Goal: Task Accomplishment & Management: Use online tool/utility

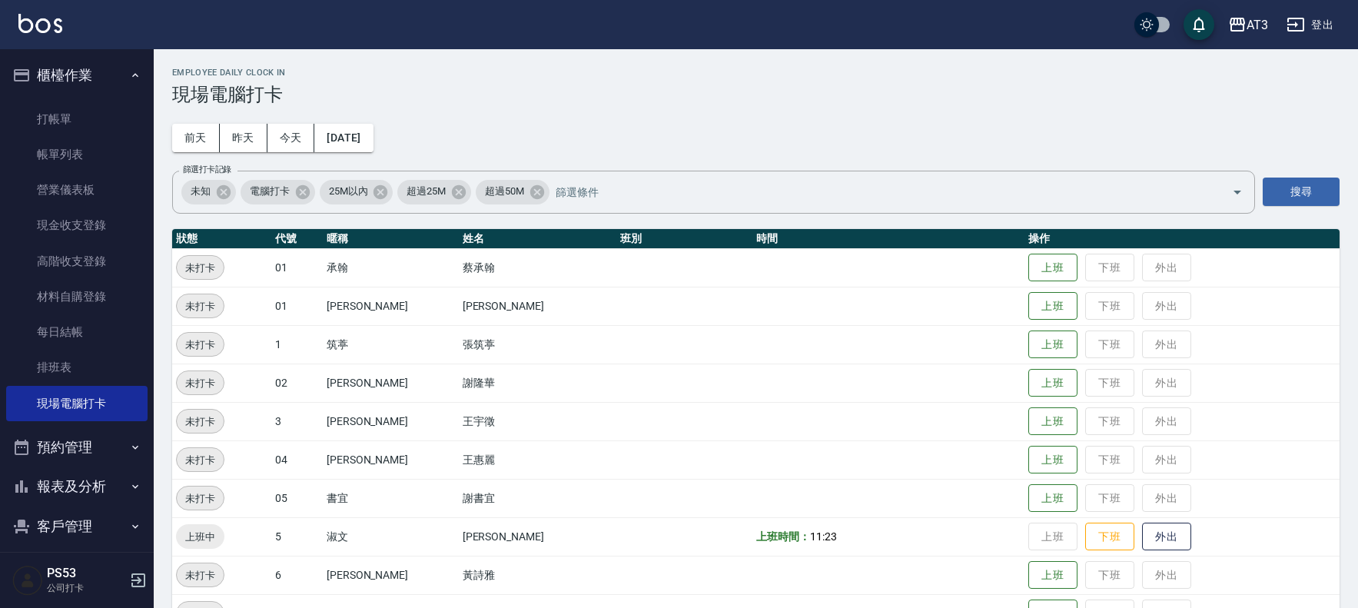
scroll to position [504, 0]
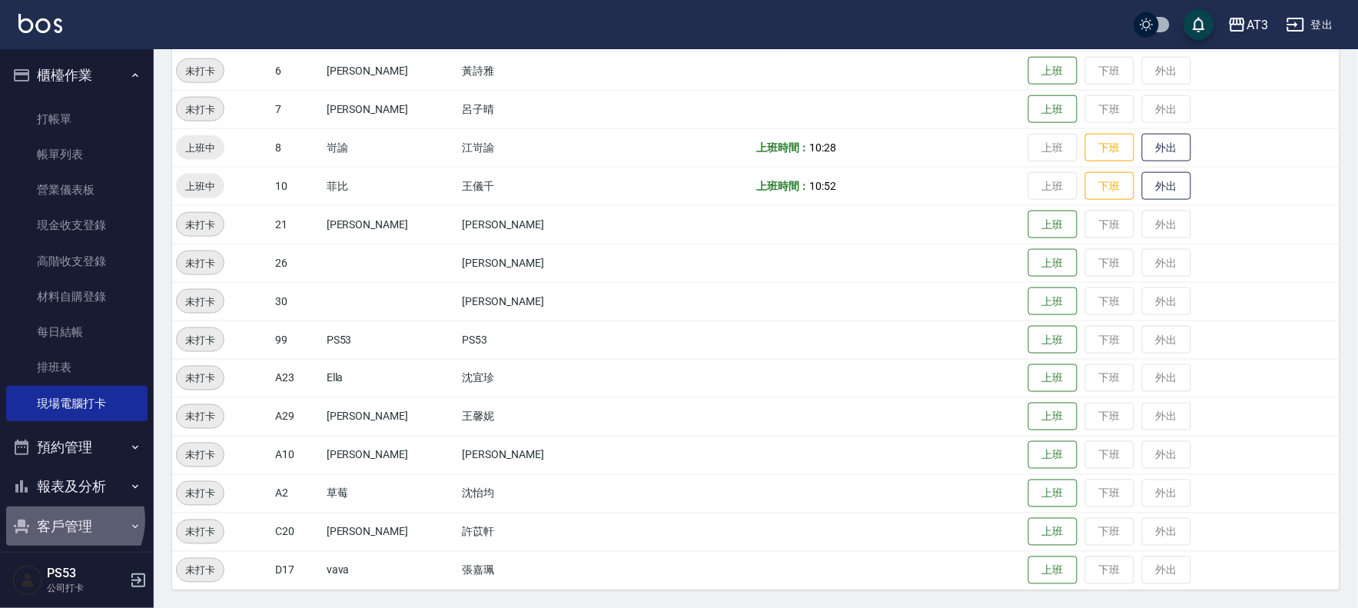
click at [65, 520] on button "客戶管理" at bounding box center [76, 526] width 141 height 40
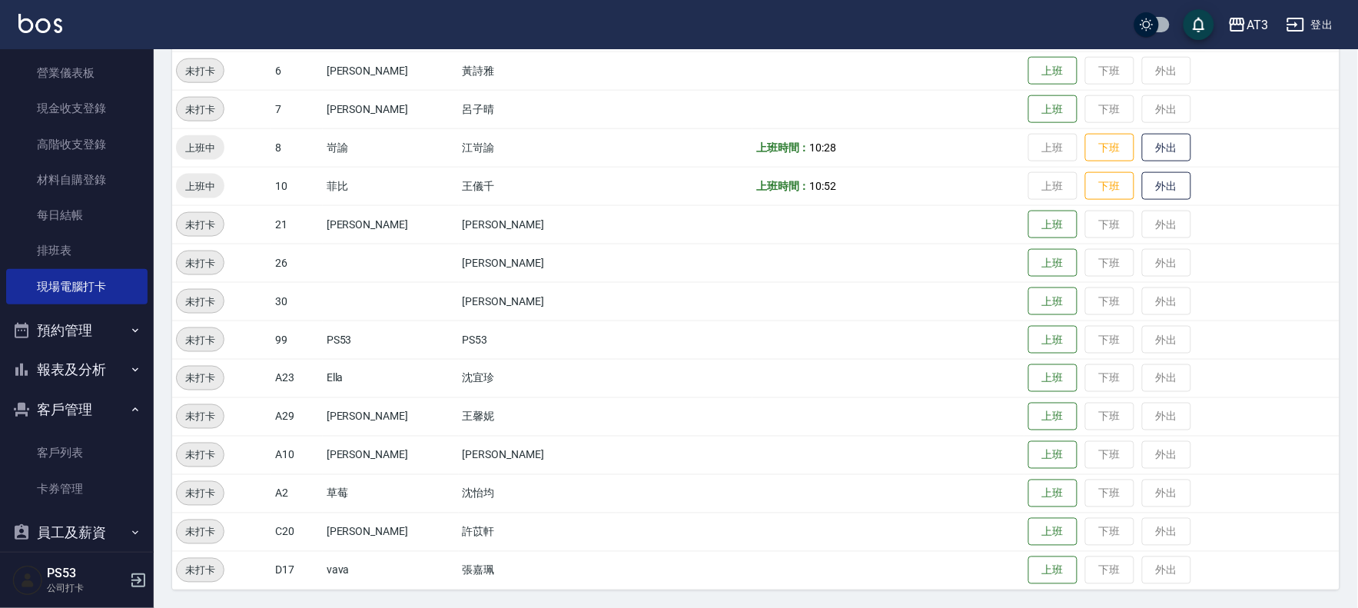
scroll to position [134, 0]
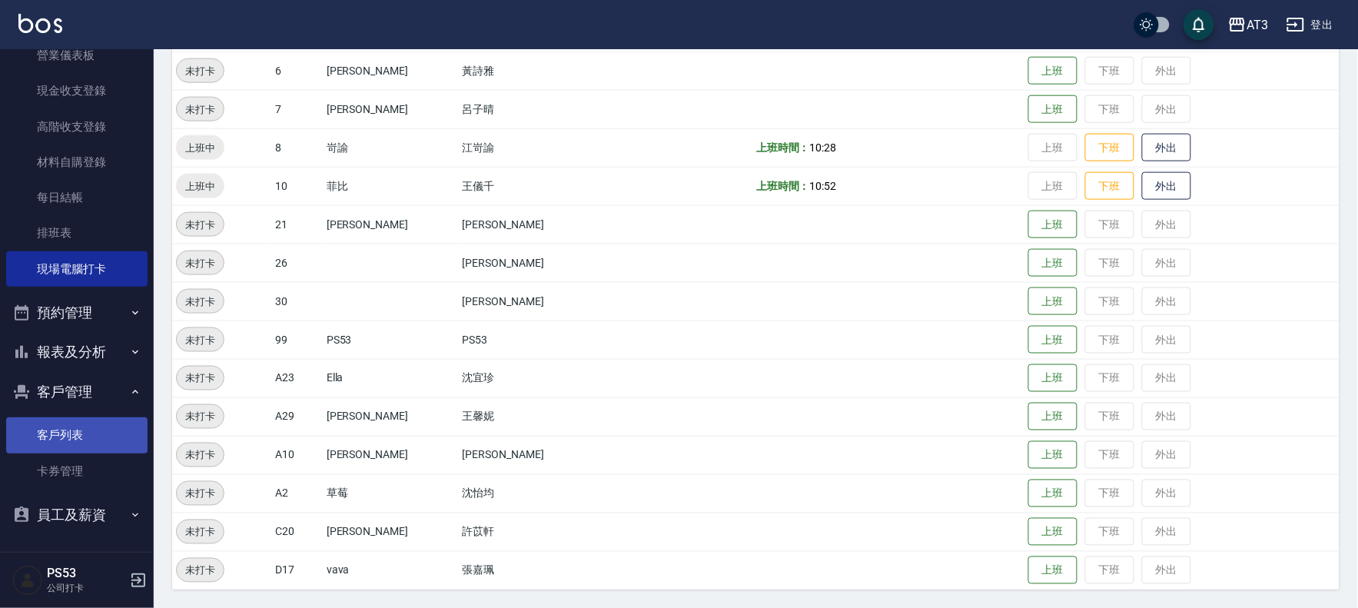
click at [72, 431] on link "客戶列表" at bounding box center [76, 434] width 141 height 35
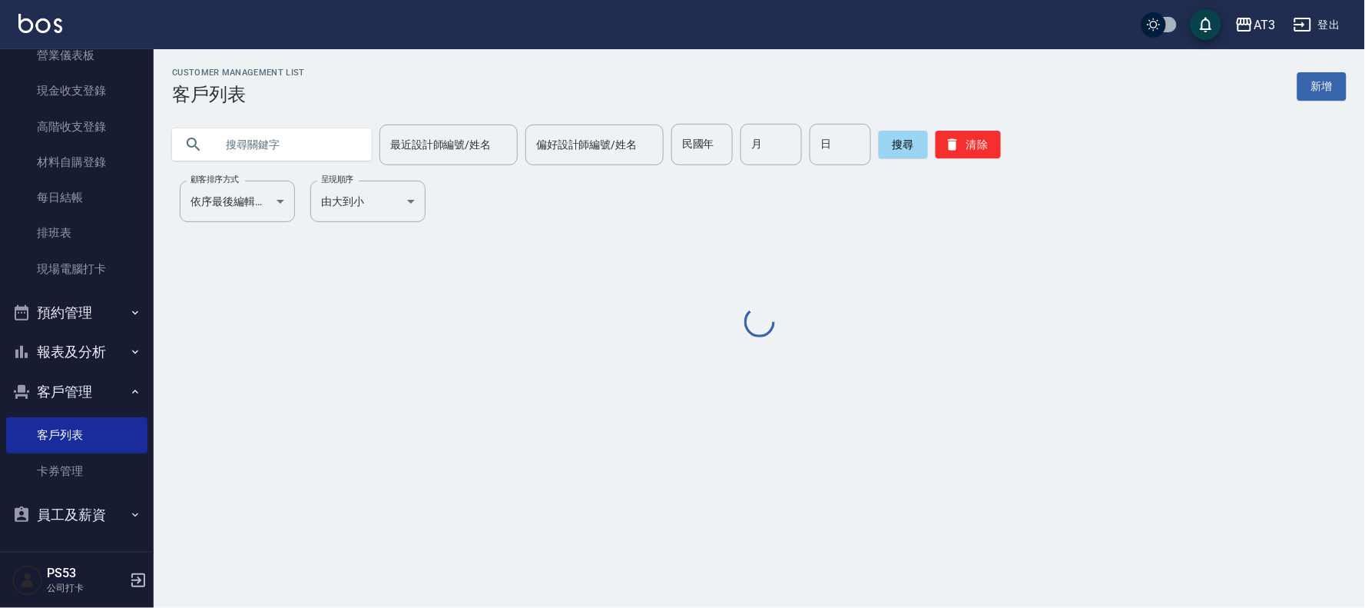
drag, startPoint x: 311, startPoint y: 147, endPoint x: 311, endPoint y: 157, distance: 10.0
click at [311, 157] on input "text" at bounding box center [287, 144] width 144 height 41
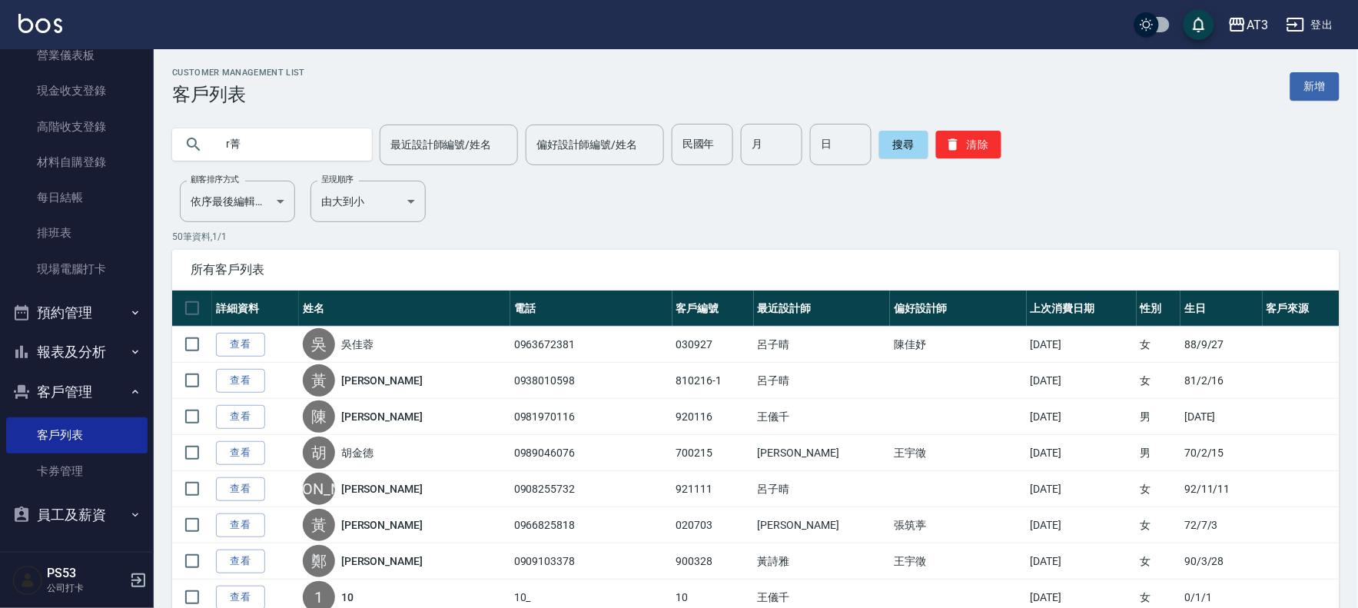
type input "r"
type input "菁菁"
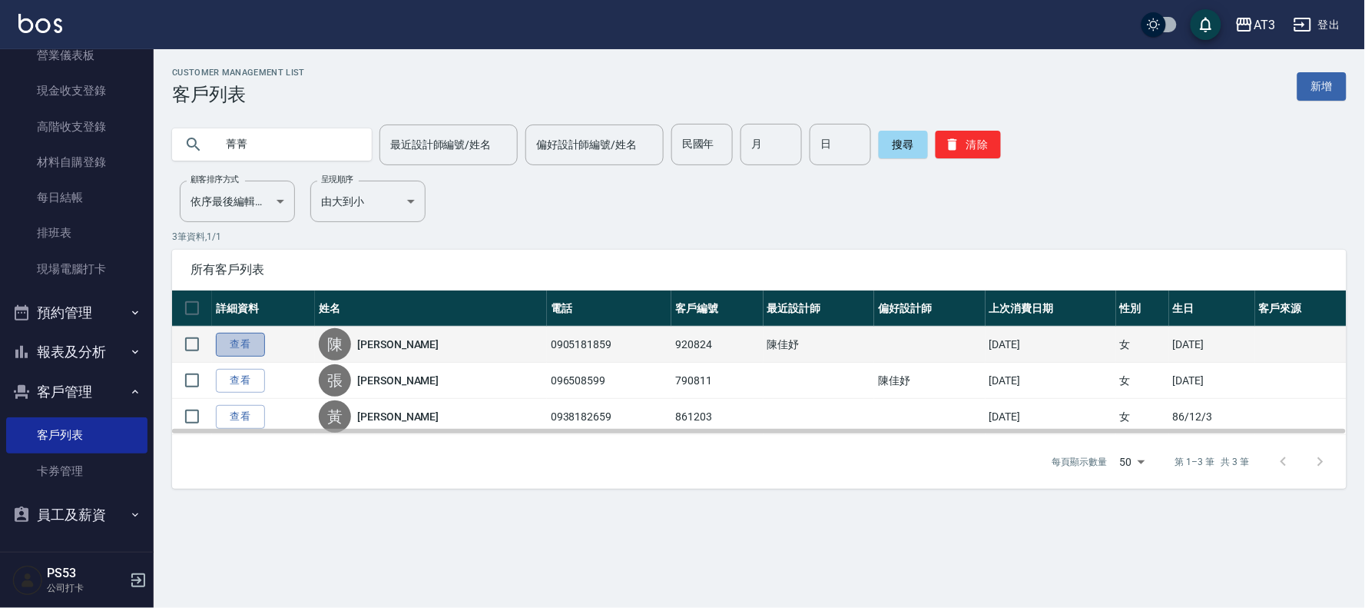
click at [246, 340] on link "查看" at bounding box center [240, 345] width 49 height 24
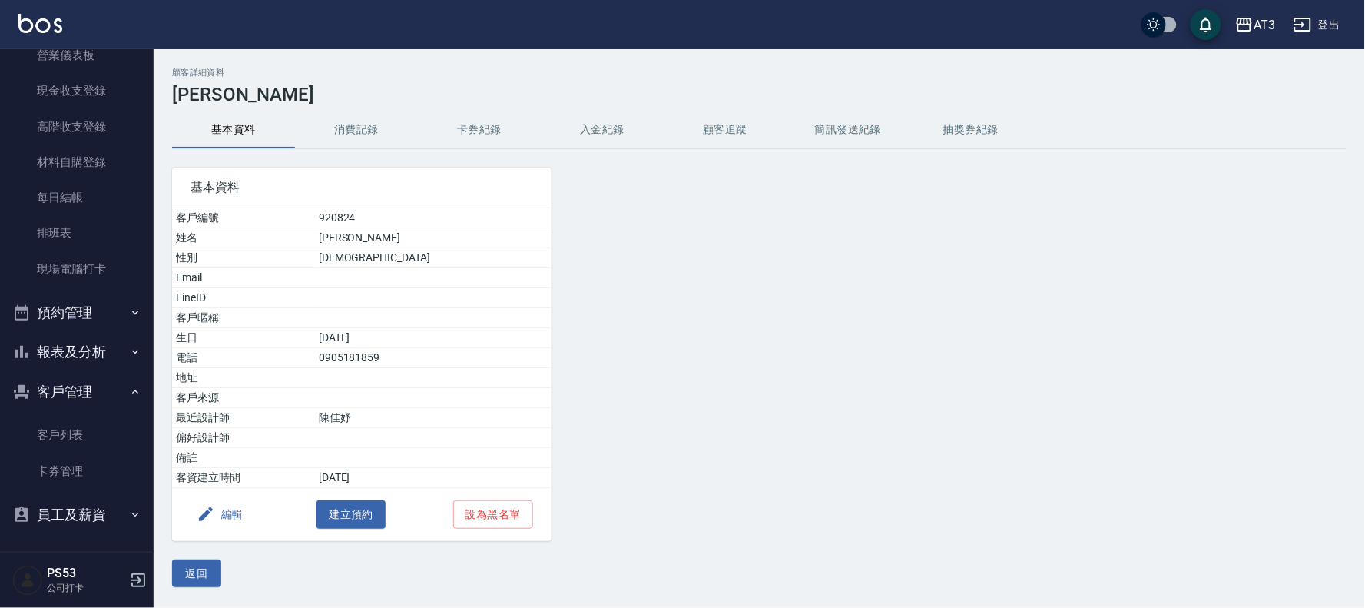
click at [370, 125] on button "消費記錄" at bounding box center [356, 129] width 123 height 37
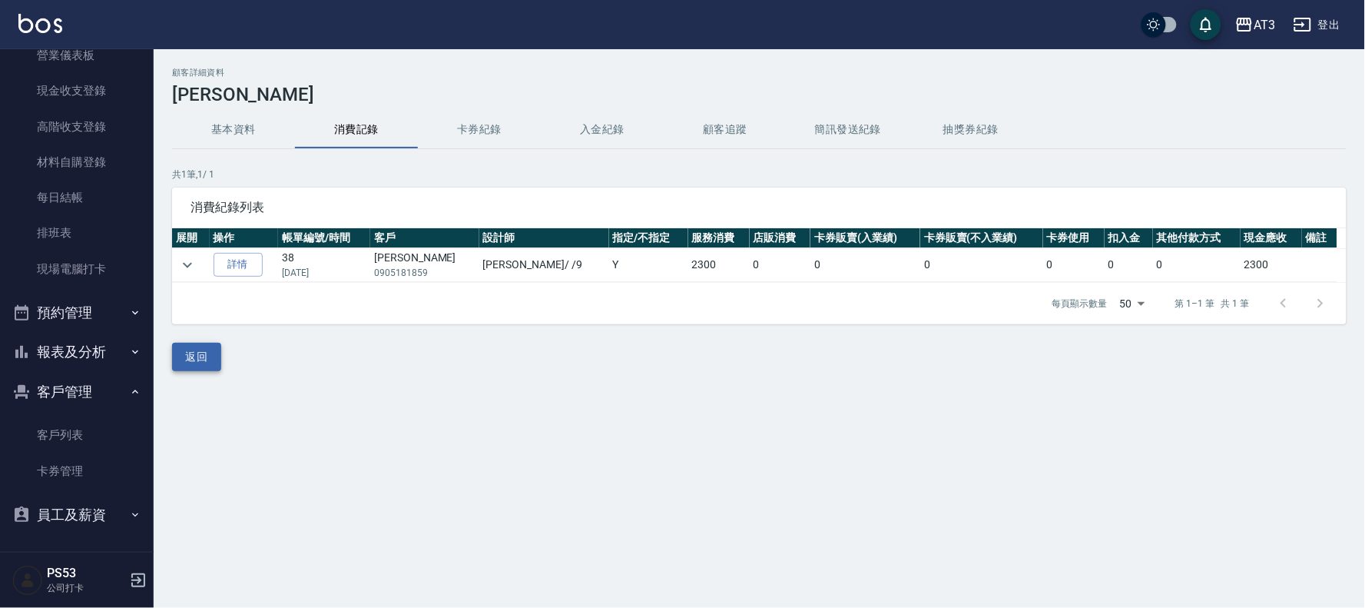
click at [201, 344] on button "返回" at bounding box center [196, 357] width 49 height 28
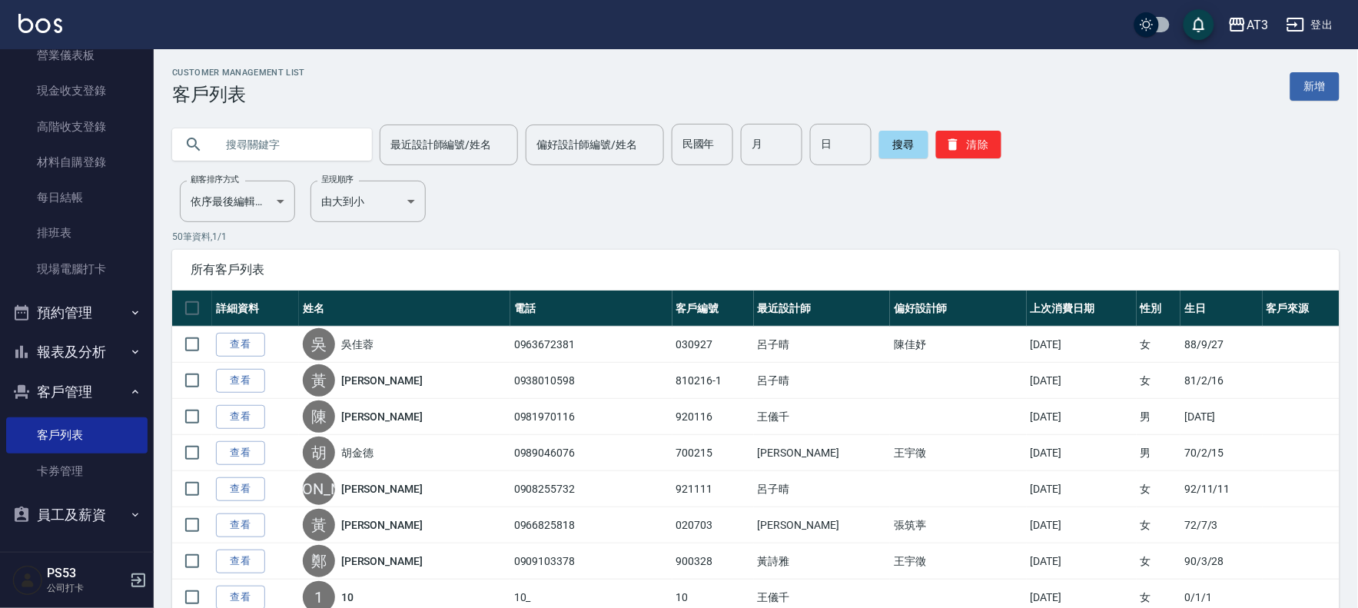
click at [270, 142] on input "text" at bounding box center [287, 144] width 144 height 41
drag, startPoint x: 270, startPoint y: 142, endPoint x: 201, endPoint y: 158, distance: 70.3
click at [201, 158] on div "菁菁" at bounding box center [272, 144] width 200 height 32
type input "菁菁"
click at [908, 144] on button "搜尋" at bounding box center [903, 145] width 49 height 28
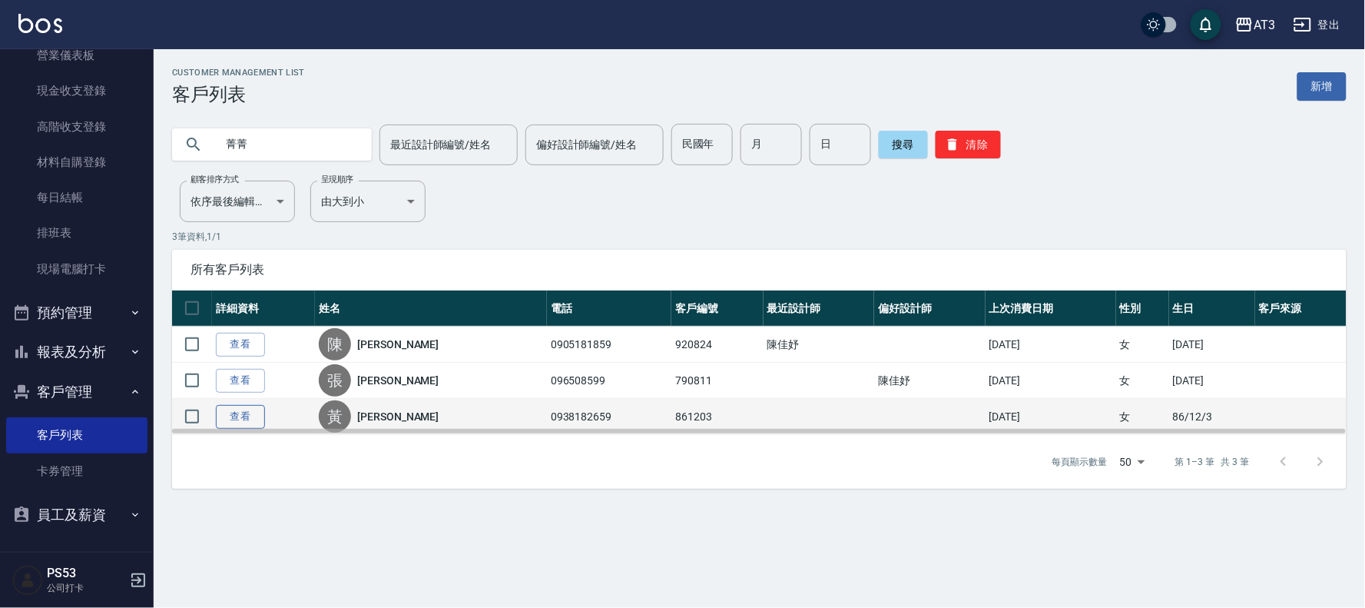
click at [217, 412] on link "查看" at bounding box center [240, 417] width 49 height 24
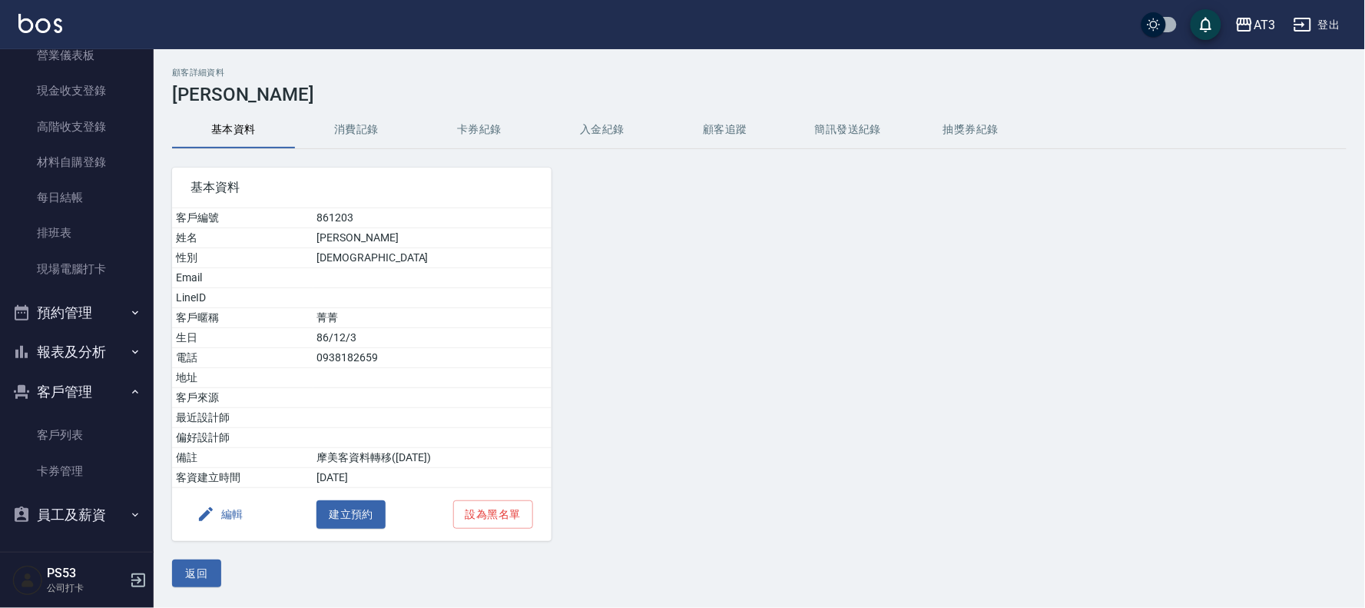
click at [369, 131] on button "消費記錄" at bounding box center [356, 129] width 123 height 37
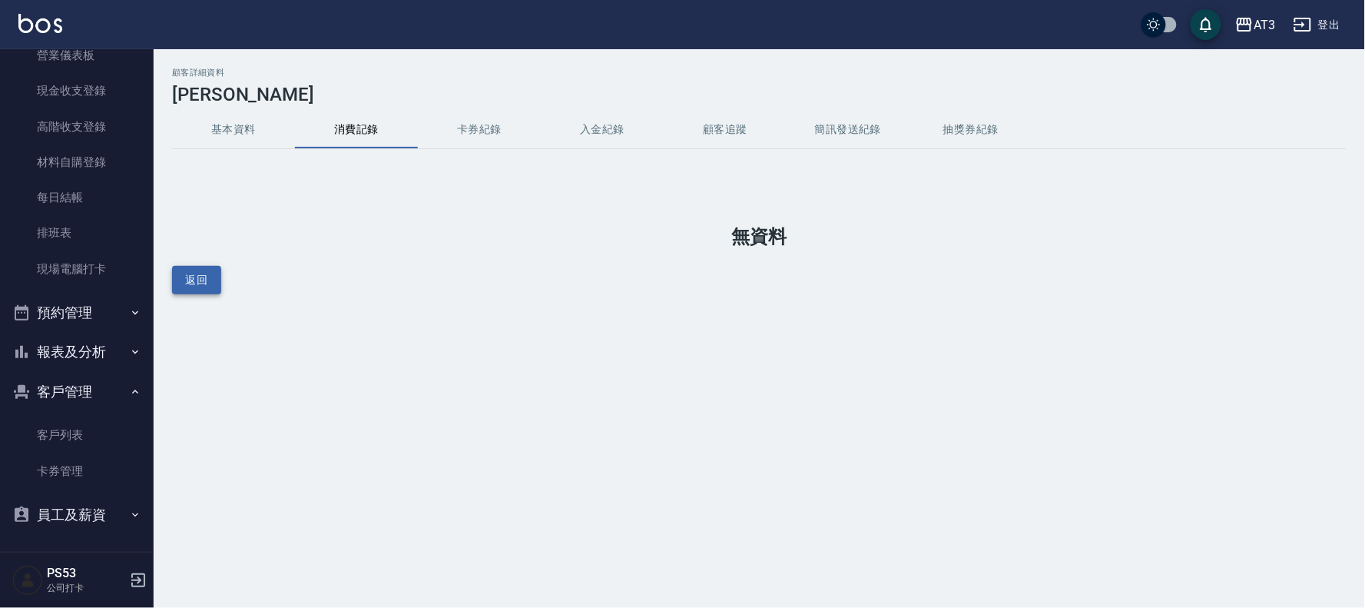
click at [211, 272] on button "返回" at bounding box center [196, 280] width 49 height 28
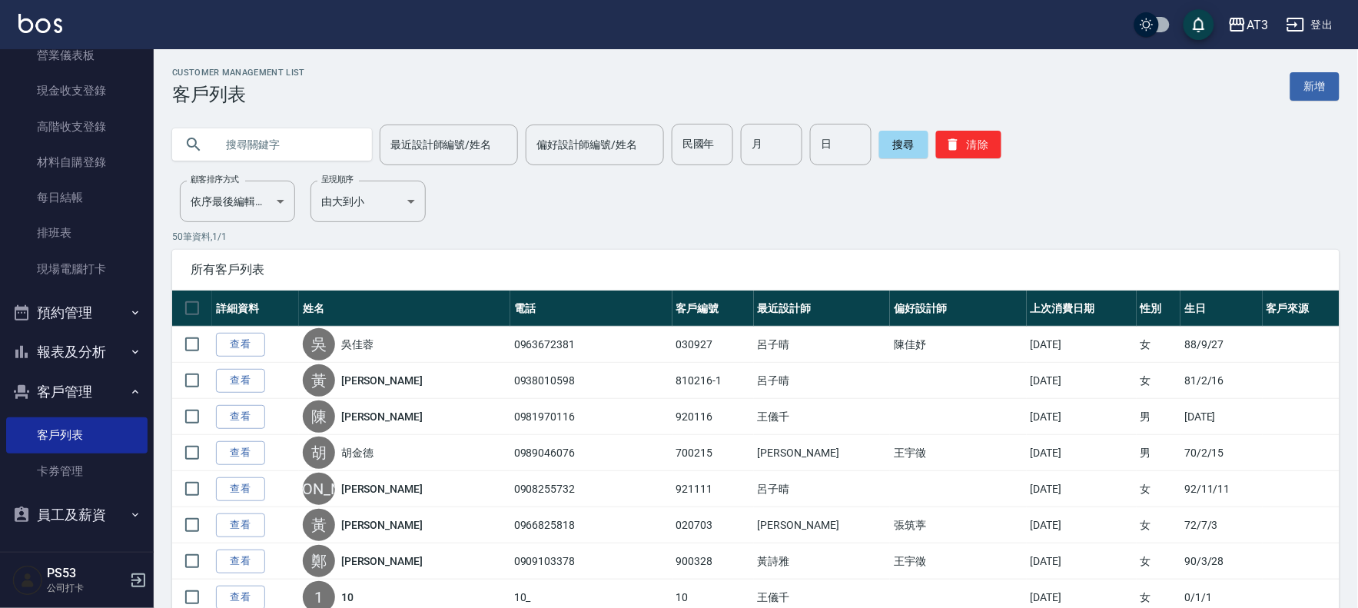
paste input "菁菁"
type input "菁菁"
click at [910, 146] on button "搜尋" at bounding box center [903, 145] width 49 height 28
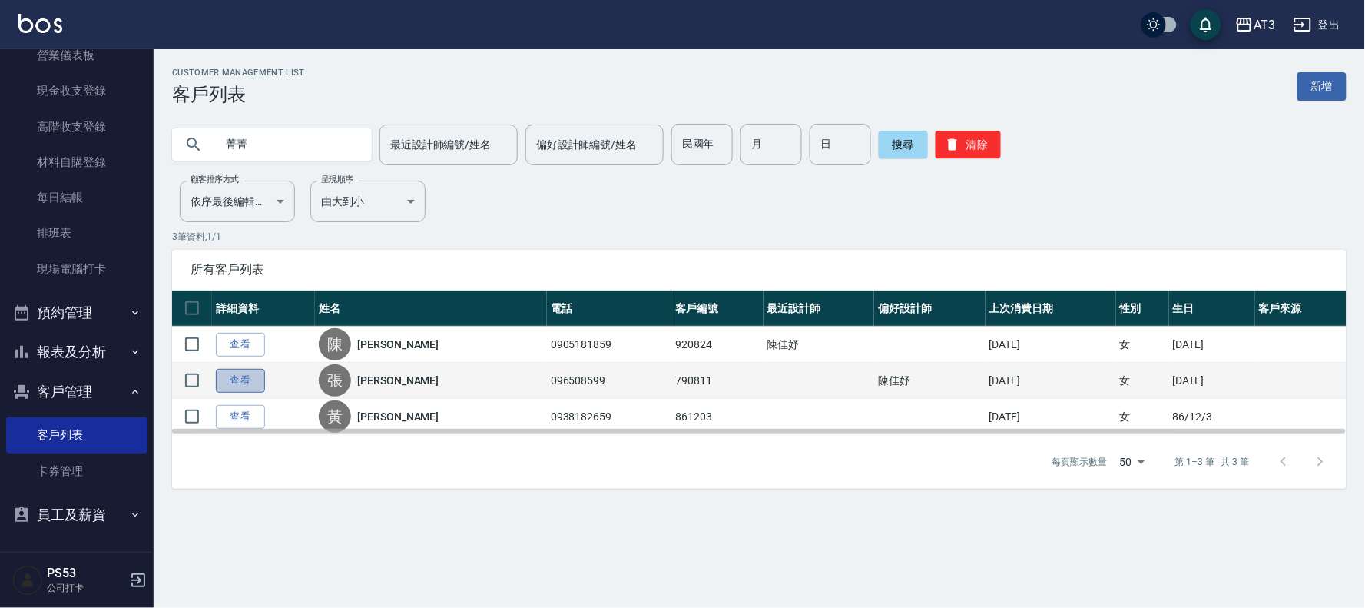
click at [231, 380] on link "查看" at bounding box center [240, 381] width 49 height 24
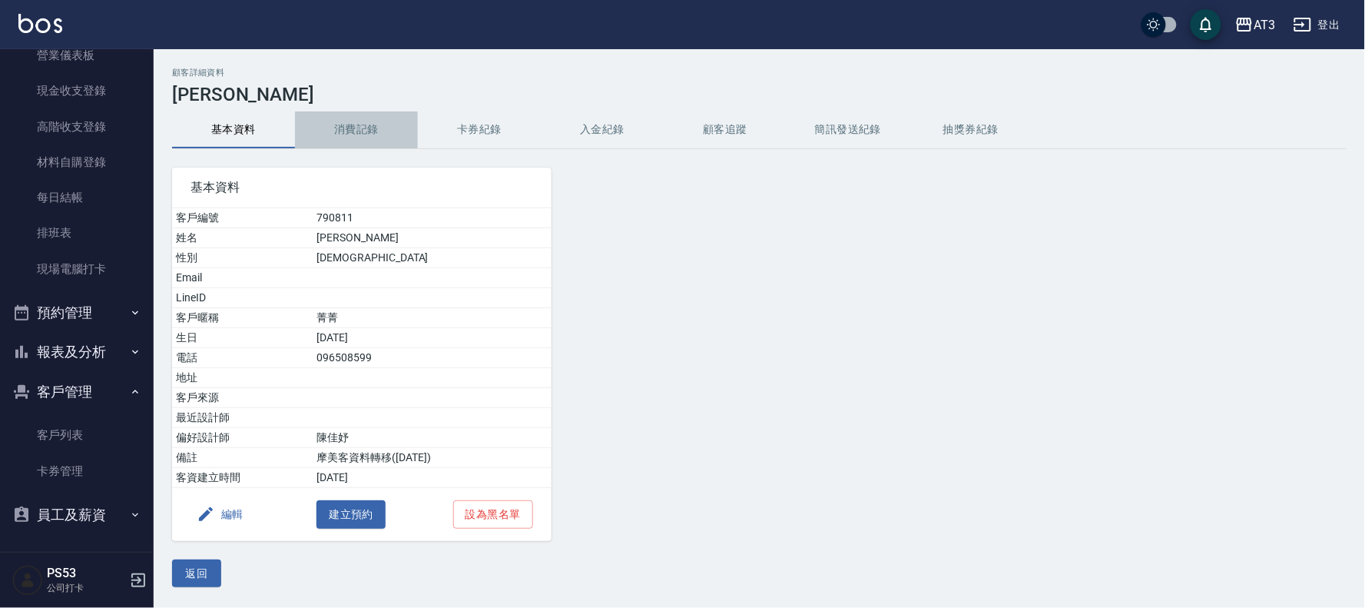
click at [357, 131] on button "消費記錄" at bounding box center [356, 129] width 123 height 37
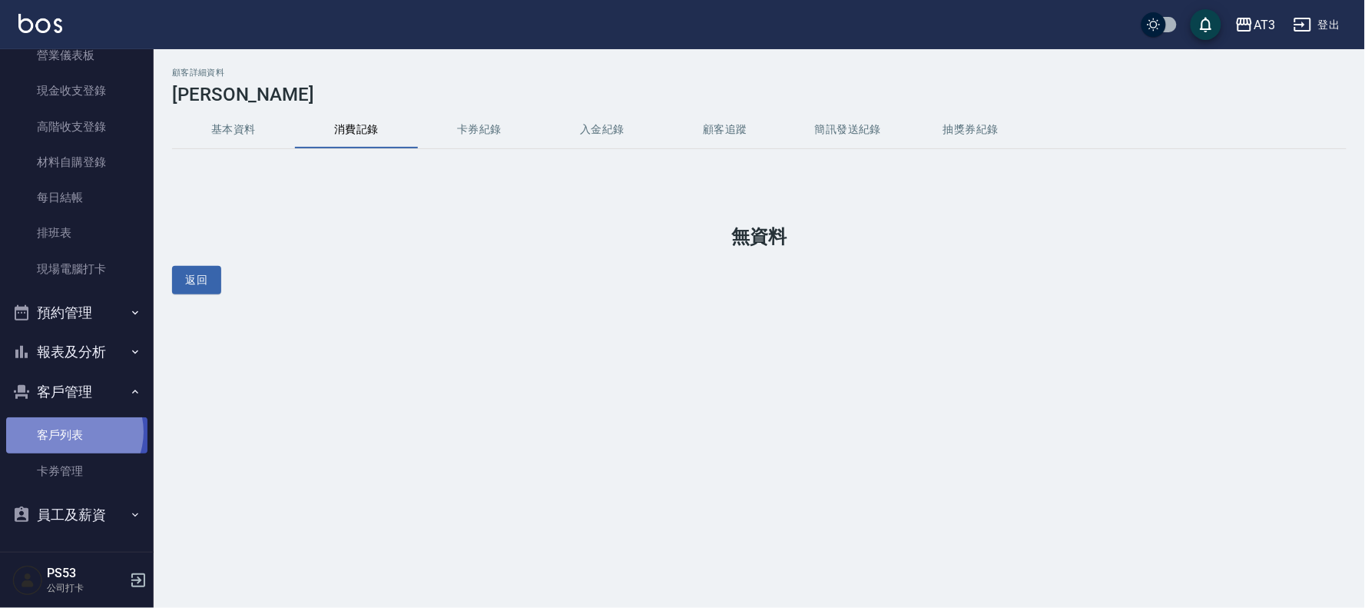
click at [71, 432] on link "客戶列表" at bounding box center [76, 434] width 141 height 35
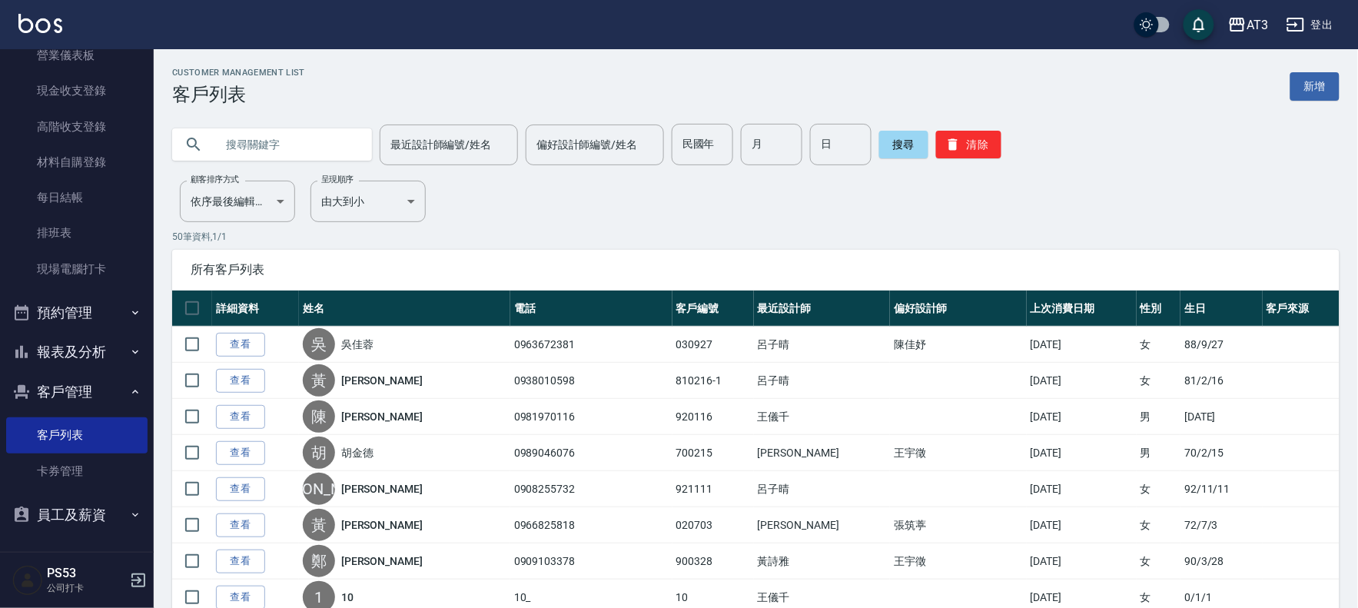
click at [264, 147] on input "text" at bounding box center [287, 144] width 144 height 41
type input "0963099113"
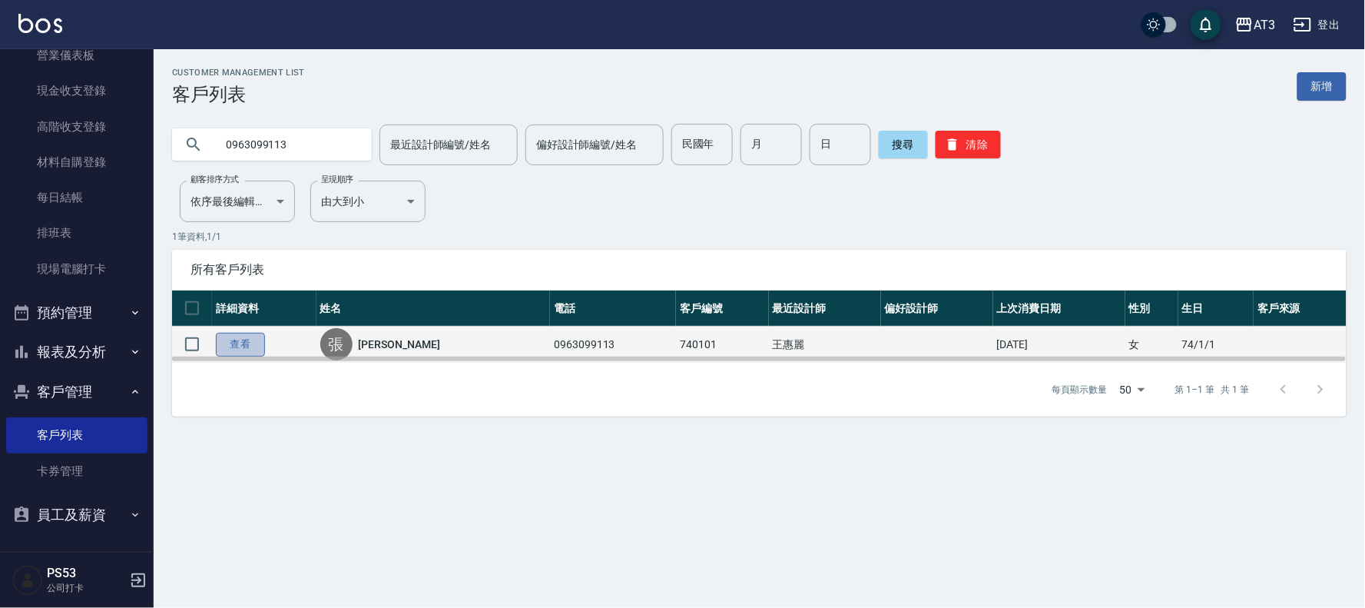
click at [254, 336] on link "查看" at bounding box center [240, 345] width 49 height 24
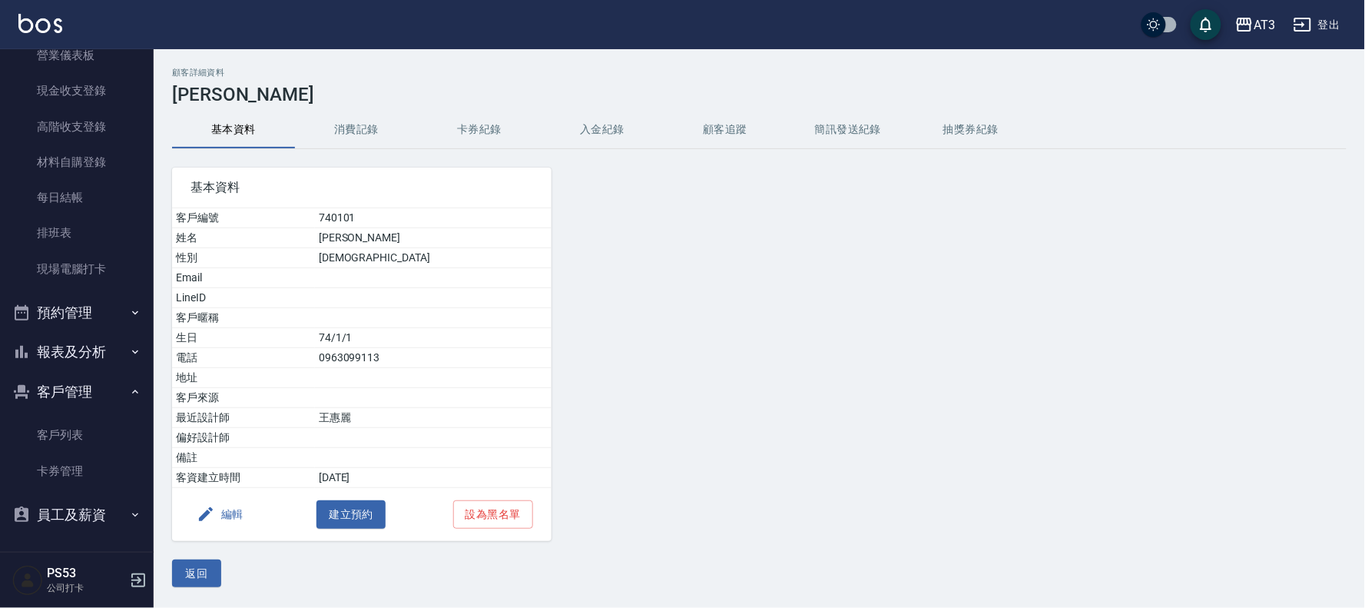
click at [346, 126] on button "消費記錄" at bounding box center [356, 129] width 123 height 37
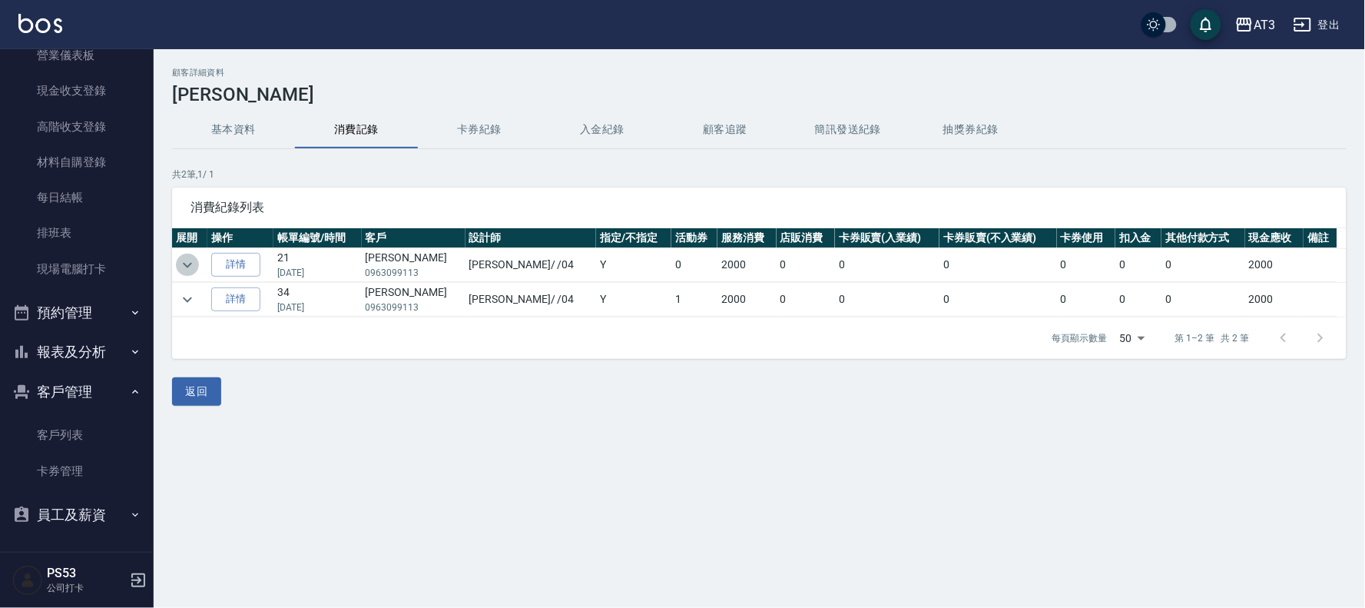
click at [187, 263] on icon "expand row" at bounding box center [187, 265] width 18 height 18
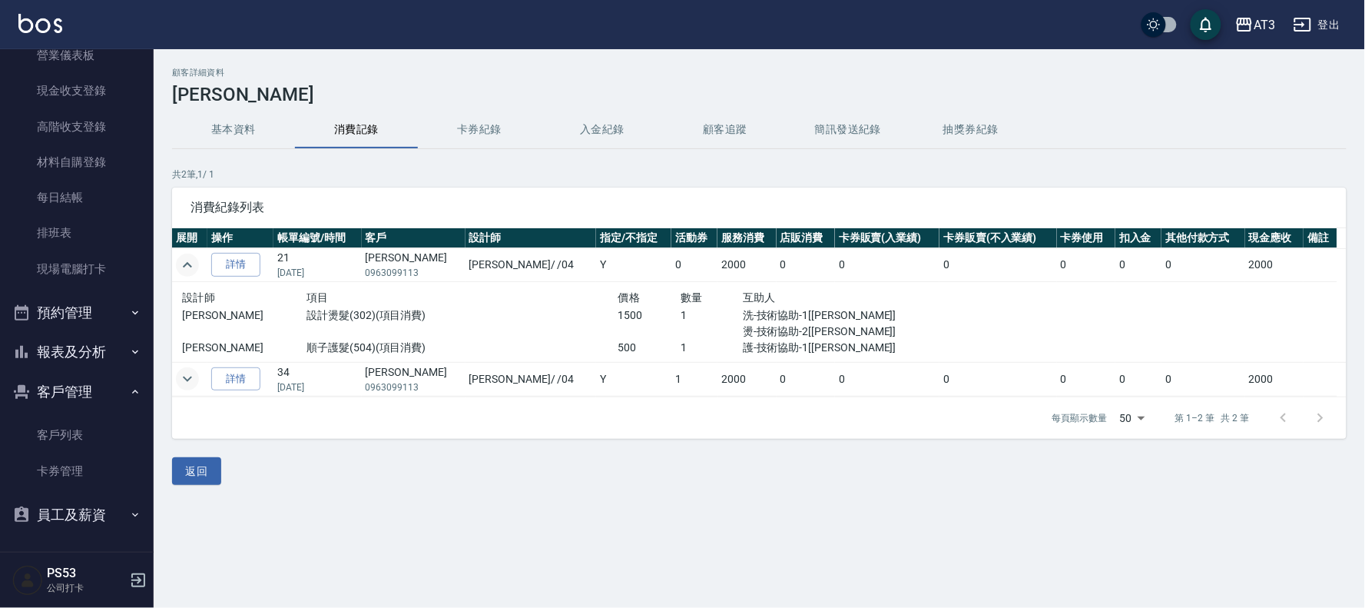
click at [192, 372] on icon "expand row" at bounding box center [187, 379] width 18 height 18
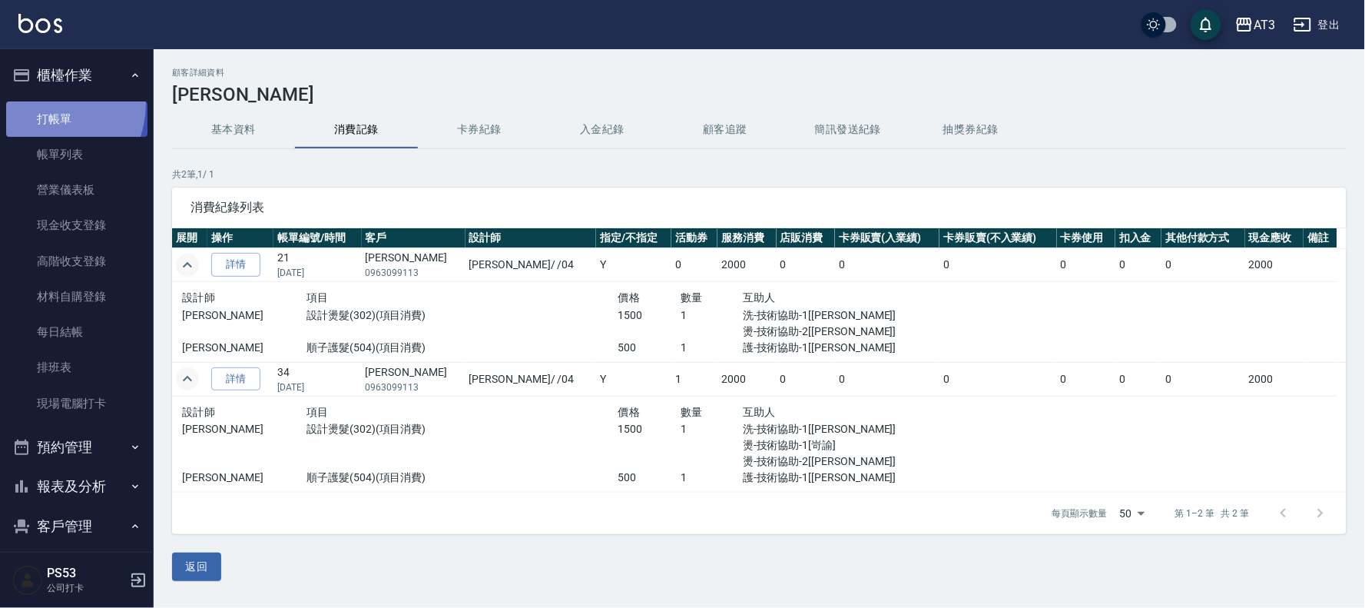
click at [37, 102] on link "打帳單" at bounding box center [76, 118] width 141 height 35
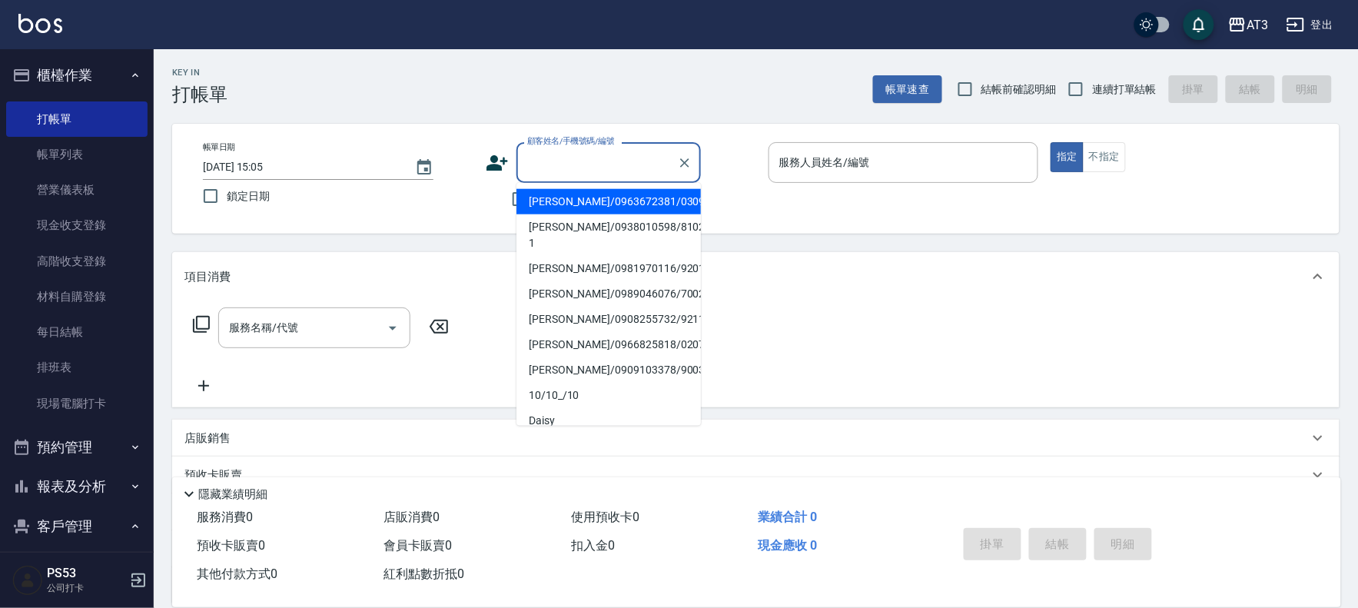
drag, startPoint x: 571, startPoint y: 162, endPoint x: 579, endPoint y: 160, distance: 8.0
click at [579, 159] on input "顧客姓名/手機號碼/編號" at bounding box center [597, 162] width 148 height 27
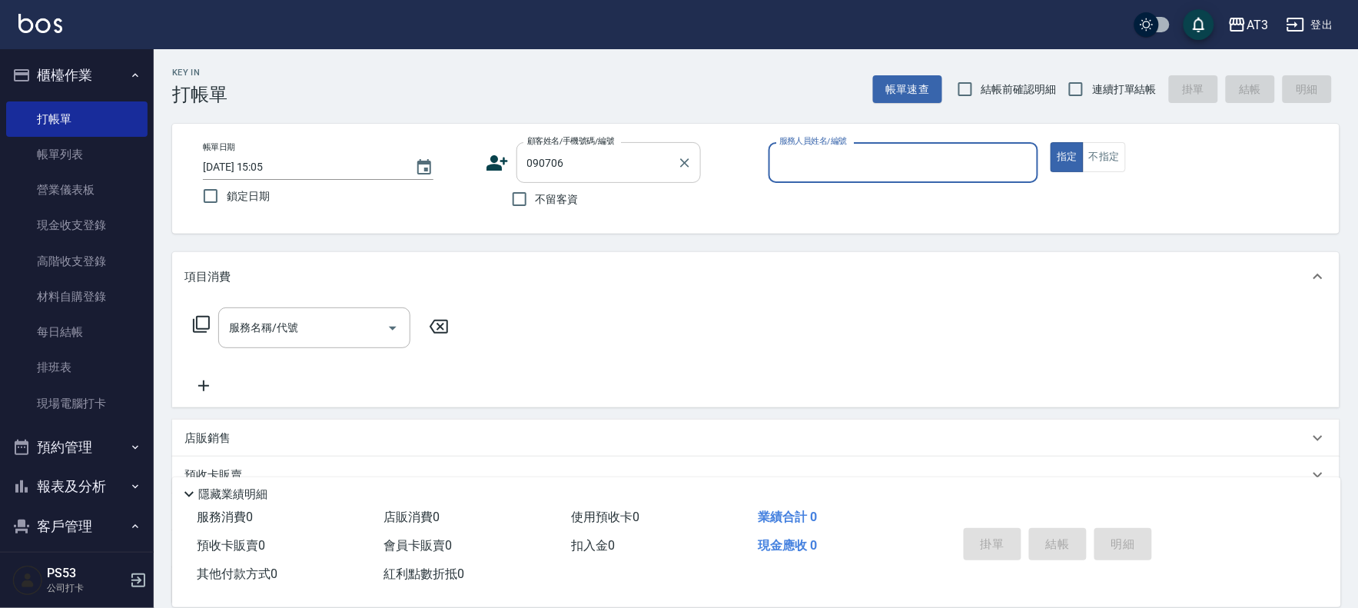
type input "[PERSON_NAME]/0936894718/090706"
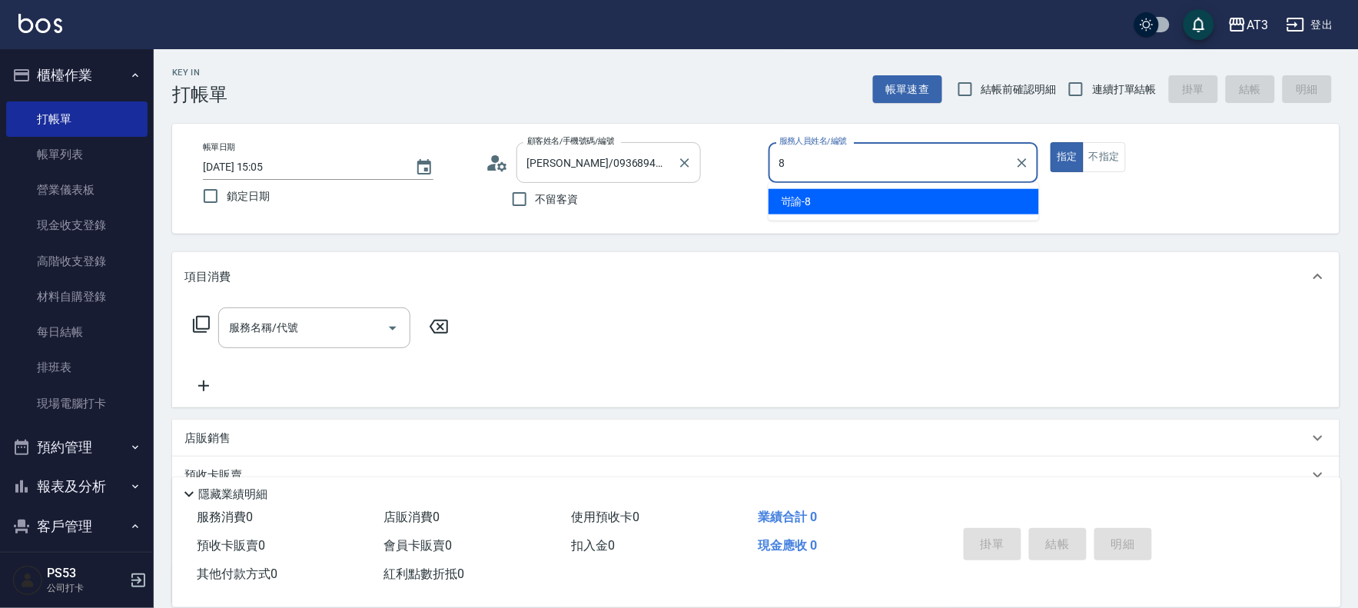
type input "岢諭-8"
type button "true"
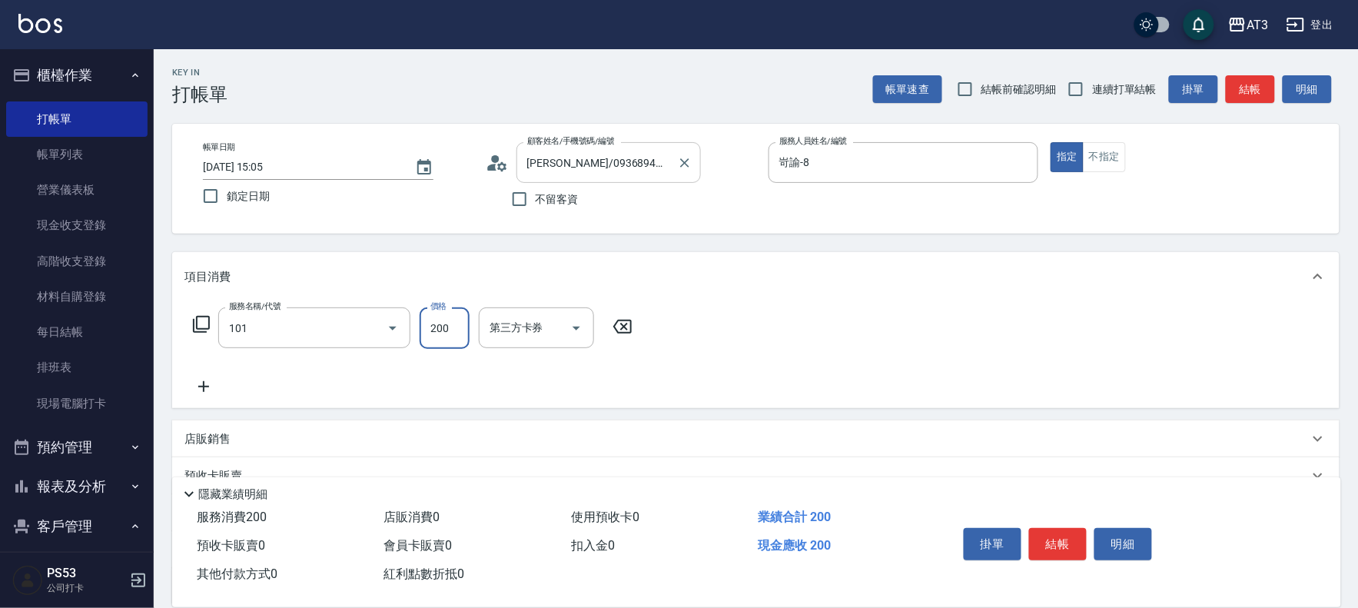
type input "洗髮(101)"
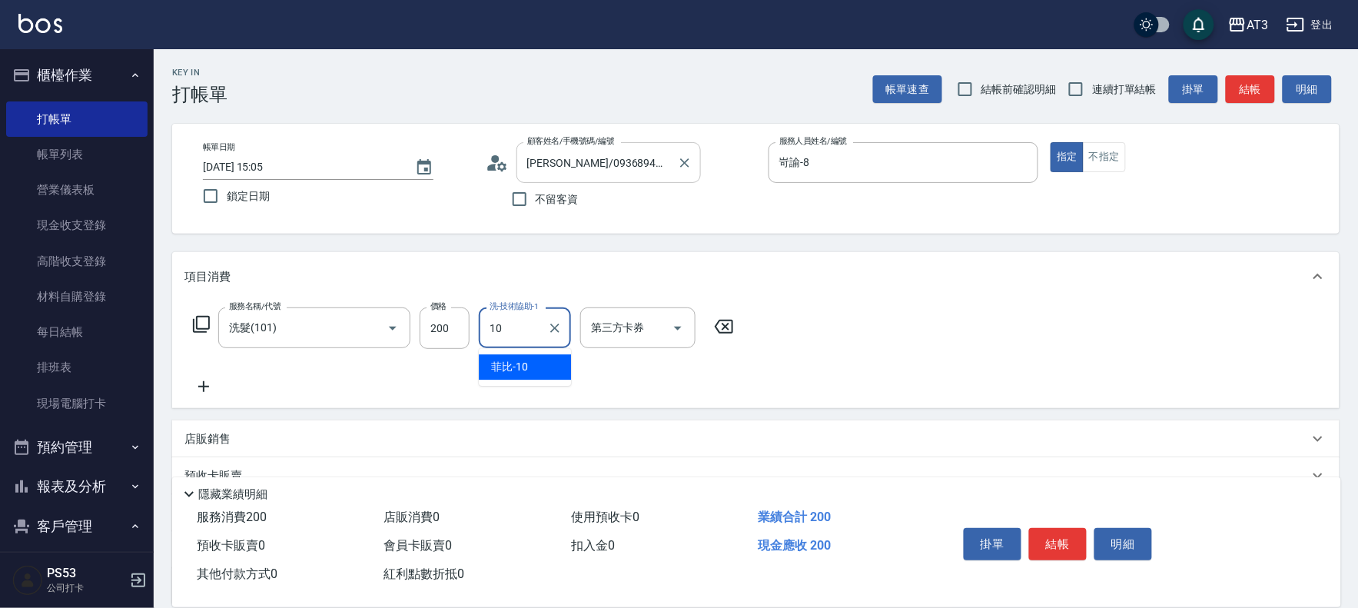
type input "菲比-10"
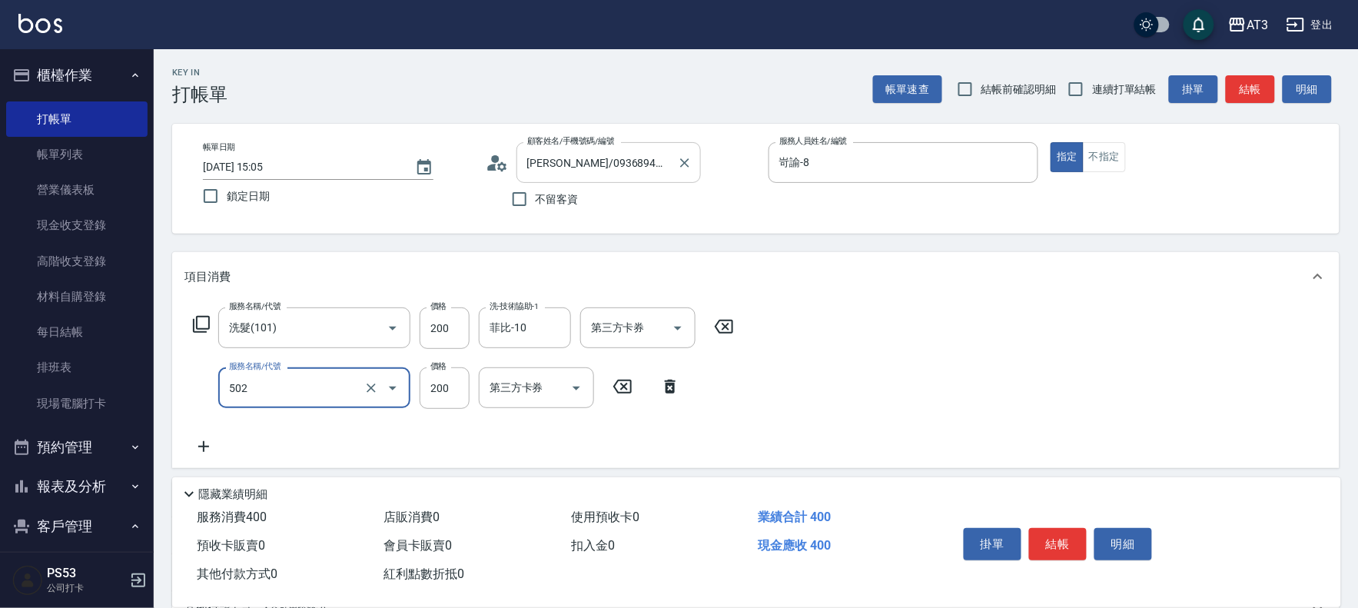
type input "自備護髮(502)"
type input "300"
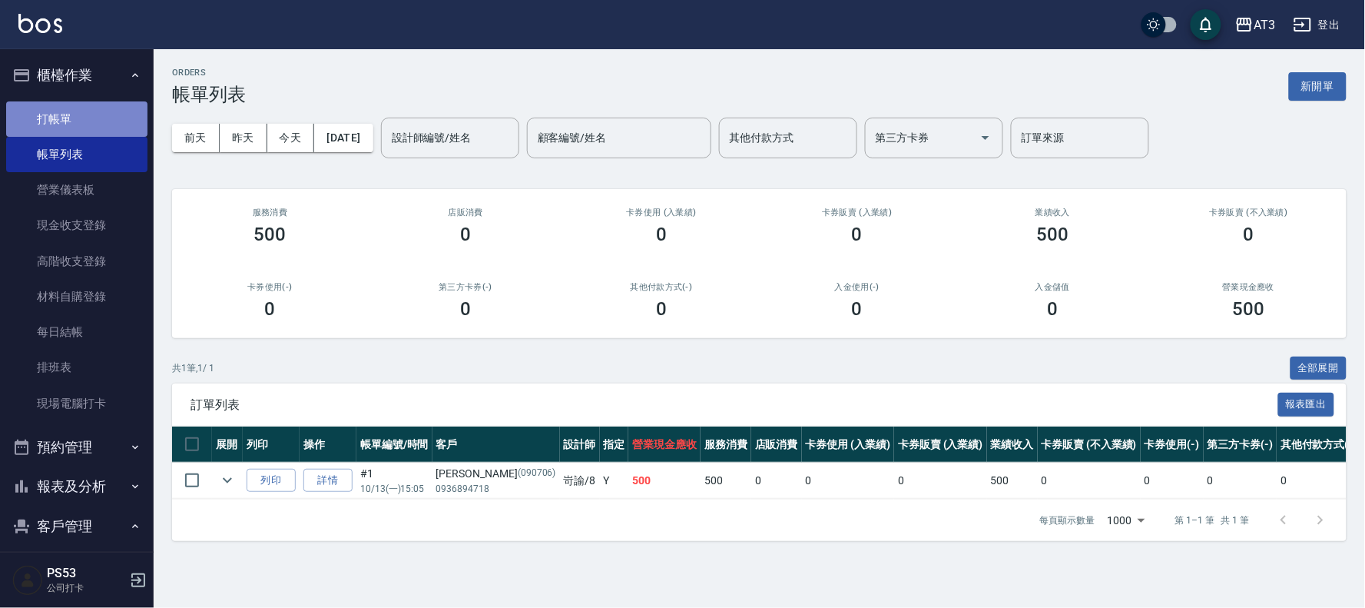
click at [83, 114] on link "打帳單" at bounding box center [76, 118] width 141 height 35
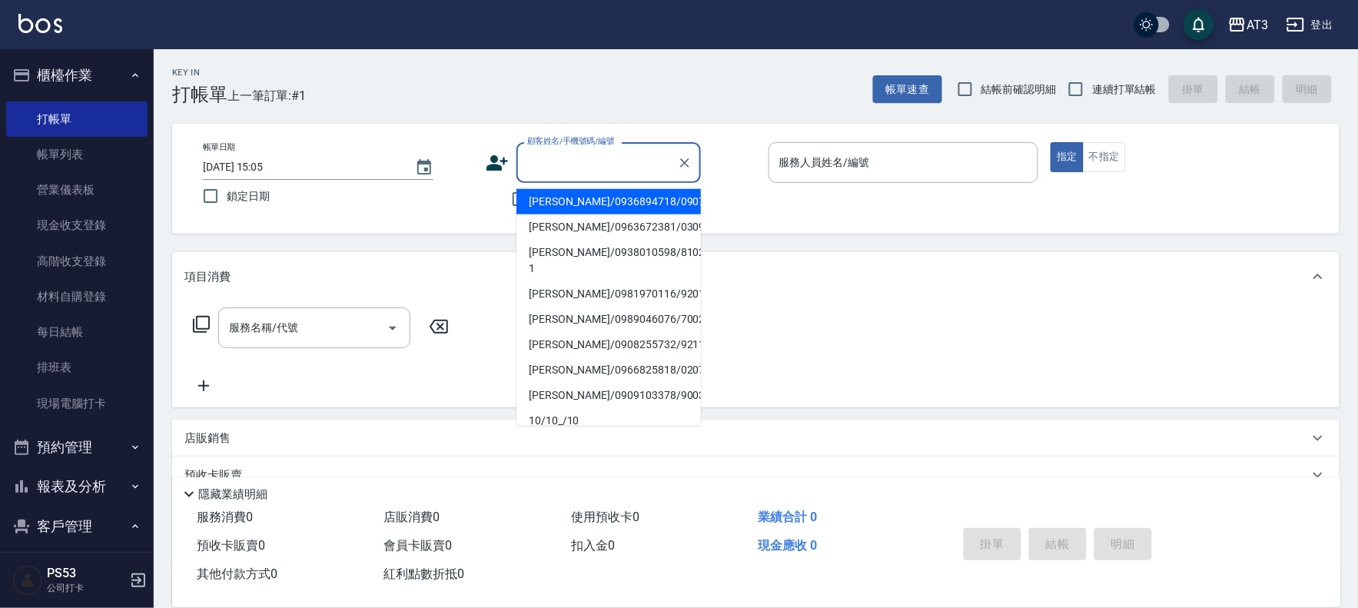
click at [570, 157] on input "顧客姓名/手機號碼/編號" at bounding box center [597, 162] width 148 height 27
type input "[PERSON_NAME]/0936894718/090706"
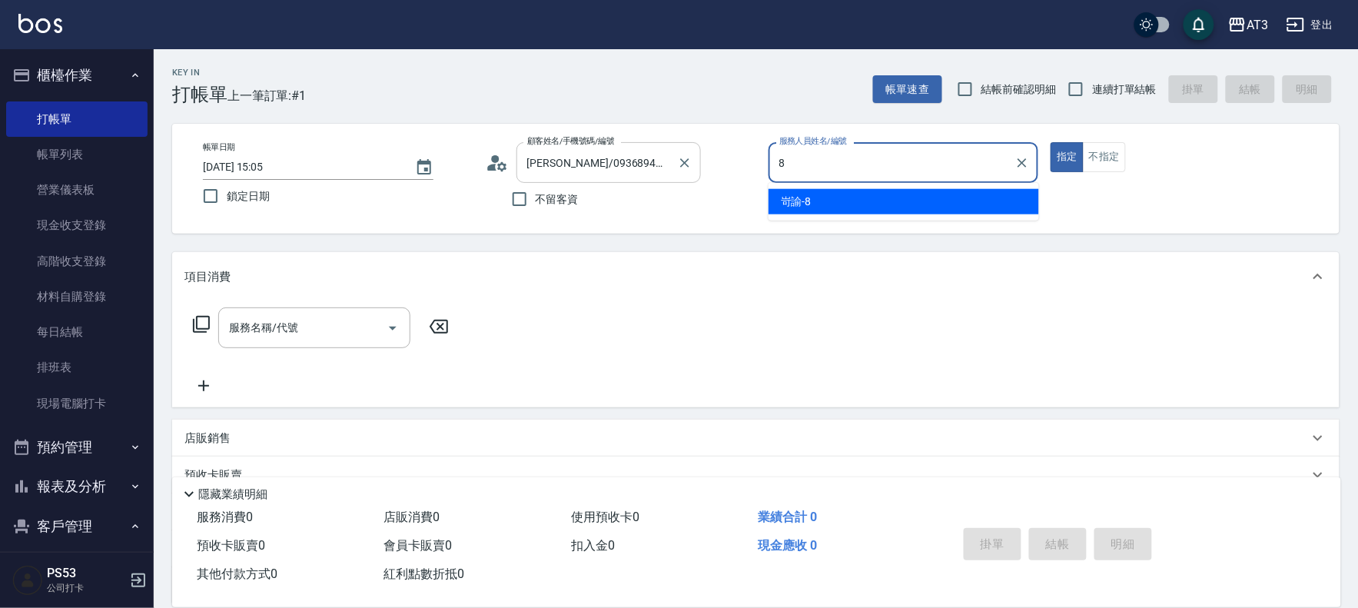
type input "岢諭-8"
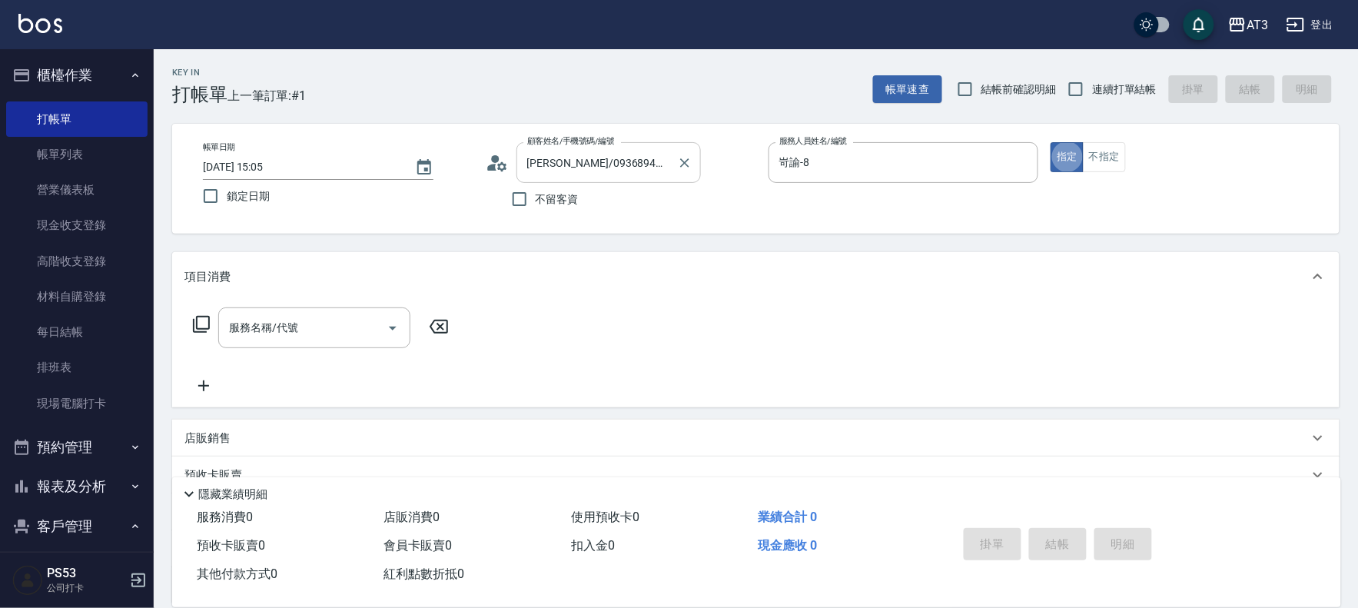
type button "true"
type input "8/8/8"
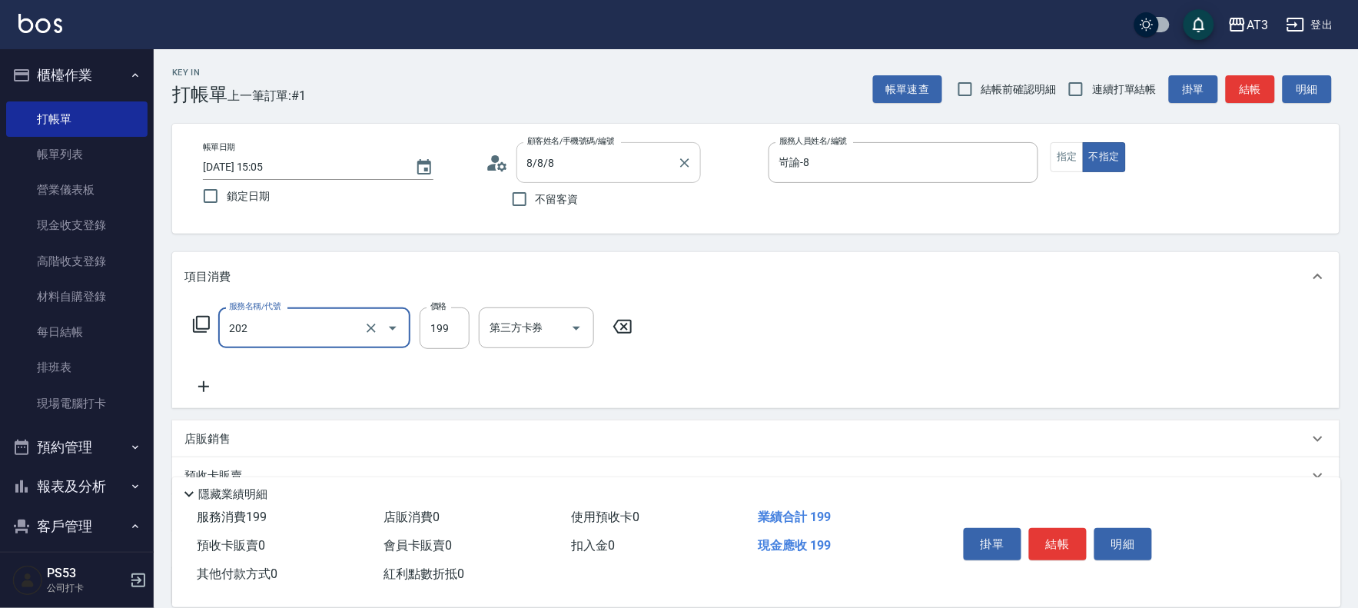
type input "不指定單剪(202)"
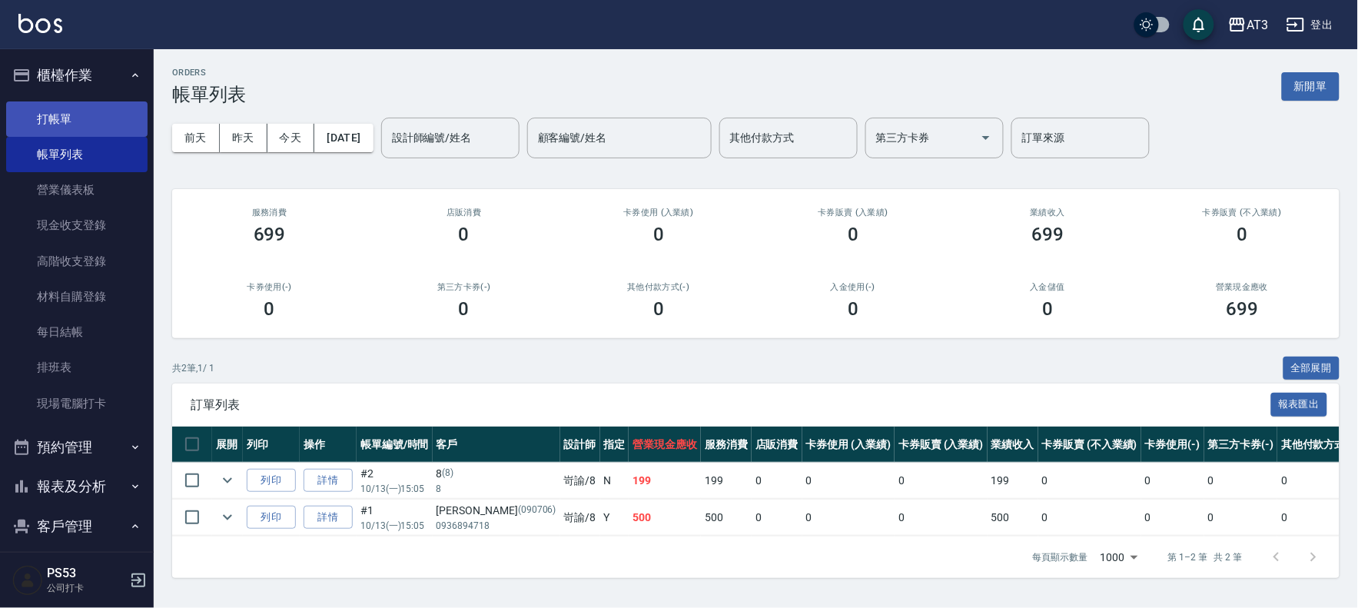
click at [57, 108] on link "打帳單" at bounding box center [76, 118] width 141 height 35
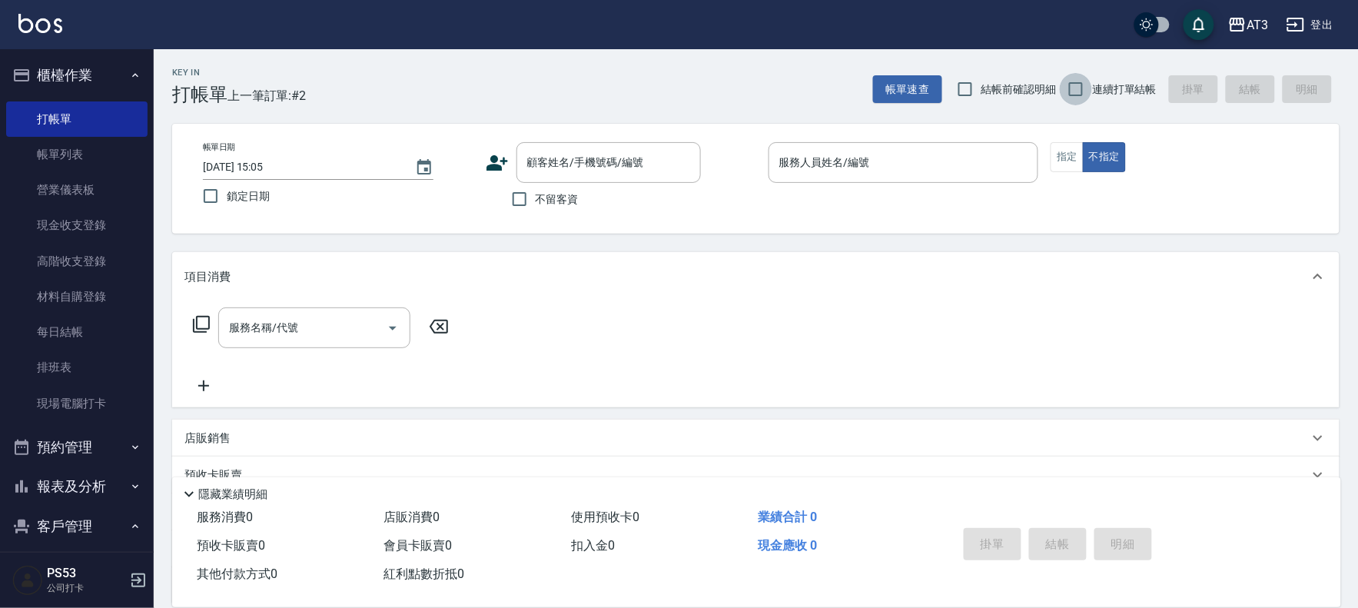
click at [1084, 93] on input "連續打單結帳" at bounding box center [1075, 89] width 32 height 32
checkbox input "true"
click at [569, 166] on input "顧客姓名/手機號碼/編號" at bounding box center [597, 162] width 148 height 27
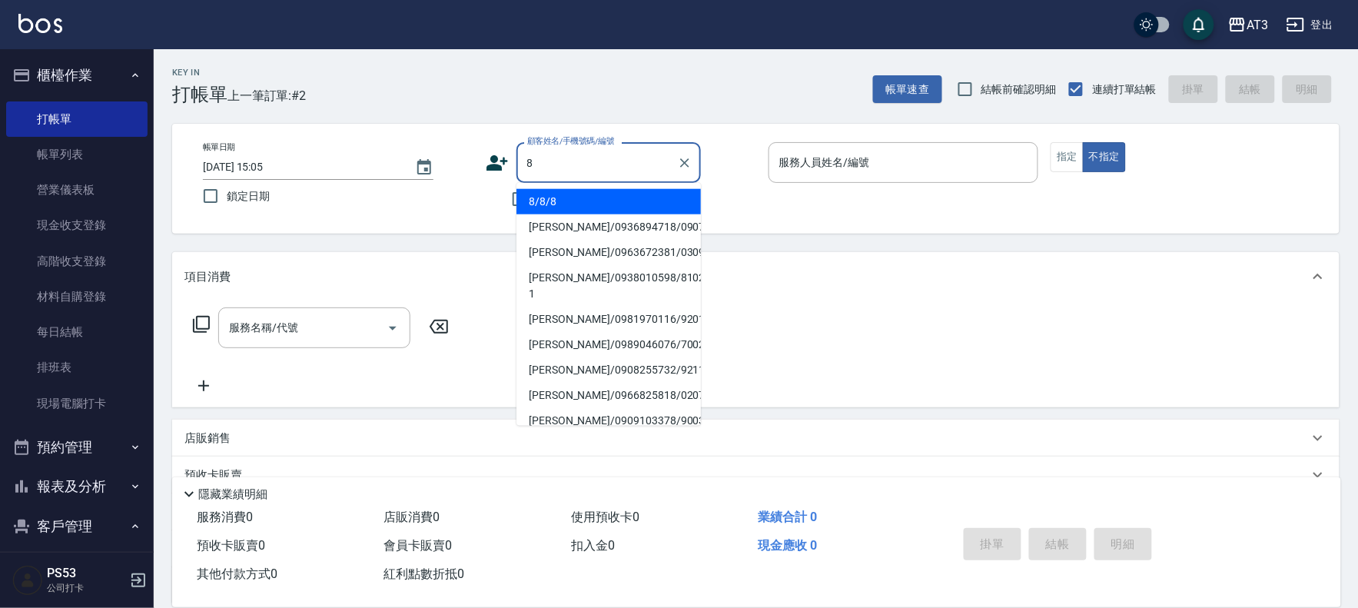
type input "8/8/8"
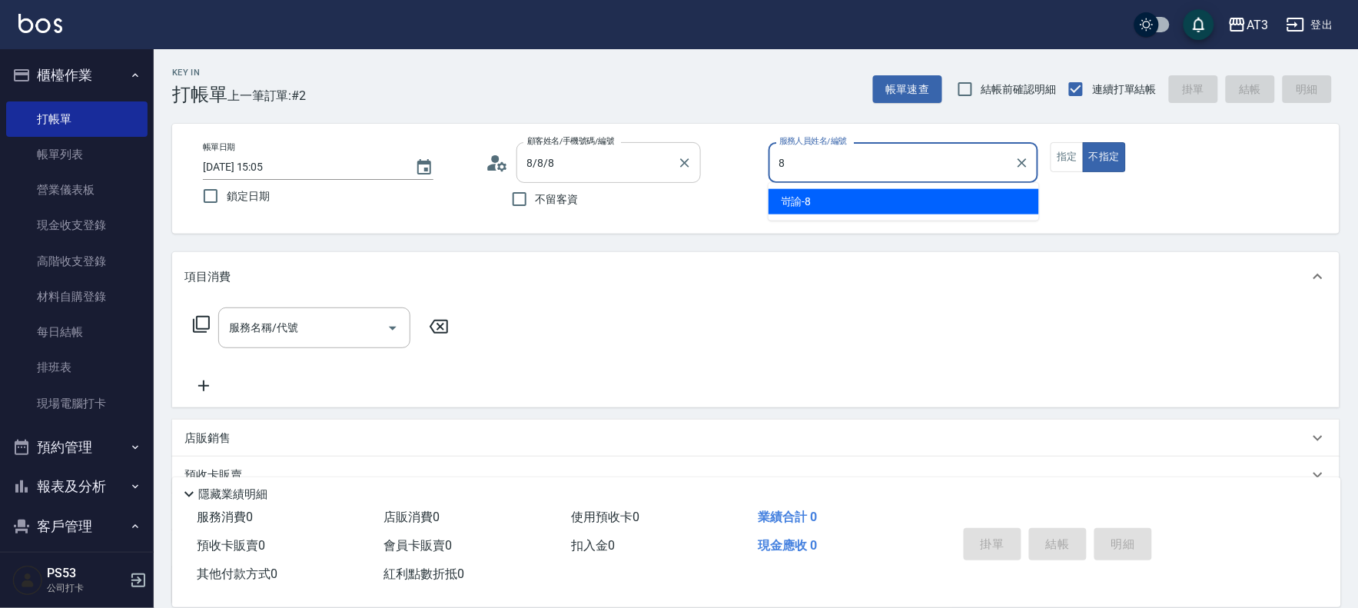
type input "岢諭-8"
type button "false"
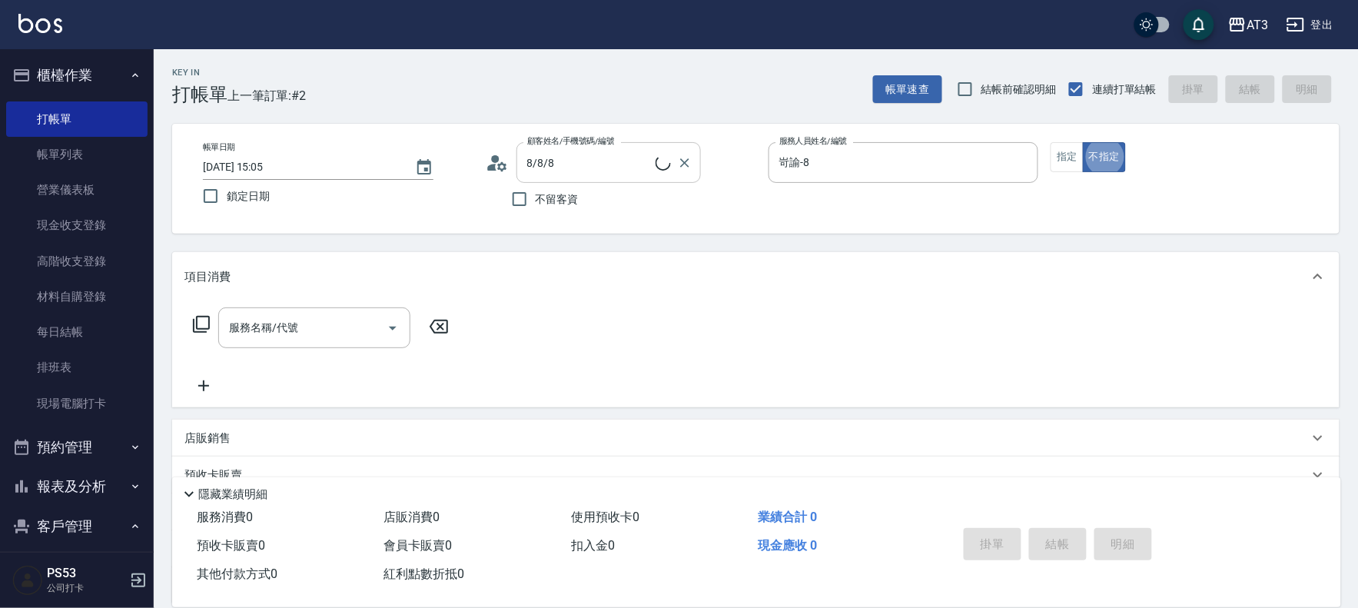
type input "巧巧/8_巧巧/8"
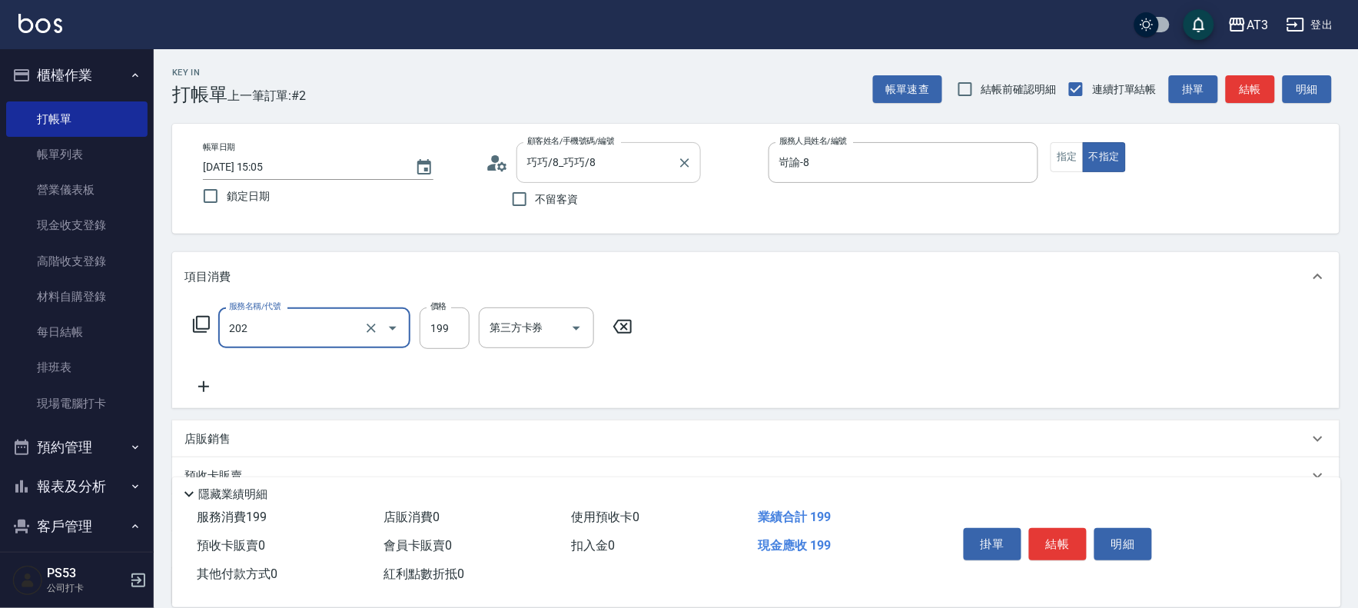
type input "不指定單剪(202)"
type input "150"
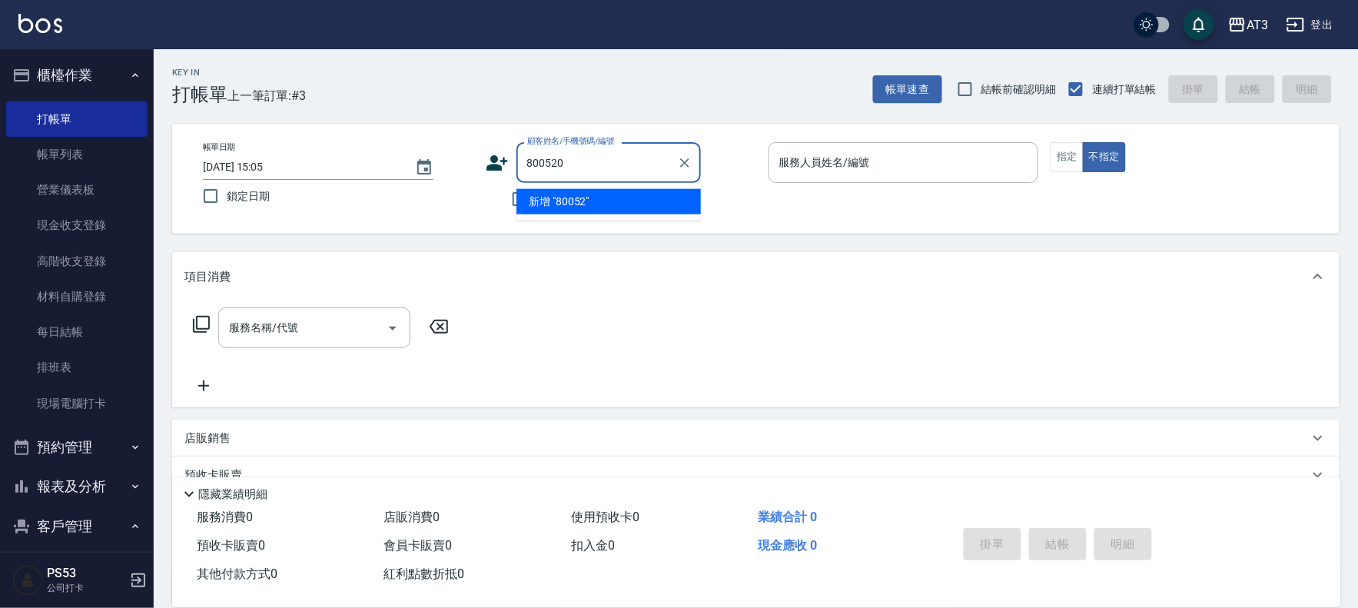
type input "800520"
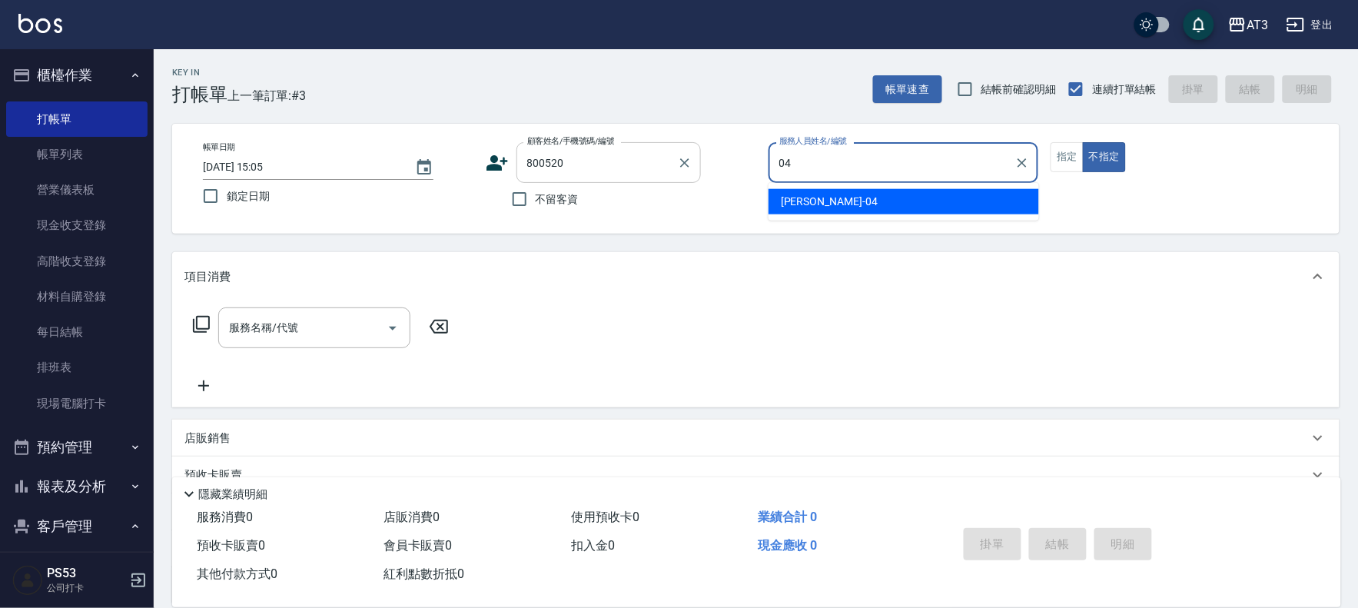
type input "惠麗-04"
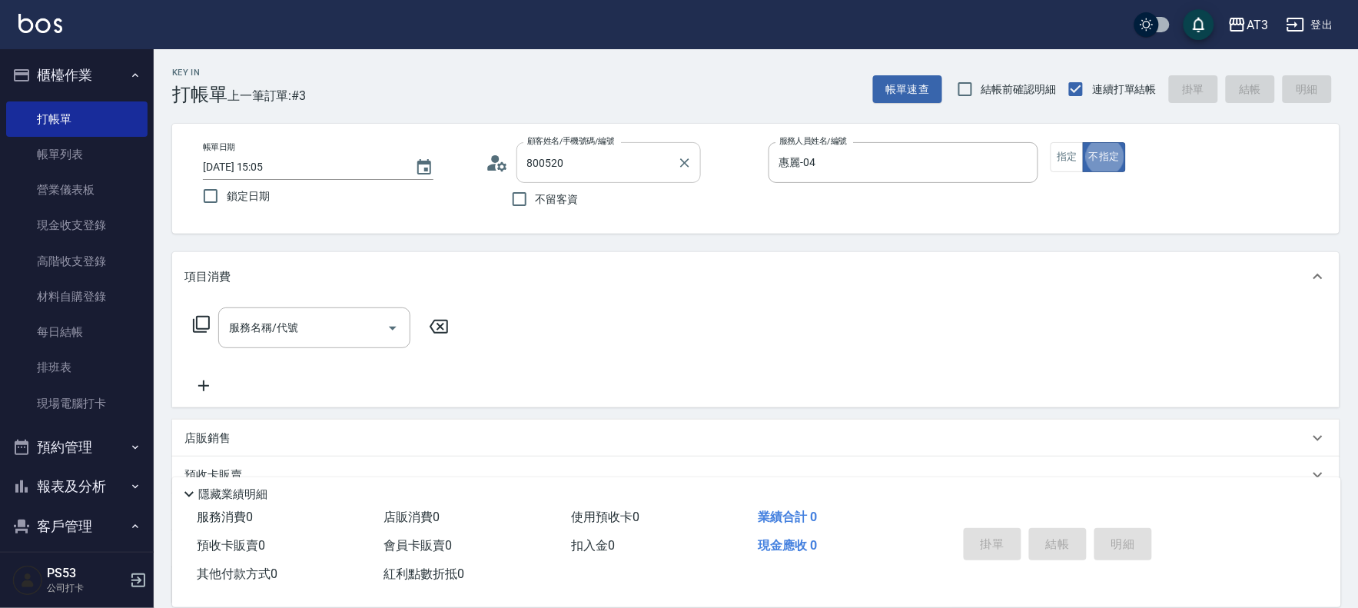
type input "[PERSON_NAME]/0987014318/800520"
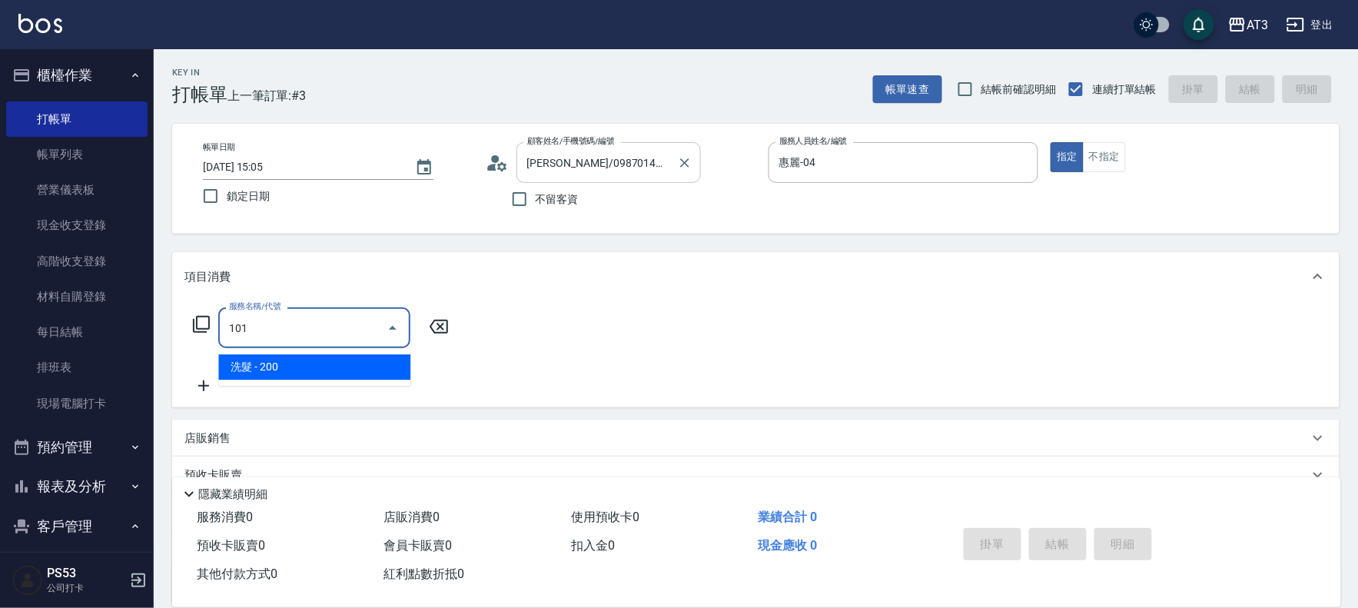
type input "洗髮(101)"
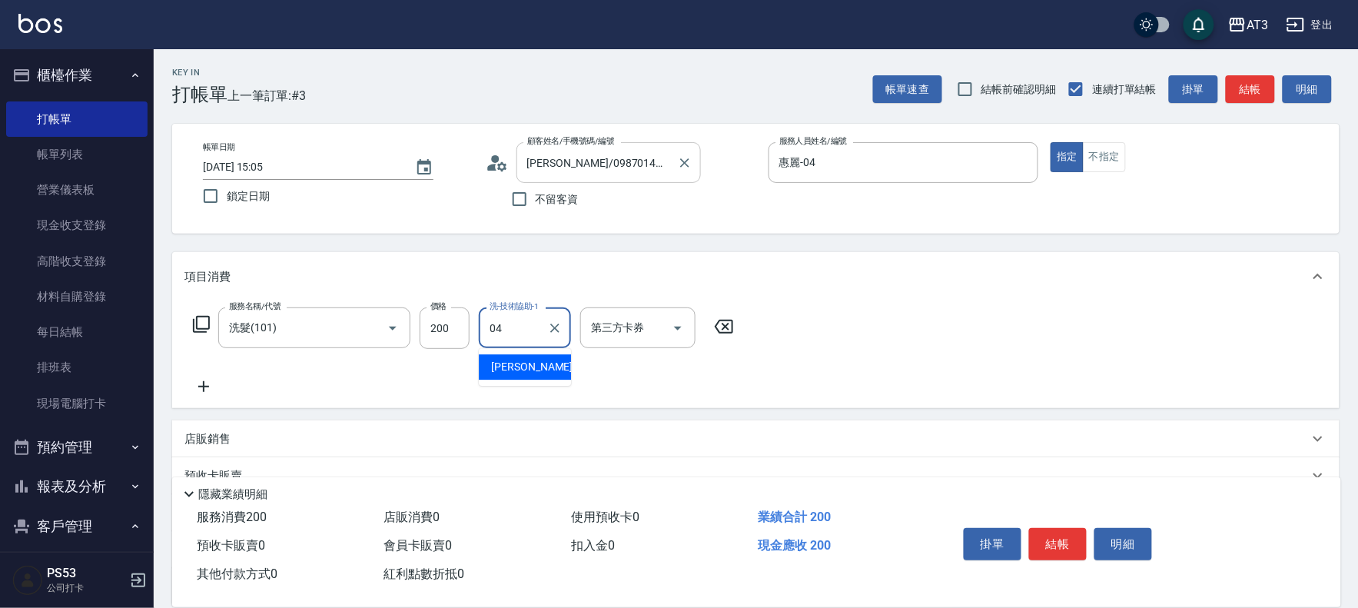
type input "惠麗-04"
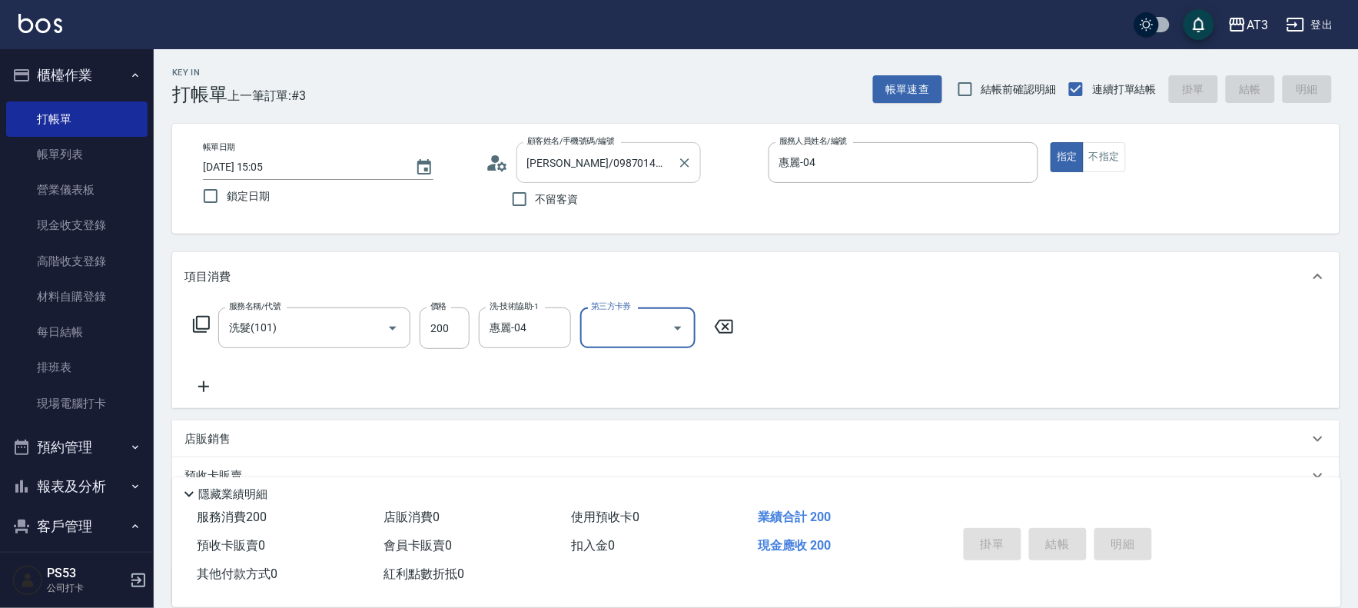
type input "[DATE] 15:06"
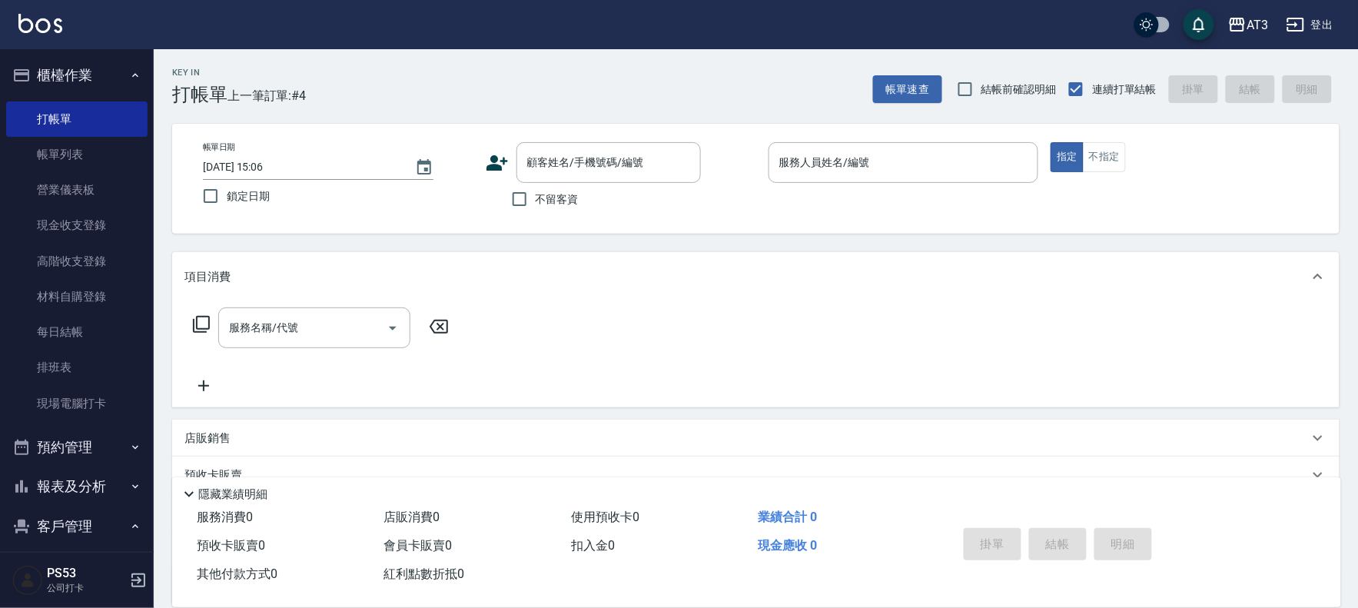
click at [501, 157] on icon at bounding box center [497, 162] width 23 height 23
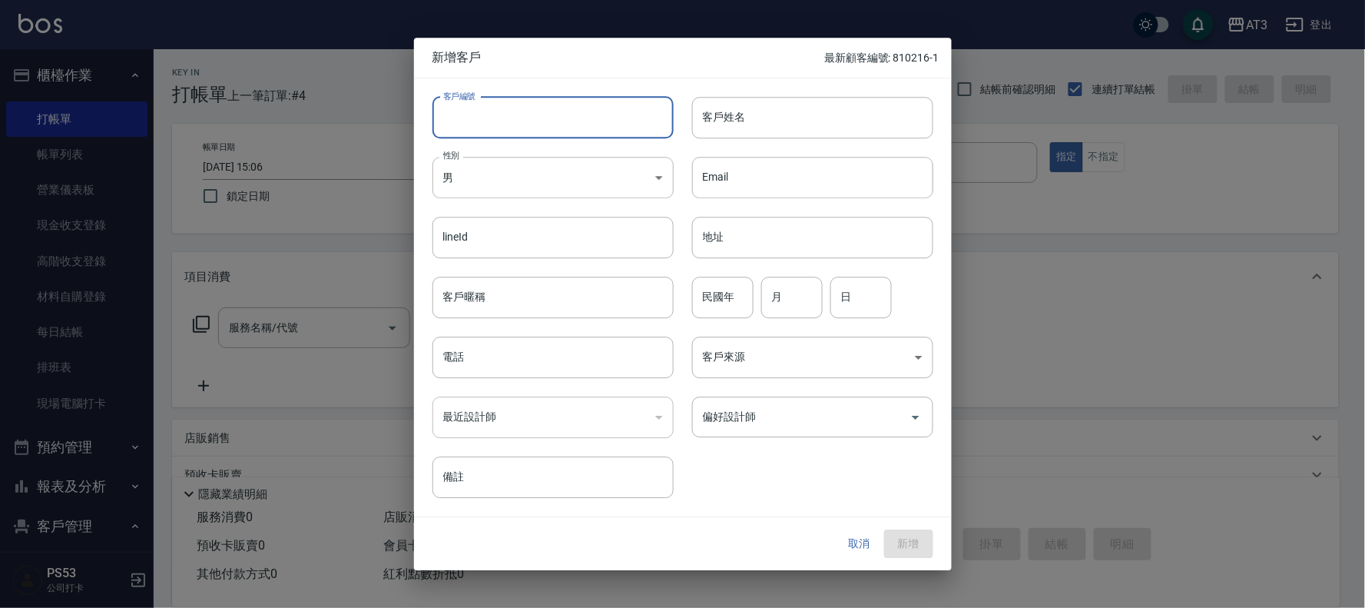
click at [494, 132] on input "客戶編號" at bounding box center [553, 117] width 241 height 41
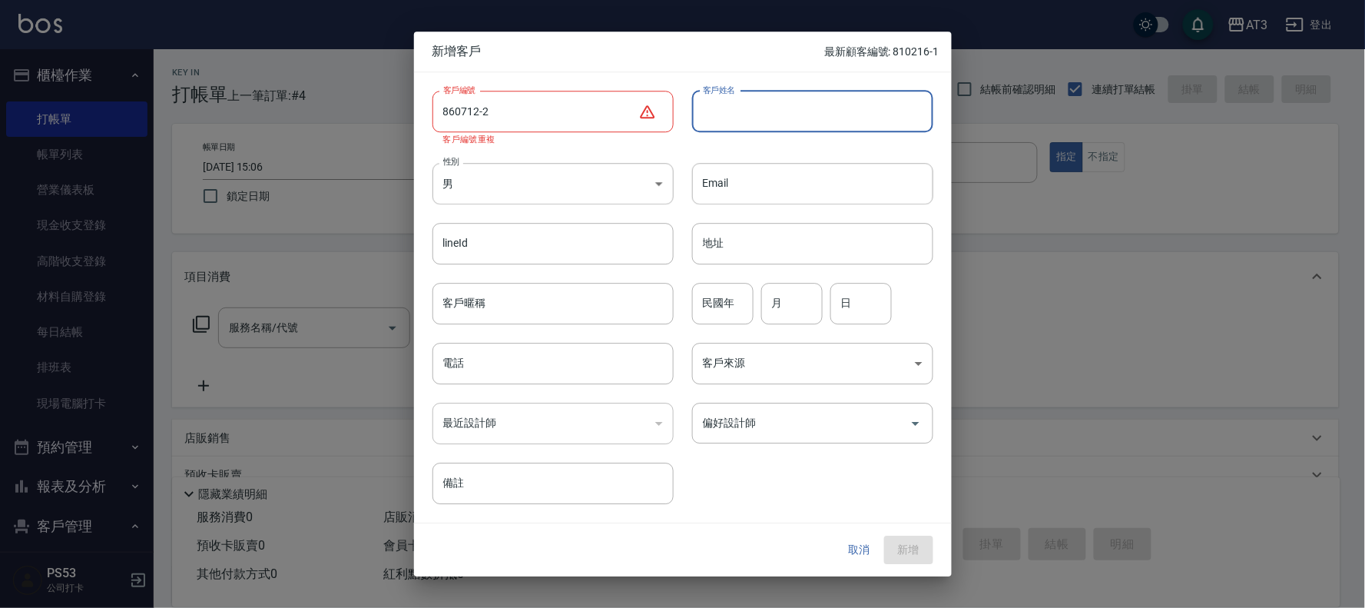
click at [539, 112] on input "860712-2" at bounding box center [536, 111] width 206 height 41
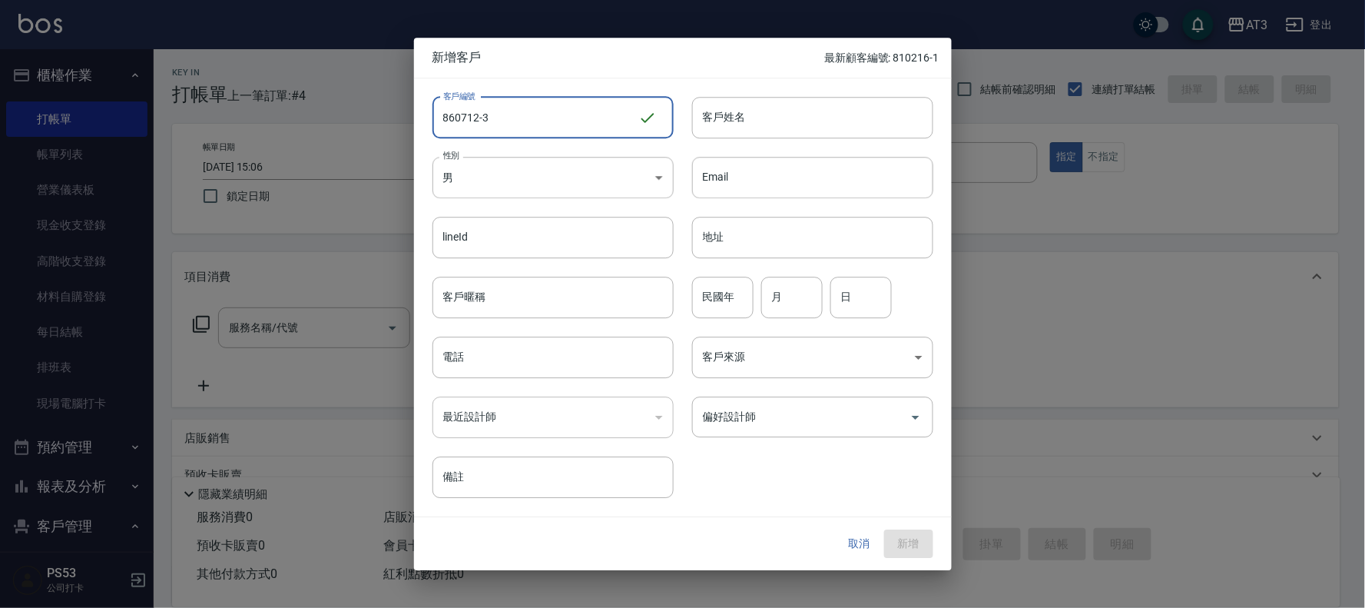
type input "860712-3"
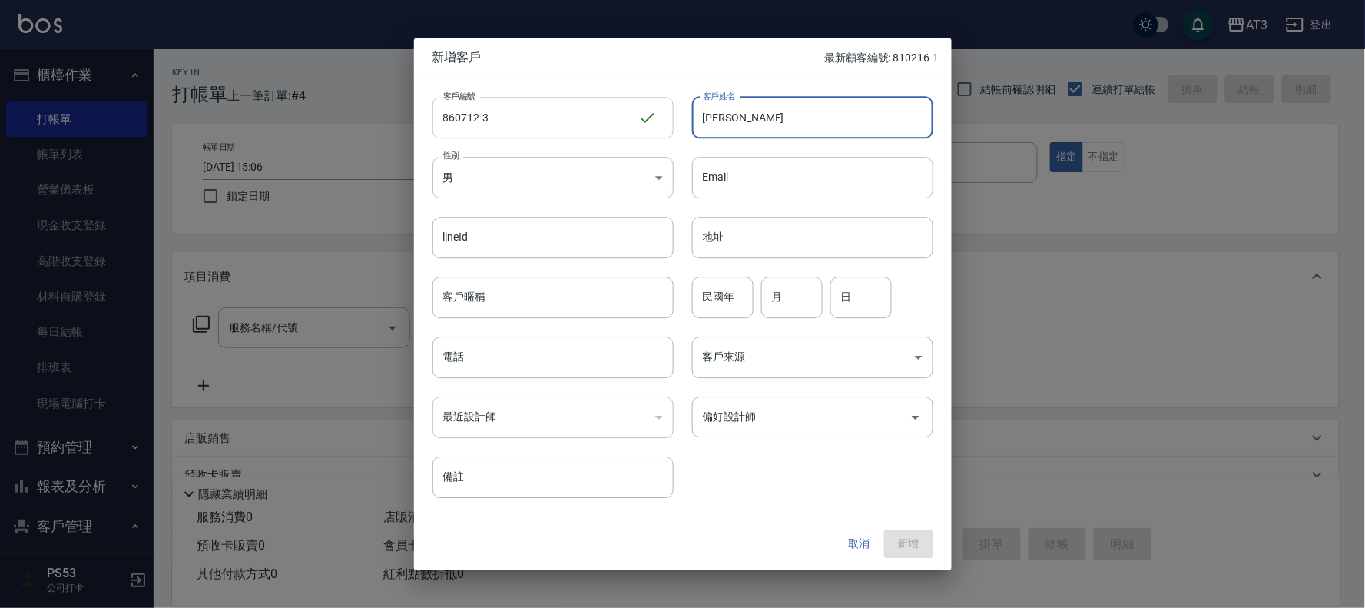
type input "[PERSON_NAME]"
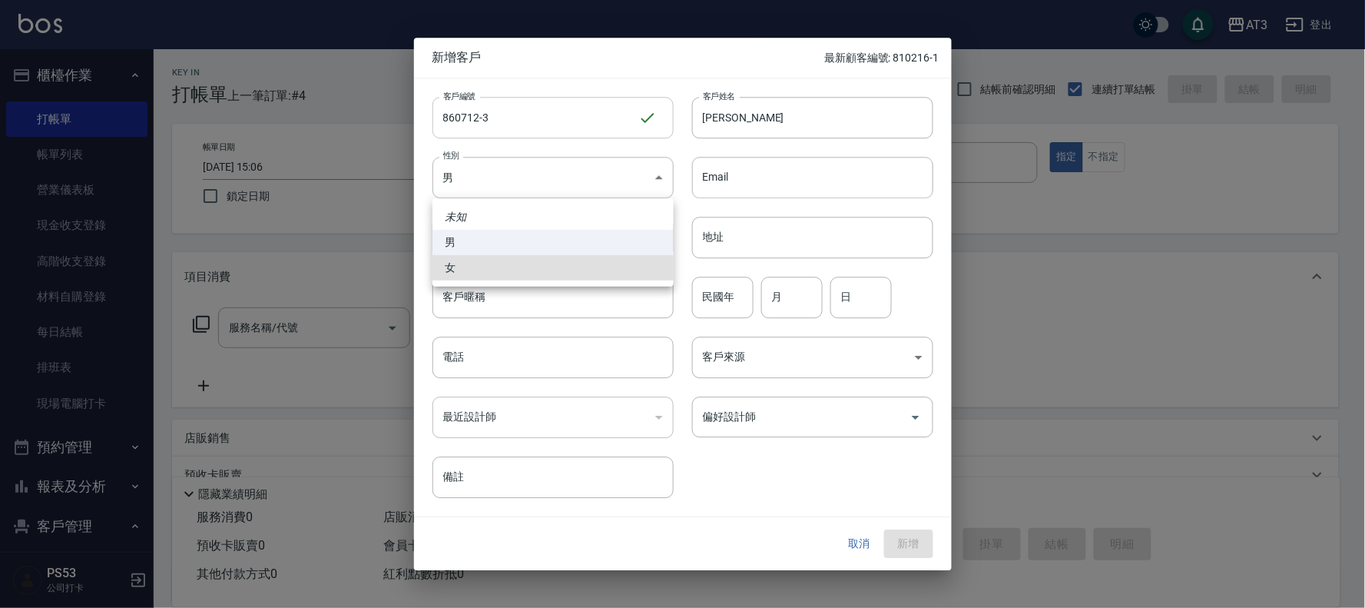
type input "[DEMOGRAPHIC_DATA]"
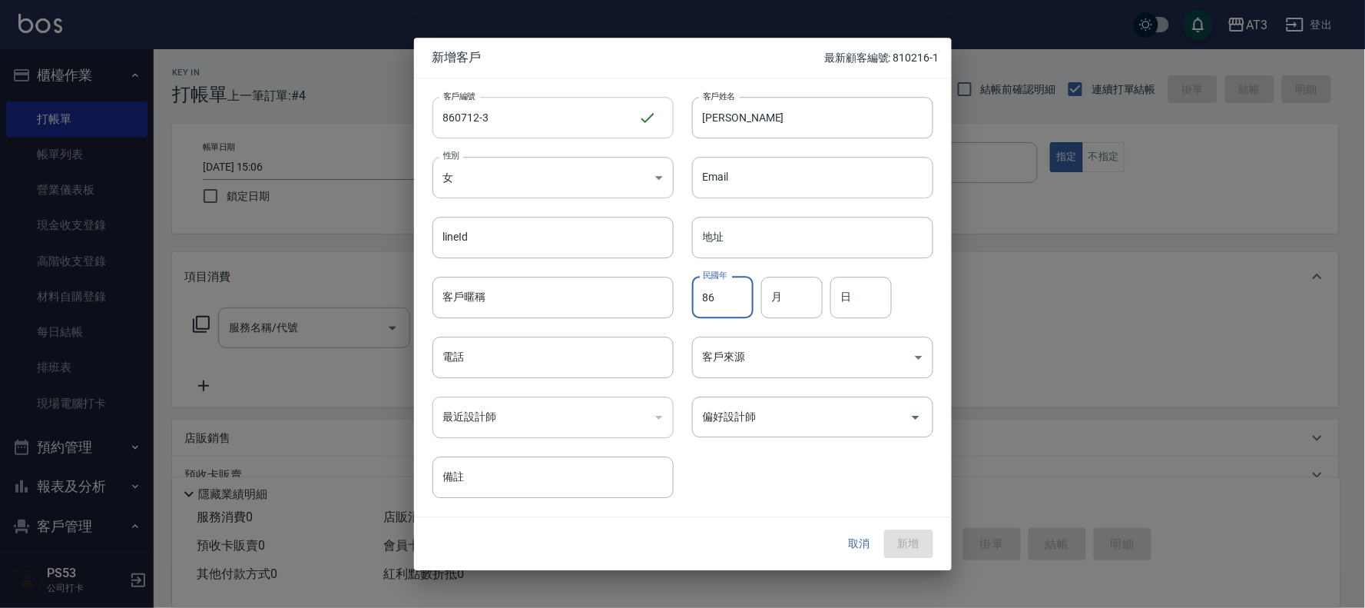
type input "86"
type input "07"
type input "12"
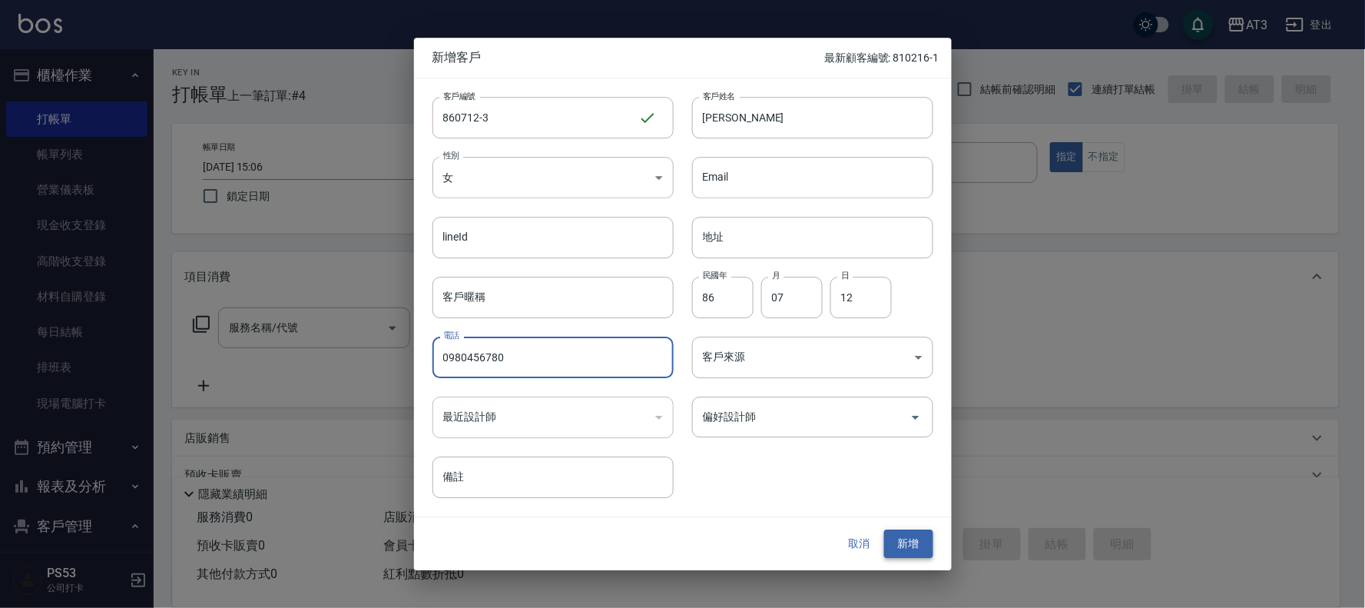
type input "0980456780"
click at [903, 541] on button "新增" at bounding box center [908, 544] width 49 height 28
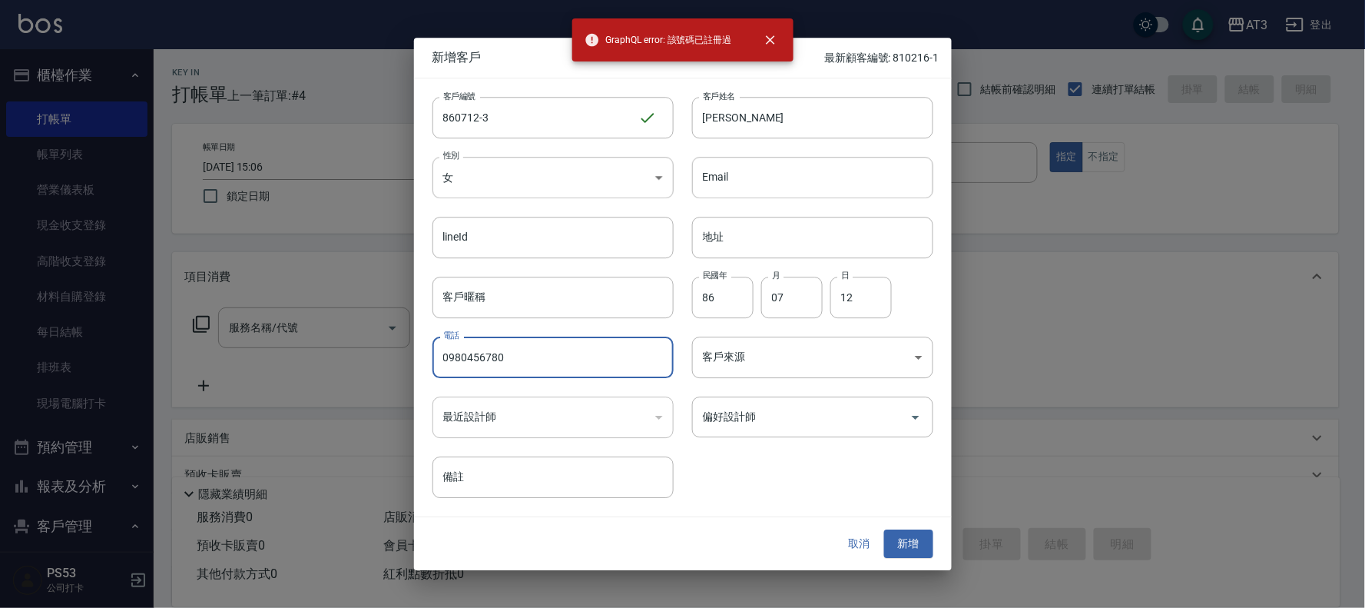
drag, startPoint x: 536, startPoint y: 361, endPoint x: 419, endPoint y: 361, distance: 116.8
click at [419, 361] on div "電話 [PHONE_NUMBER] 電話" at bounding box center [544, 348] width 260 height 60
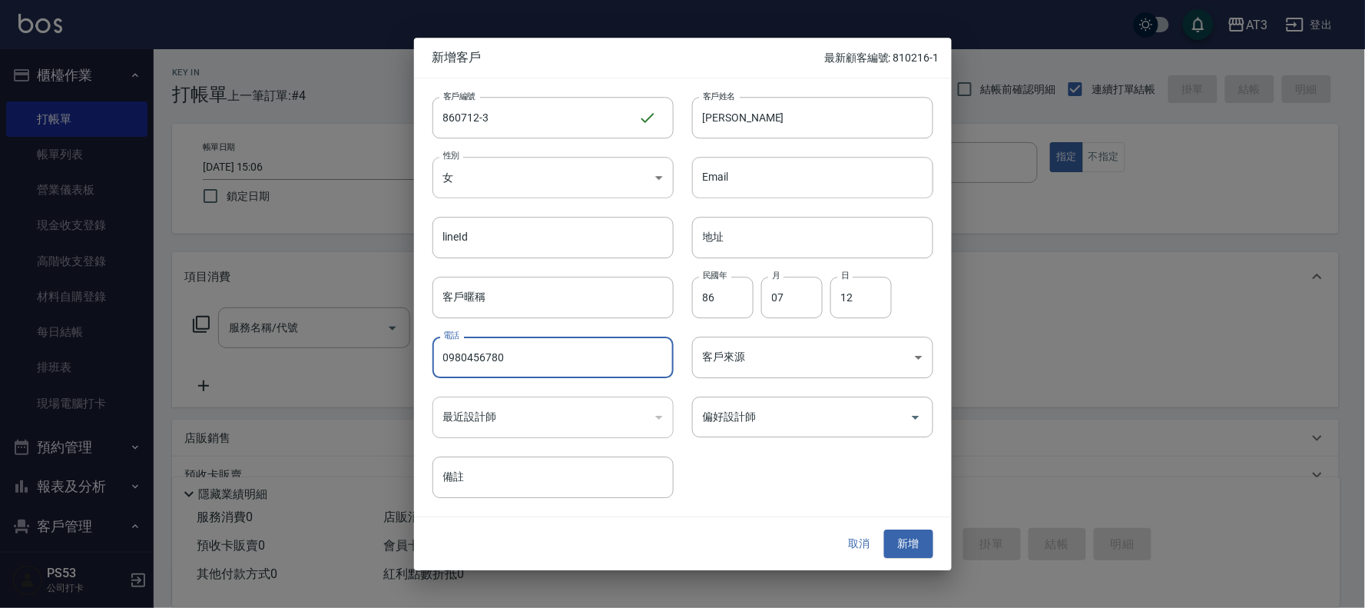
click at [858, 535] on button "取消" at bounding box center [859, 544] width 49 height 28
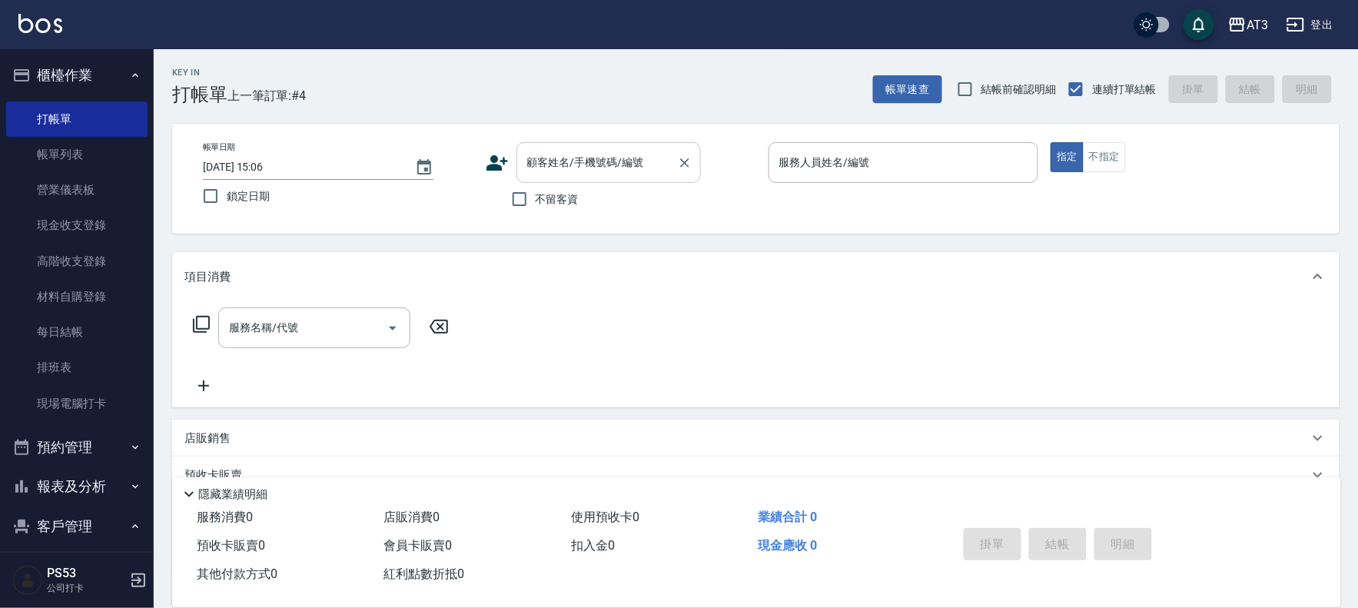
click at [585, 161] on input "顧客姓名/手機號碼/編號" at bounding box center [597, 162] width 148 height 27
paste input "0980456780"
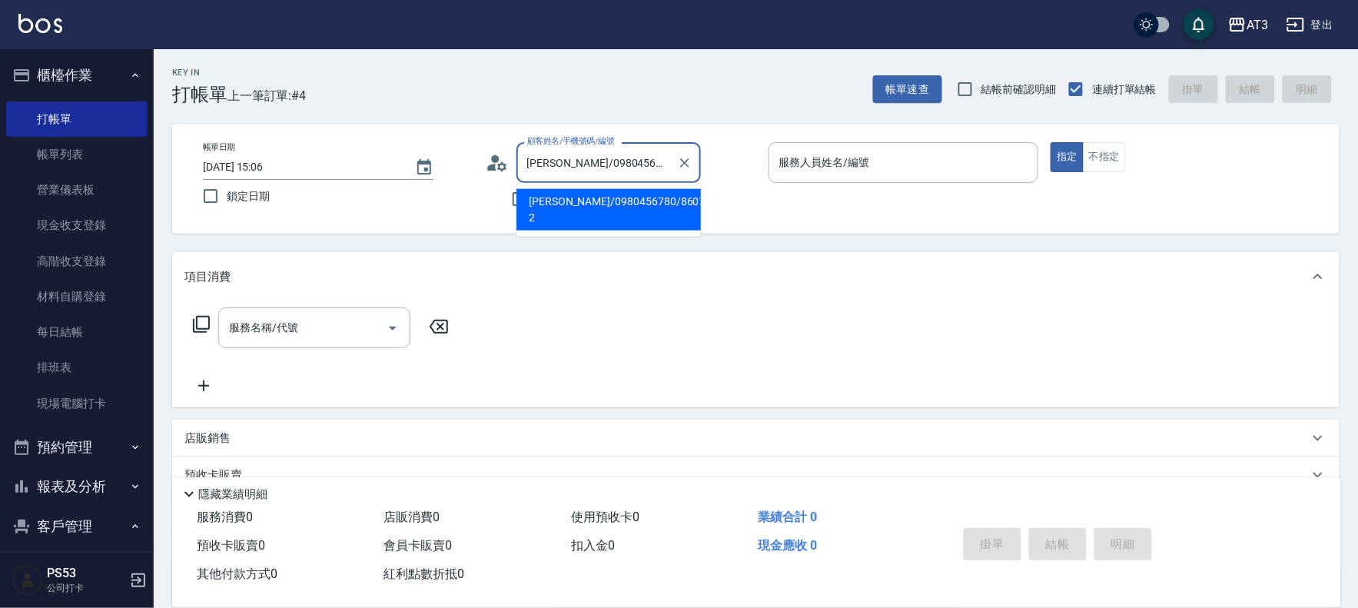
click at [554, 208] on li "[PERSON_NAME]/0980456780/860712-2" at bounding box center [608, 209] width 184 height 41
type input "[PERSON_NAME]/0980456780/860712-2"
click at [799, 165] on div "服務人員姓名/編號 服務人員姓名/編號" at bounding box center [903, 162] width 270 height 41
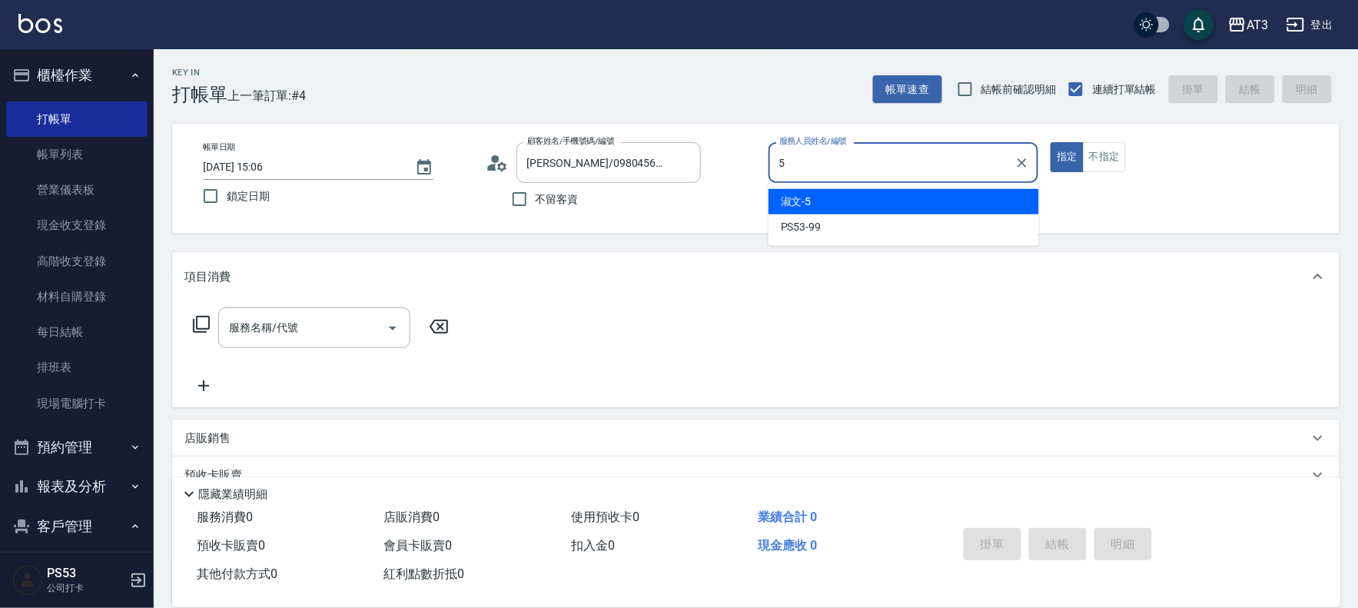
type input "淑文-5"
type button "true"
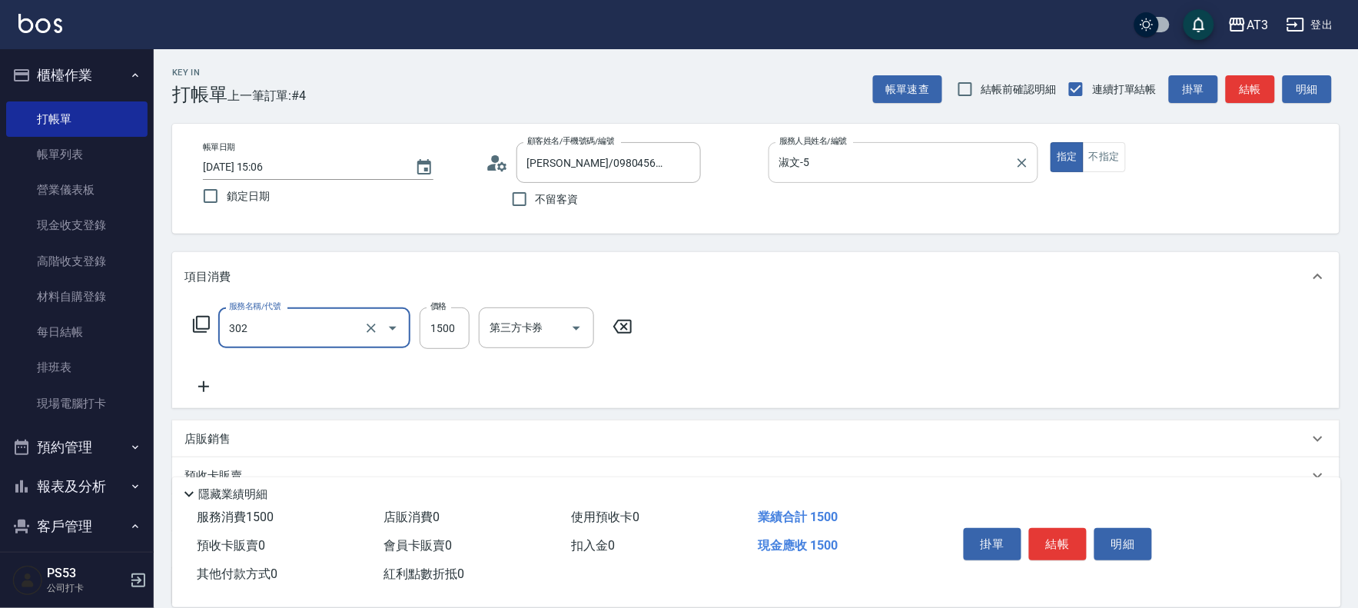
type input "設計燙髮(302)"
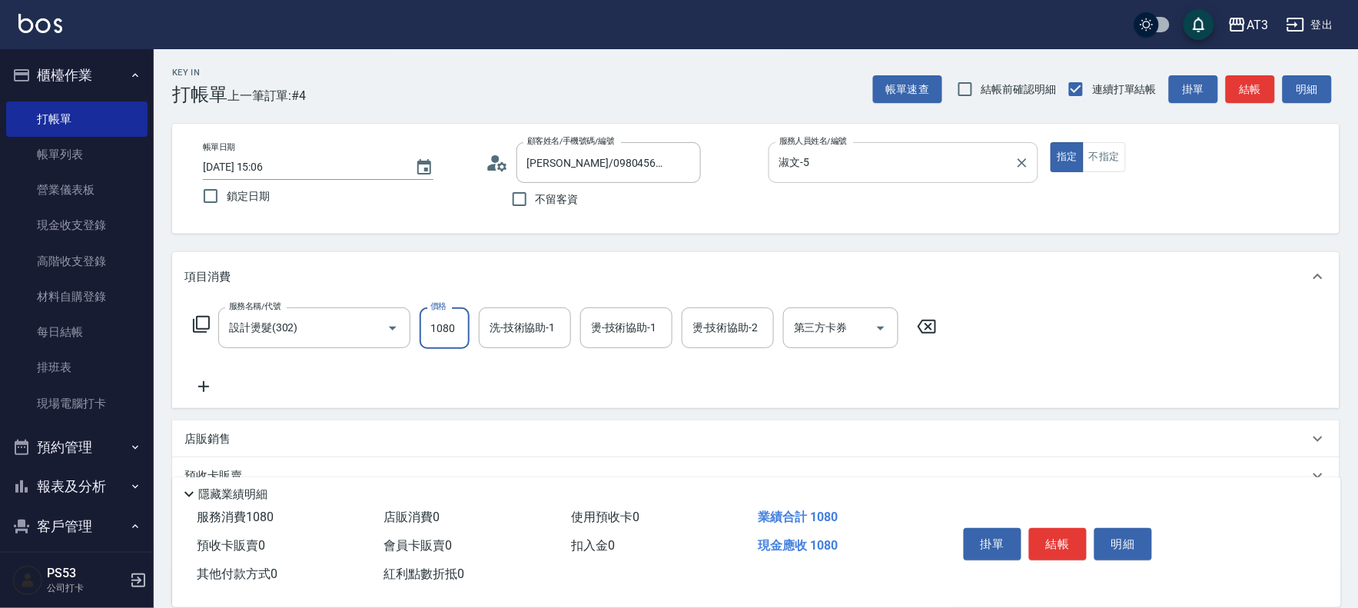
type input "1080"
type input "菲比-10"
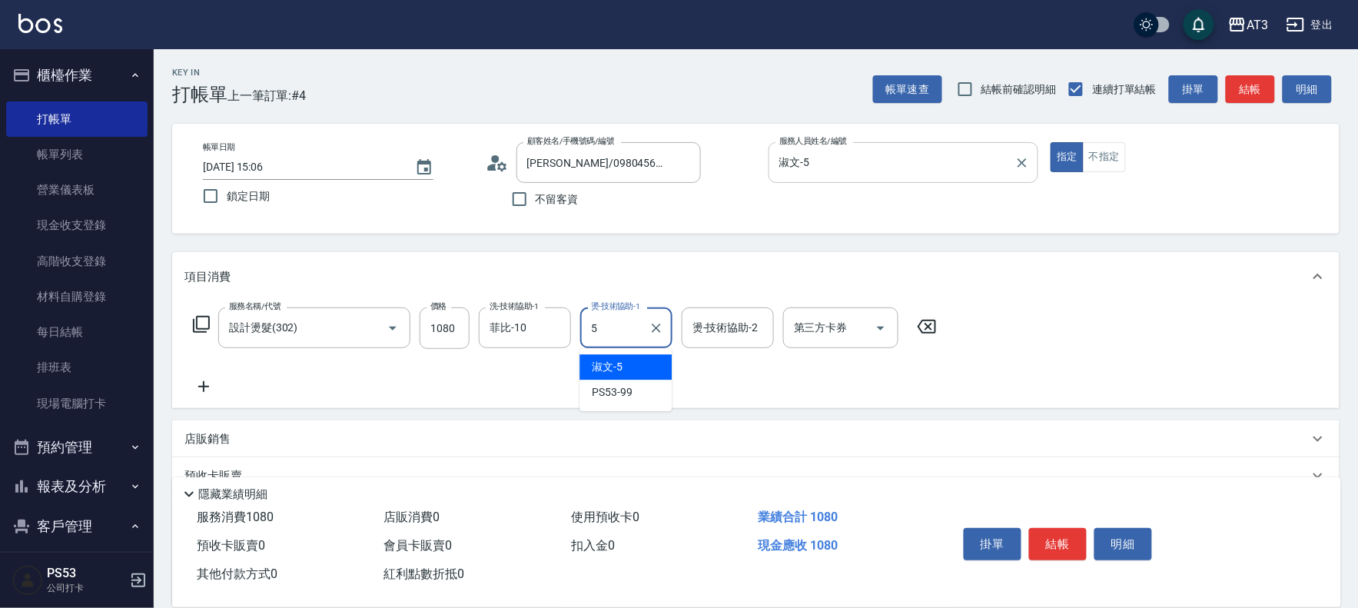
type input "淑文-5"
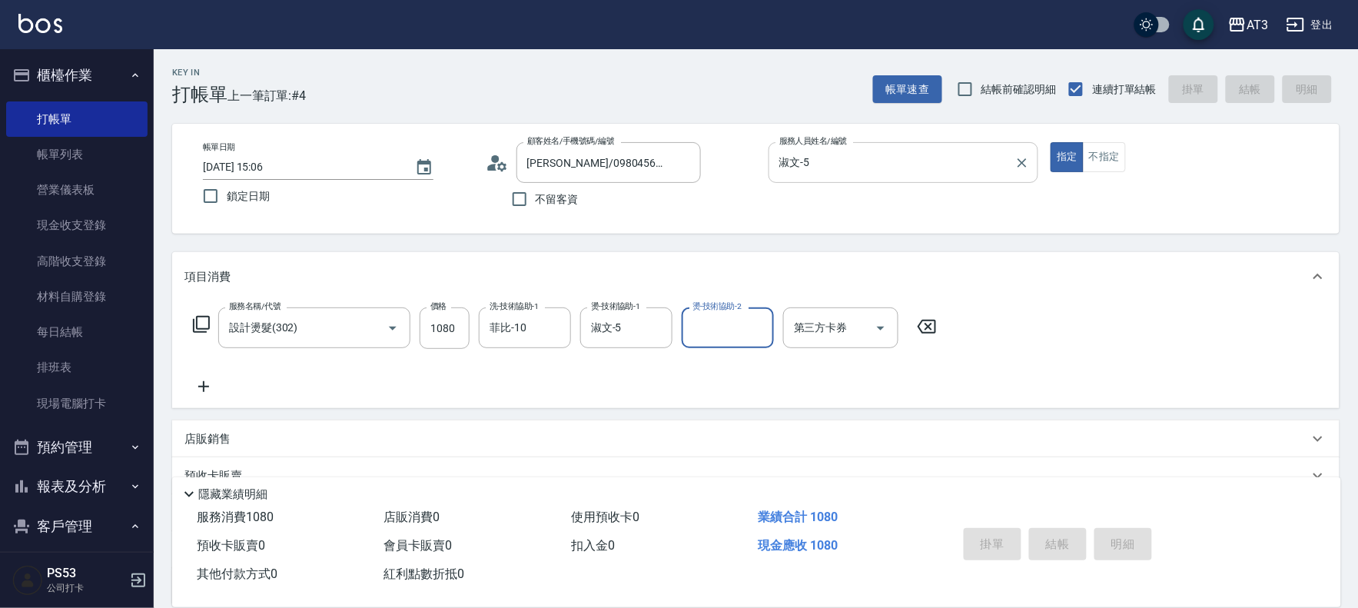
type input "[DATE] 15:07"
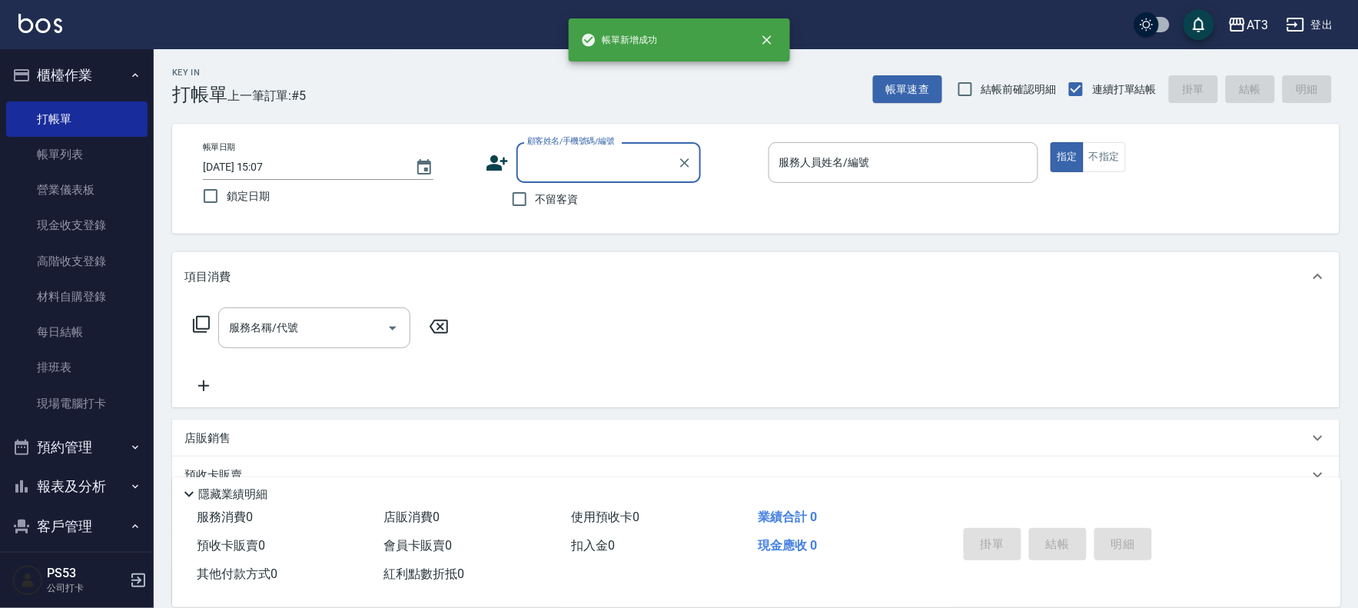
click at [497, 155] on icon at bounding box center [497, 162] width 23 height 23
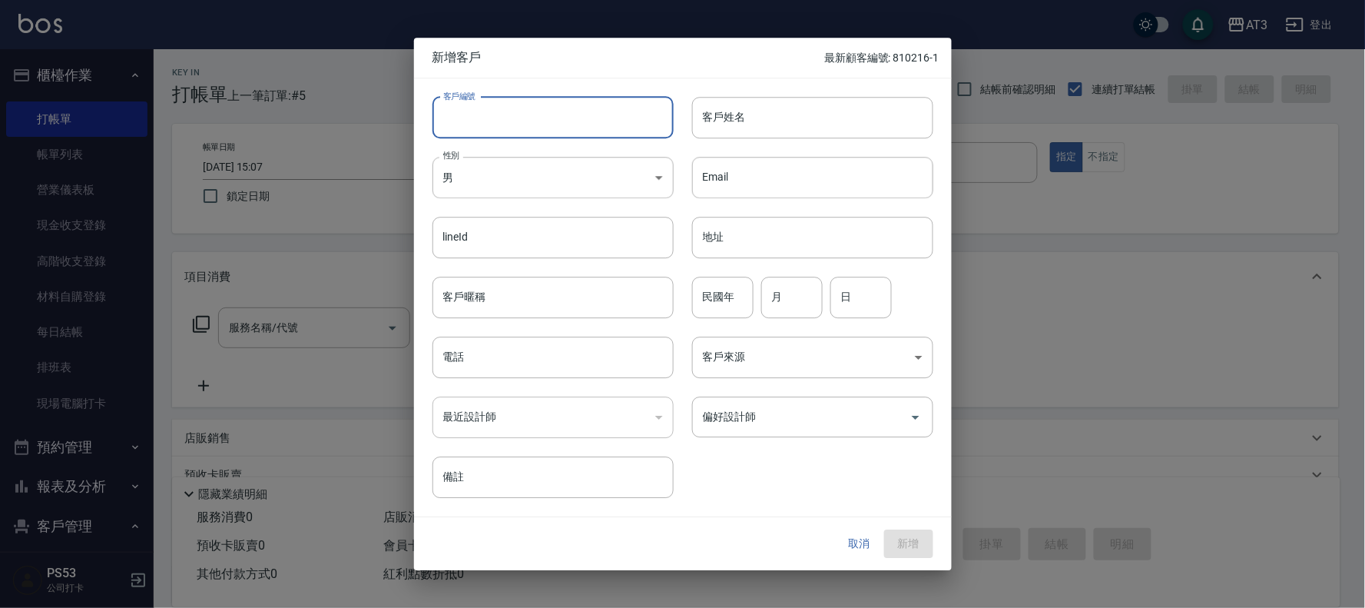
click at [439, 104] on input "客戶編號" at bounding box center [553, 117] width 241 height 41
type input "810831"
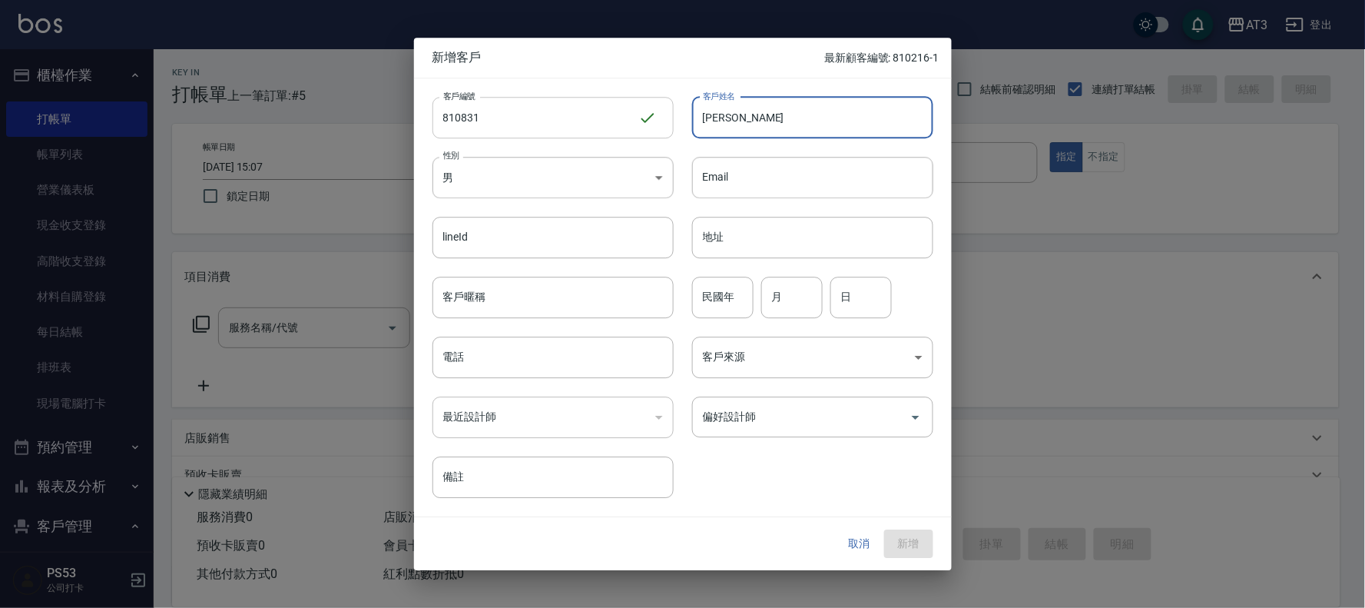
type input "[PERSON_NAME]"
type input "81"
type input "08"
type input "31"
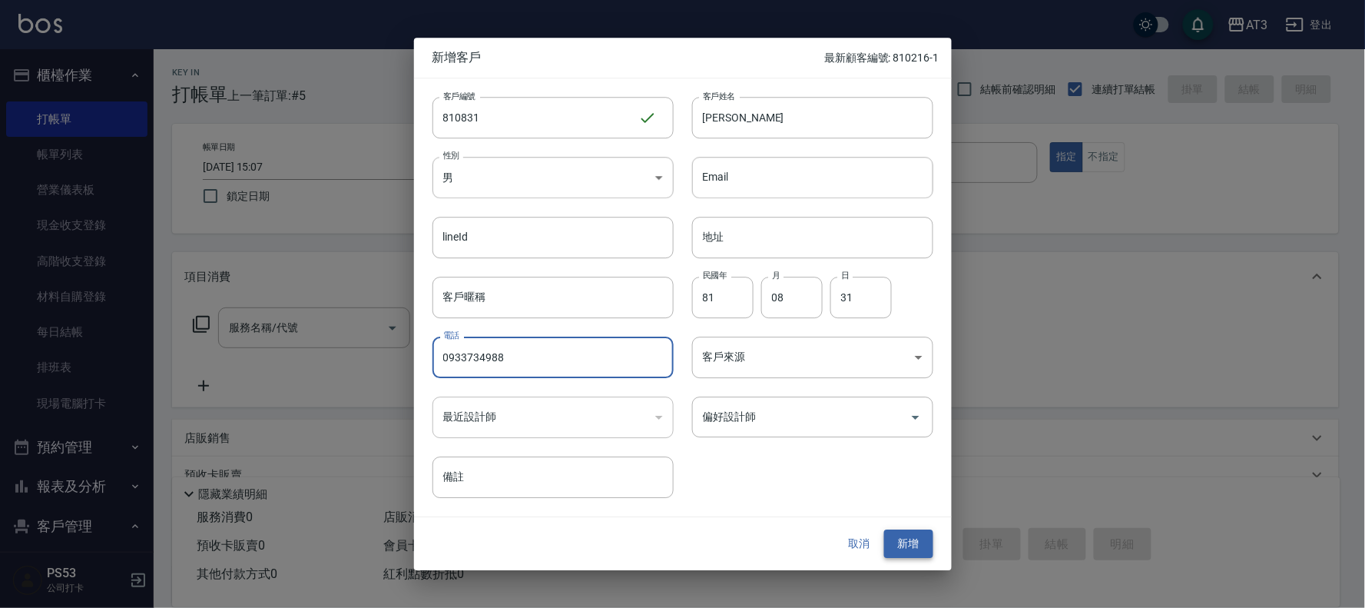
type input "0933734988"
click at [918, 541] on button "新增" at bounding box center [908, 544] width 49 height 28
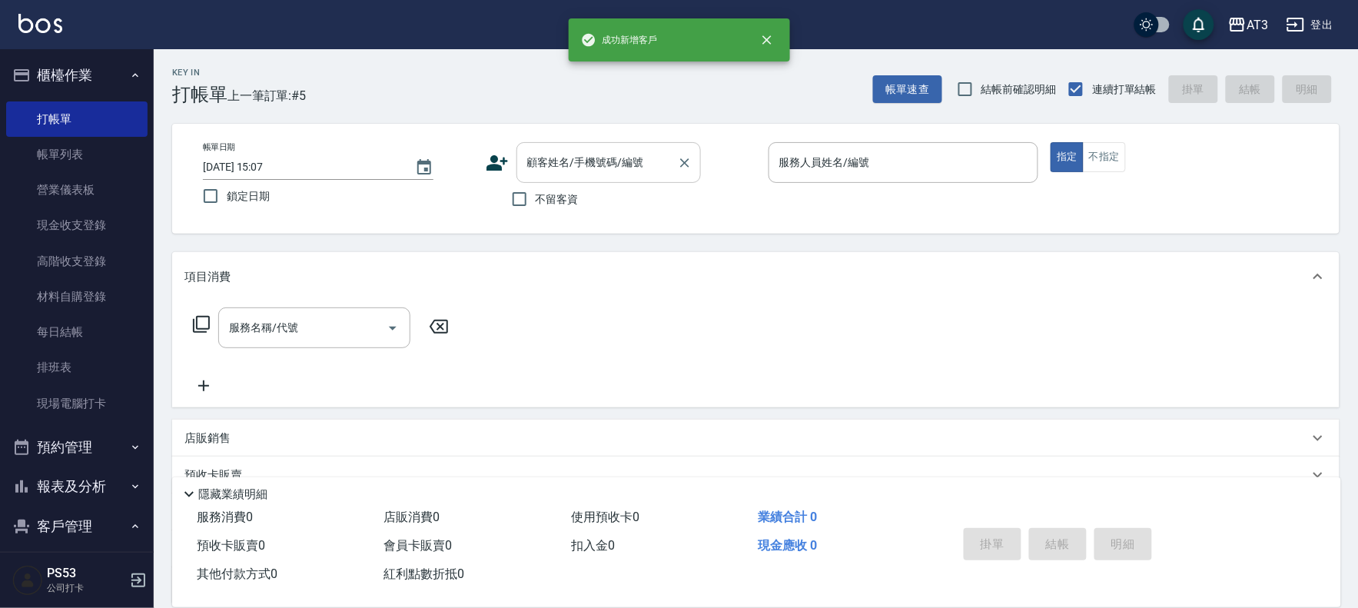
click at [543, 173] on input "顧客姓名/手機號碼/編號" at bounding box center [597, 162] width 148 height 27
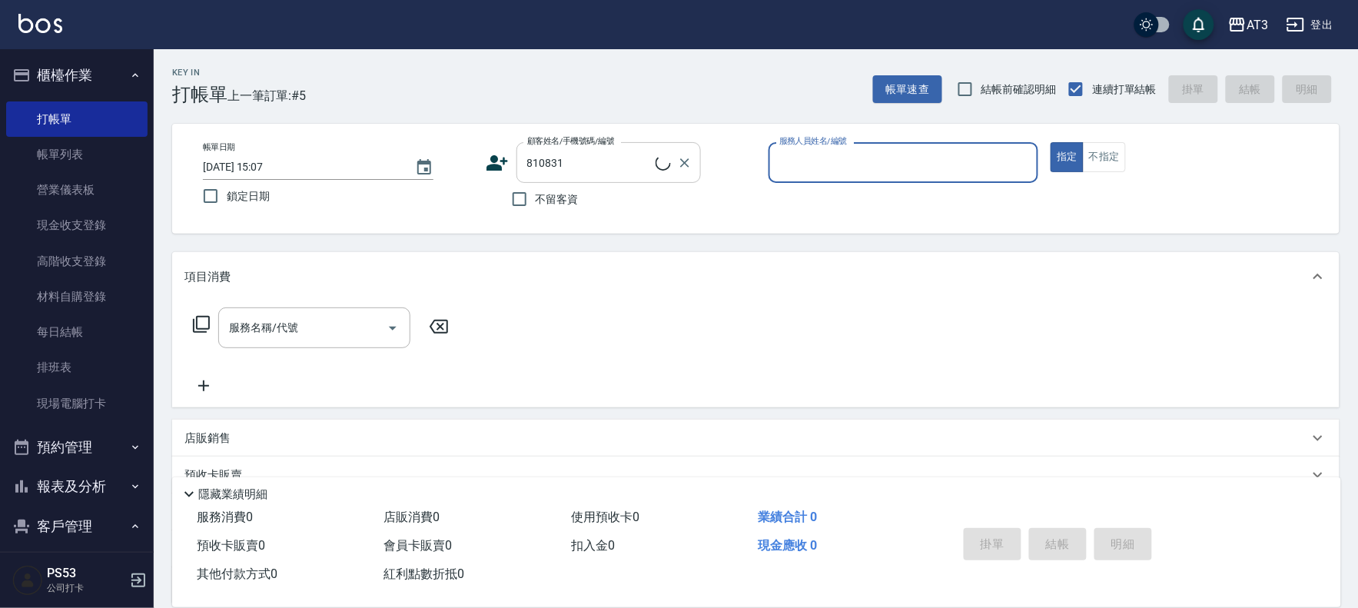
type input "[PERSON_NAME]/0933734988/810831"
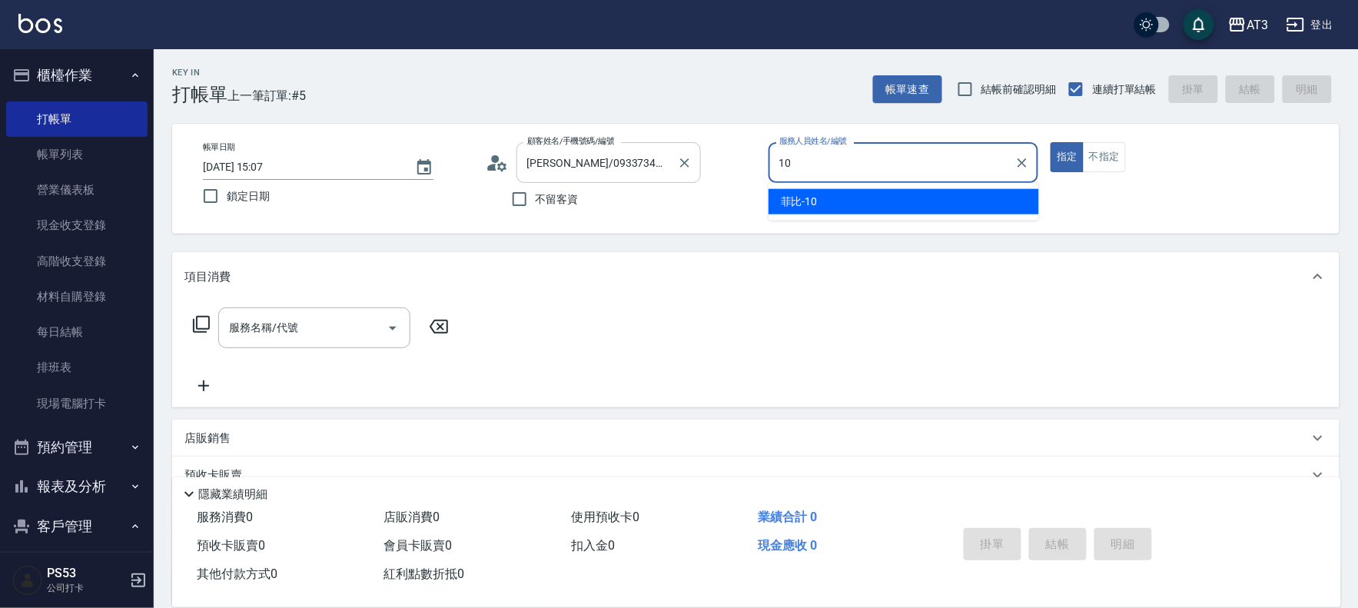
type input "菲比-10"
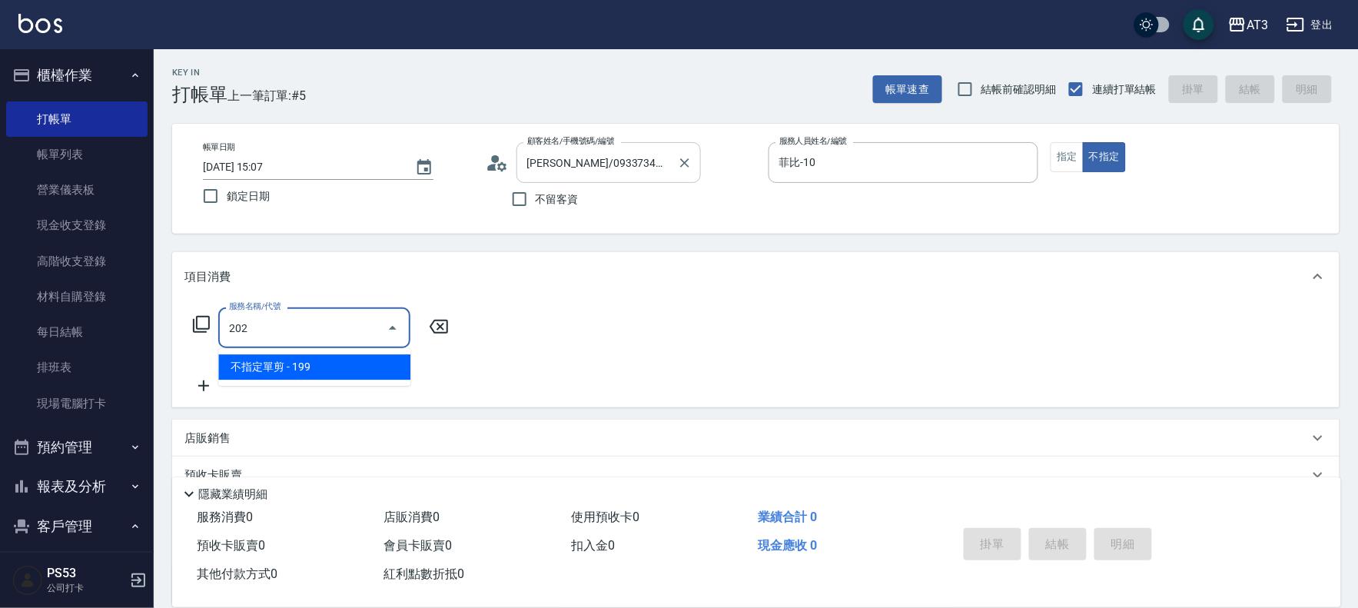
type input "不指定單剪(202)"
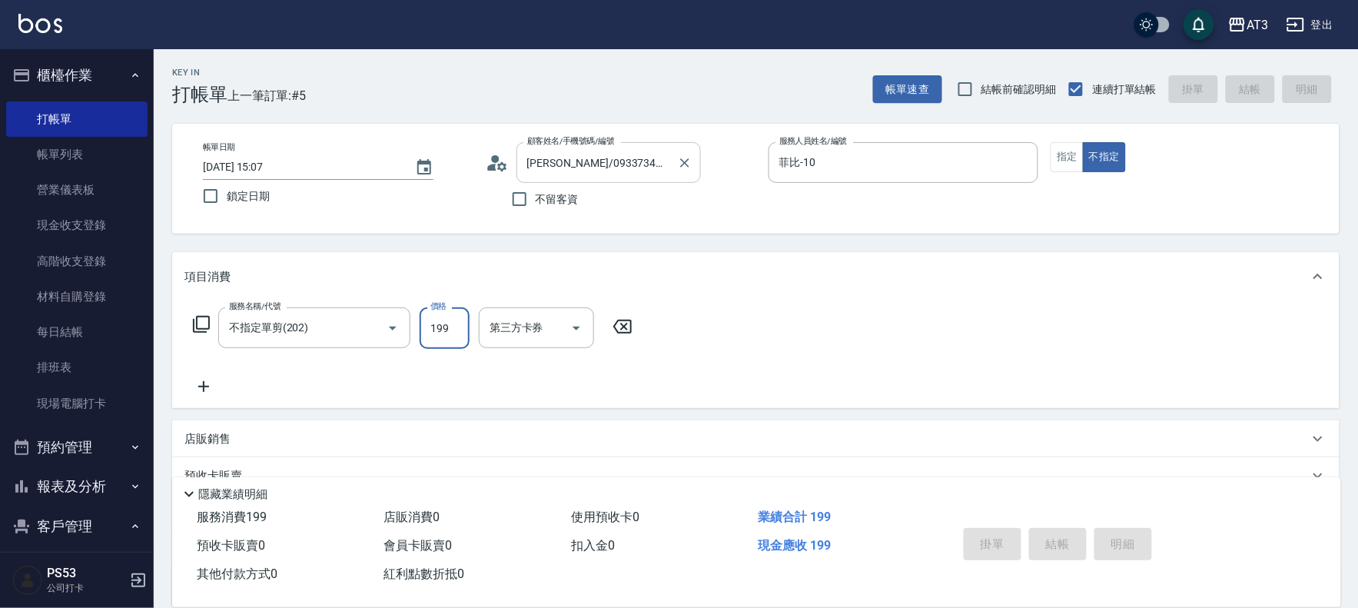
type input "[DATE] 15:09"
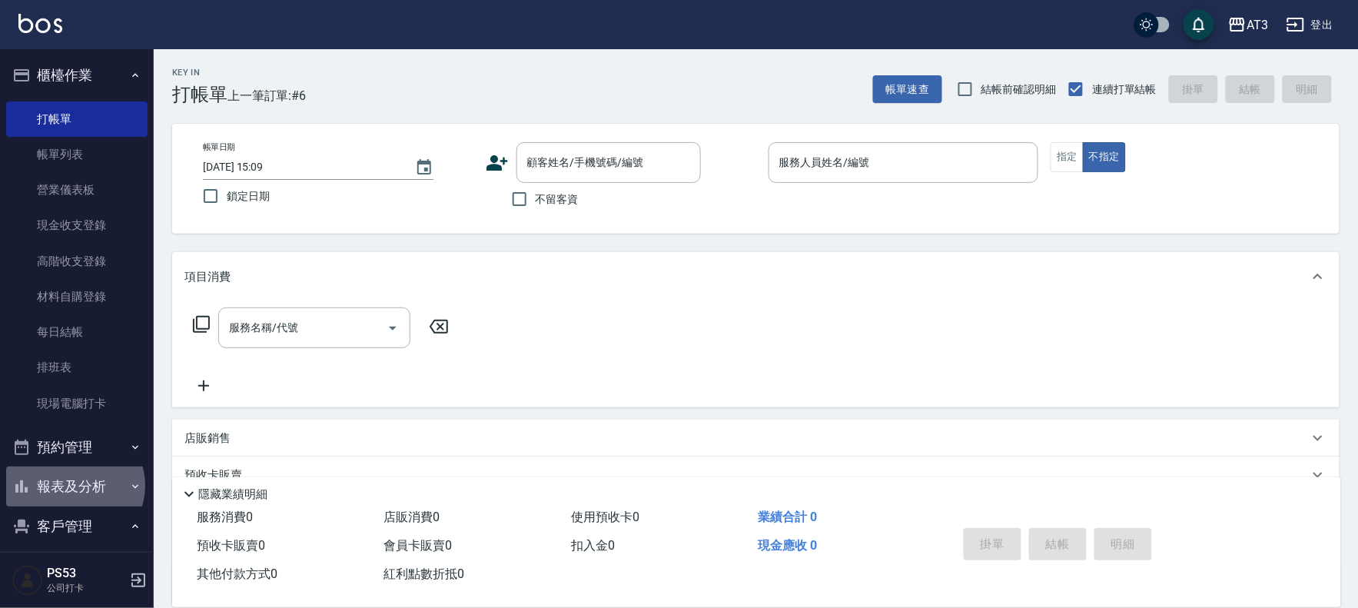
click at [74, 486] on button "報表及分析" at bounding box center [76, 486] width 141 height 40
click at [67, 492] on button "報表及分析" at bounding box center [76, 486] width 141 height 40
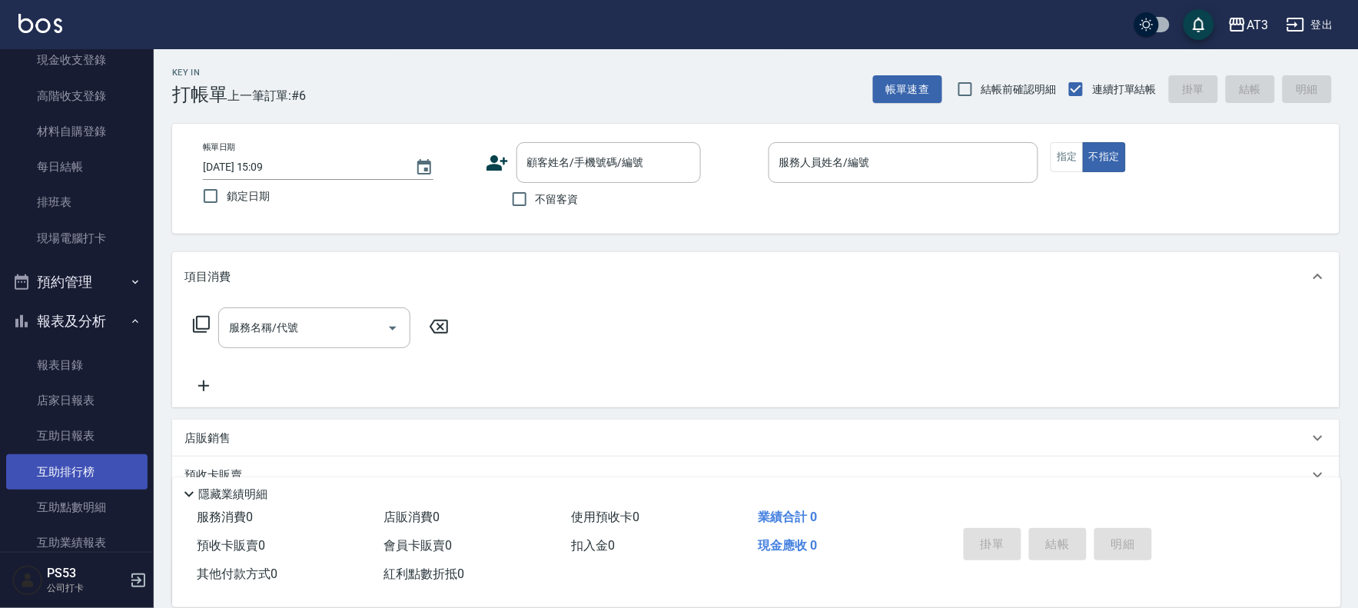
scroll to position [171, 0]
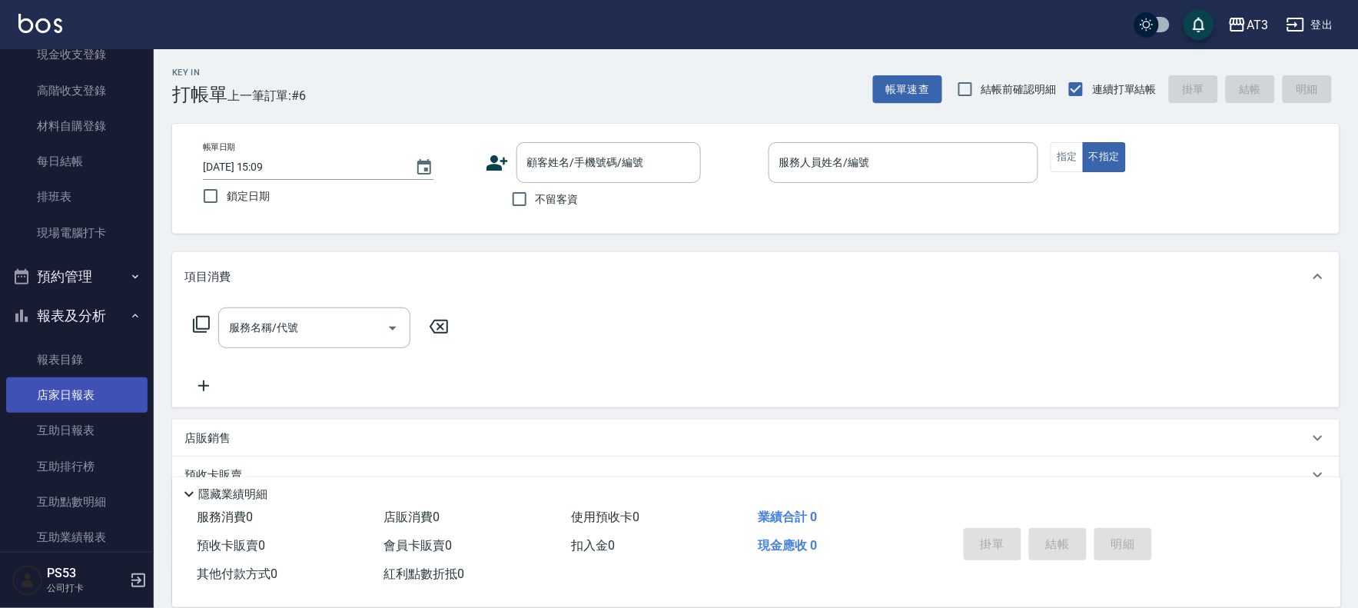
click at [61, 396] on link "店家日報表" at bounding box center [76, 394] width 141 height 35
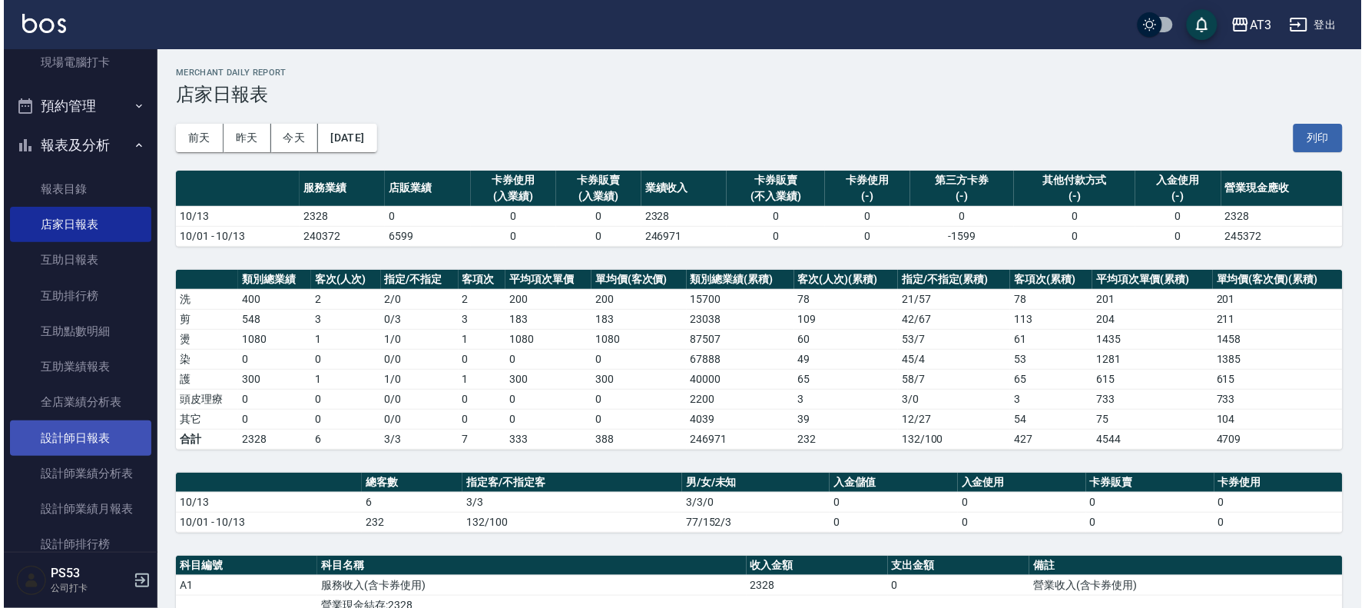
scroll to position [426, 0]
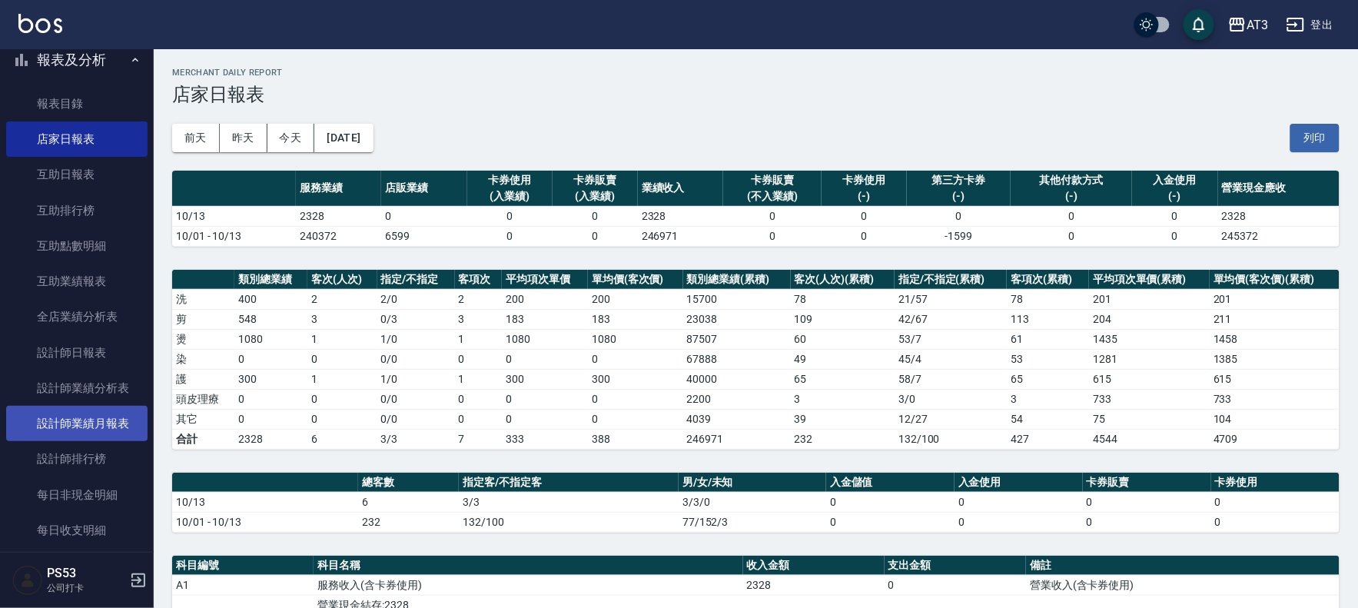
click at [115, 424] on link "設計師業績月報表" at bounding box center [76, 423] width 141 height 35
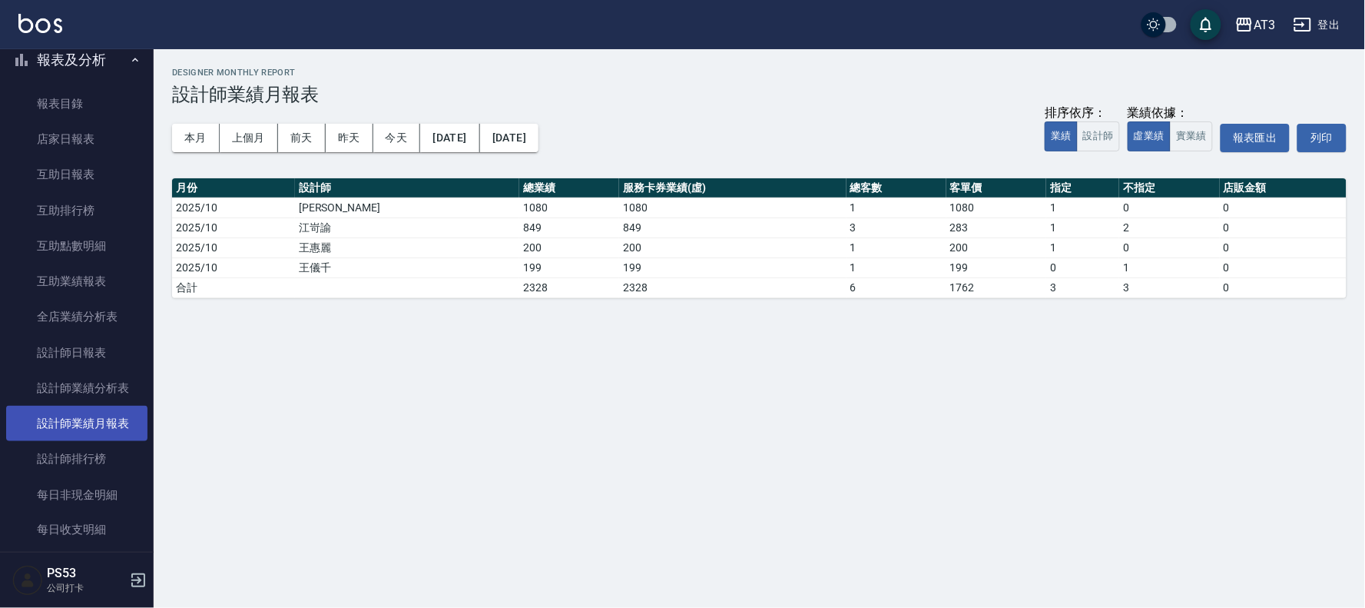
click at [85, 431] on link "設計師業績月報表" at bounding box center [76, 423] width 141 height 35
click at [202, 138] on button "本月" at bounding box center [196, 138] width 48 height 28
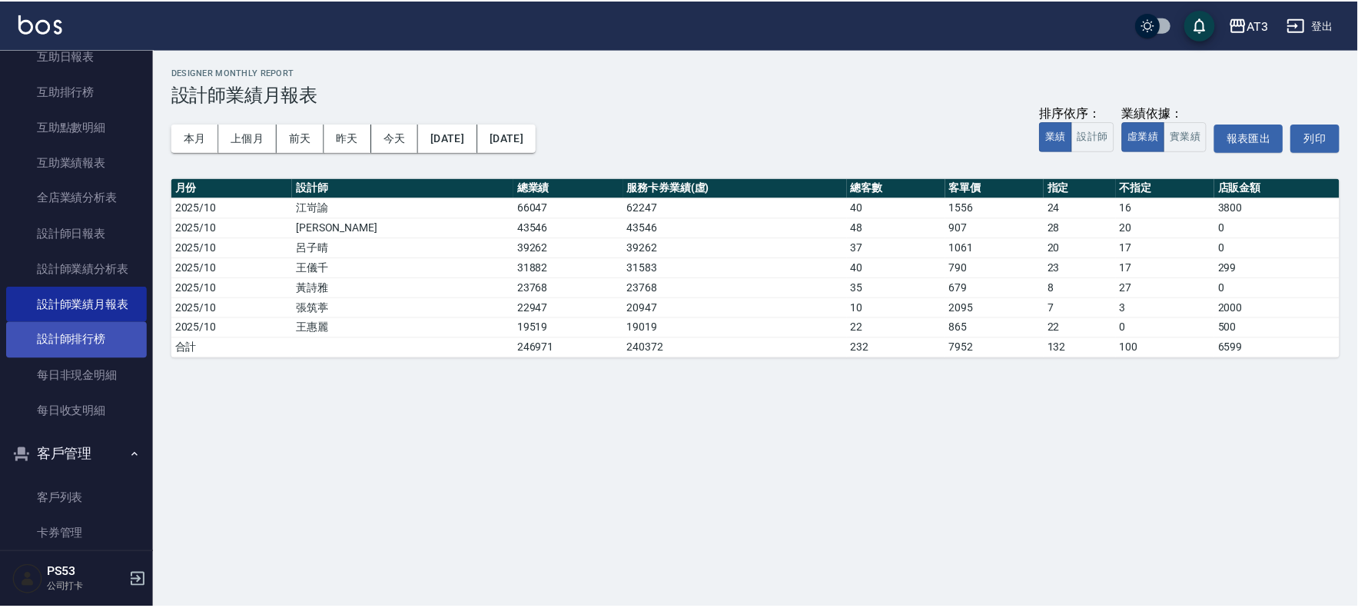
scroll to position [353, 0]
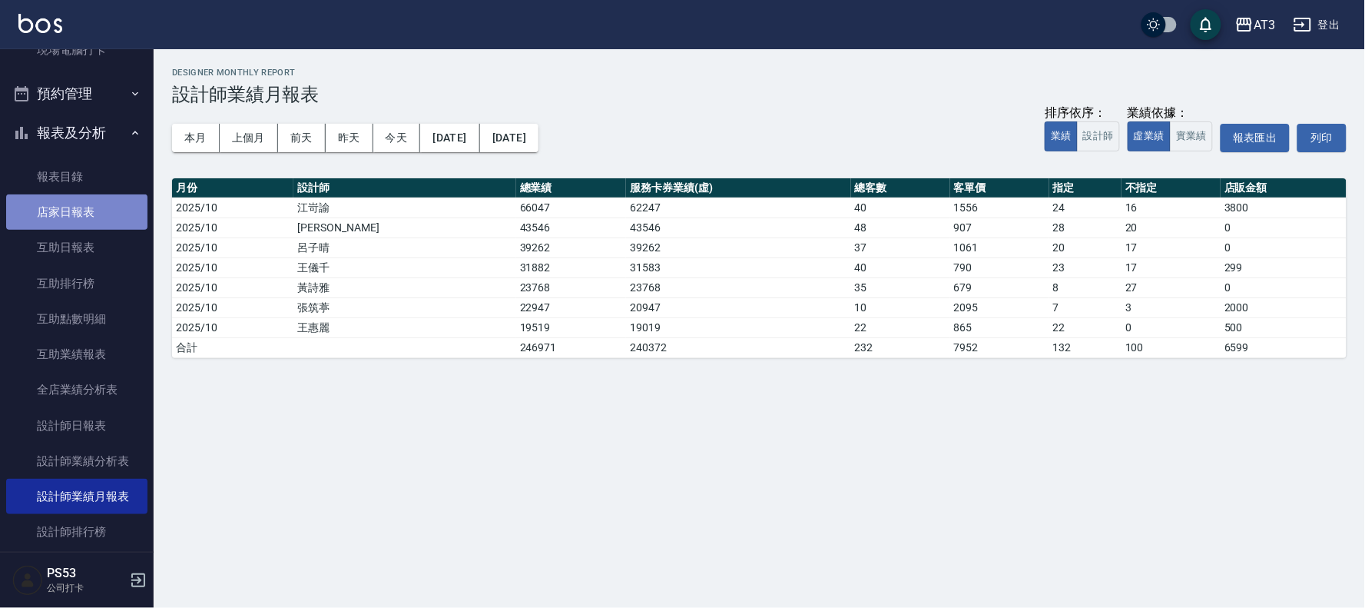
click at [88, 209] on link "店家日報表" at bounding box center [76, 211] width 141 height 35
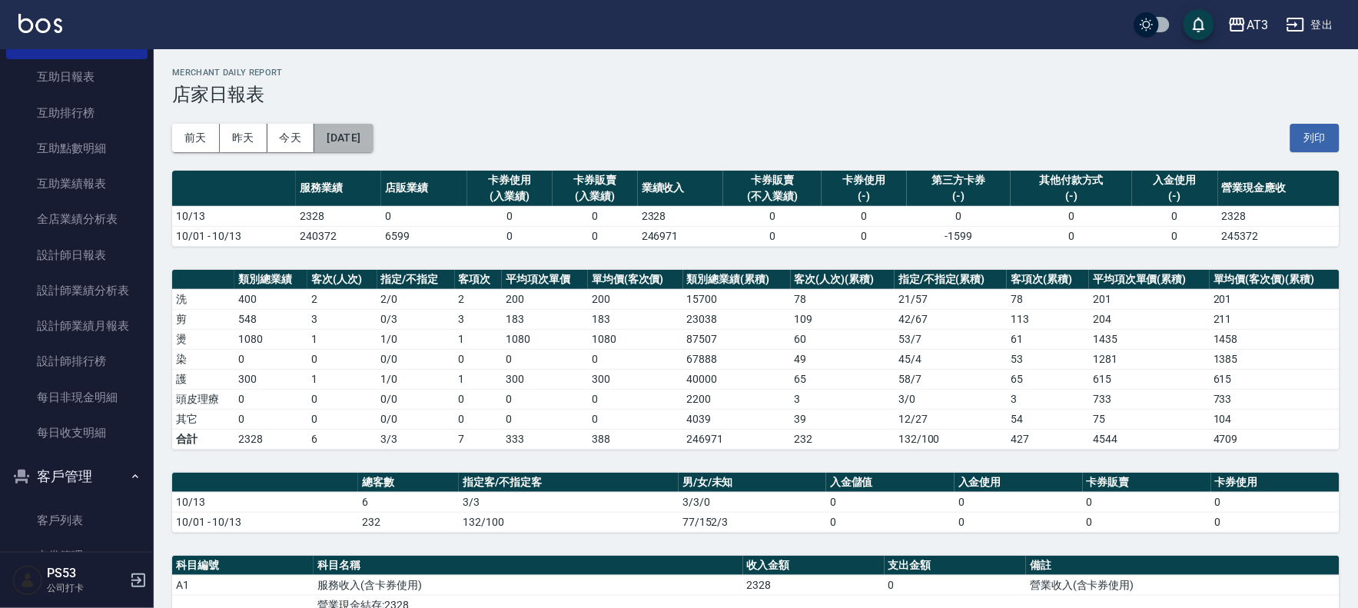
click at [335, 133] on button "[DATE]" at bounding box center [343, 138] width 58 height 28
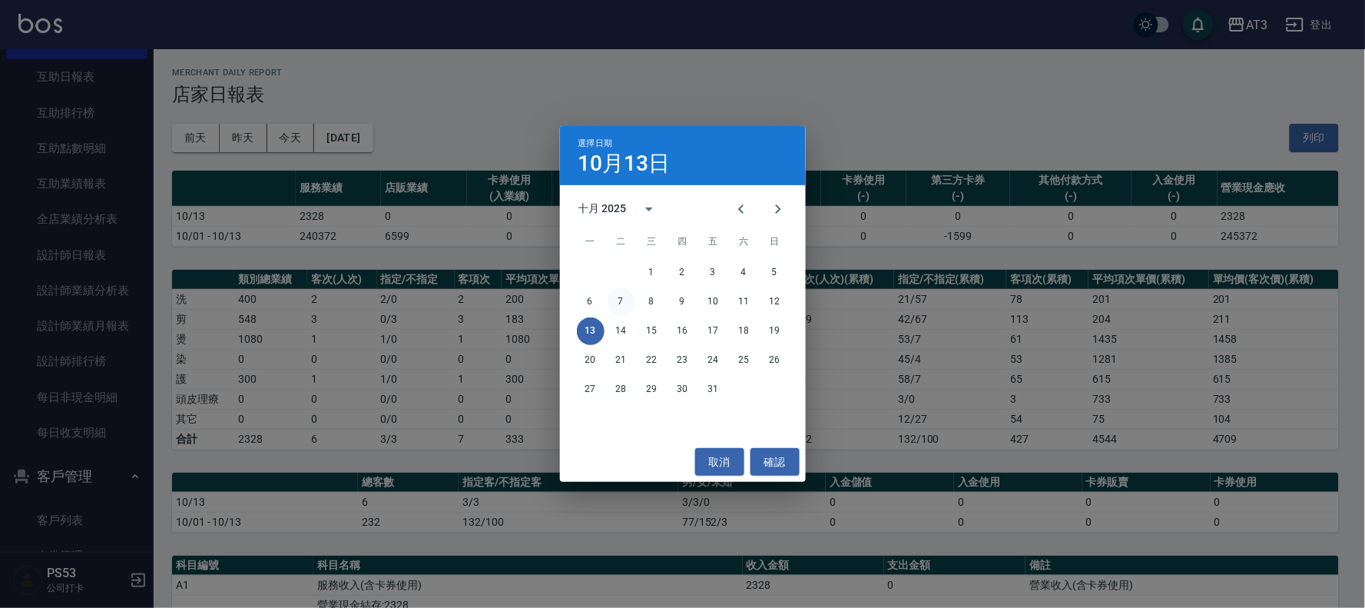
click at [626, 296] on button "7" at bounding box center [622, 302] width 28 height 28
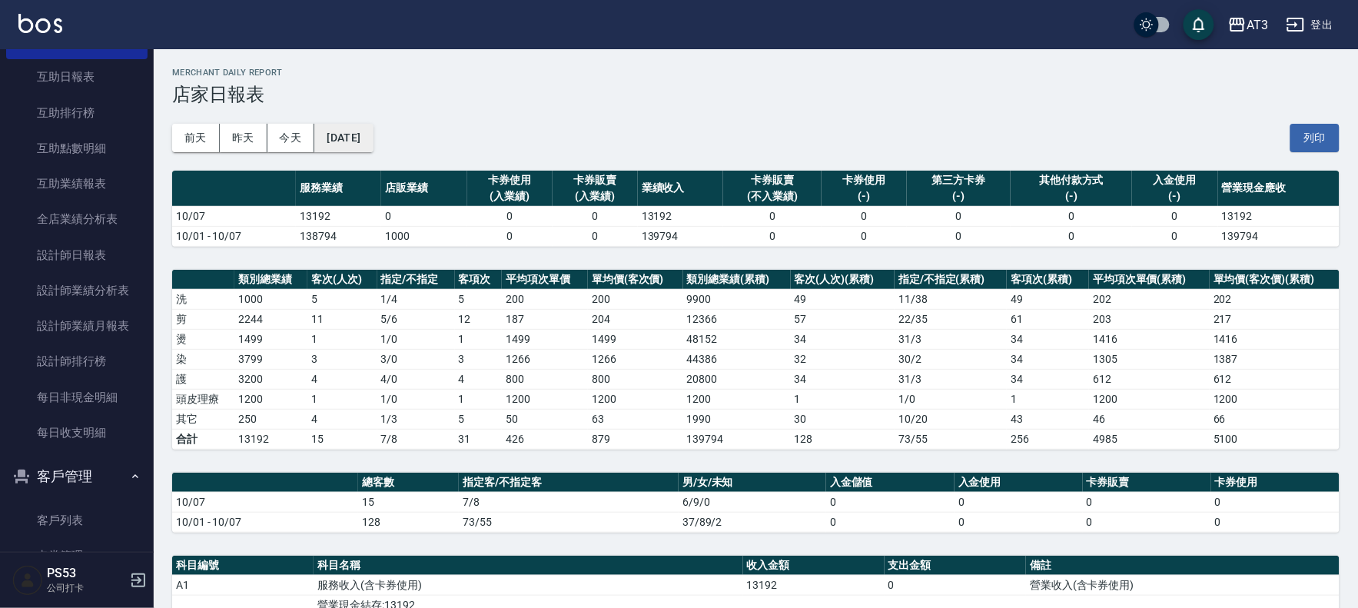
click at [364, 136] on button "[DATE]" at bounding box center [343, 138] width 58 height 28
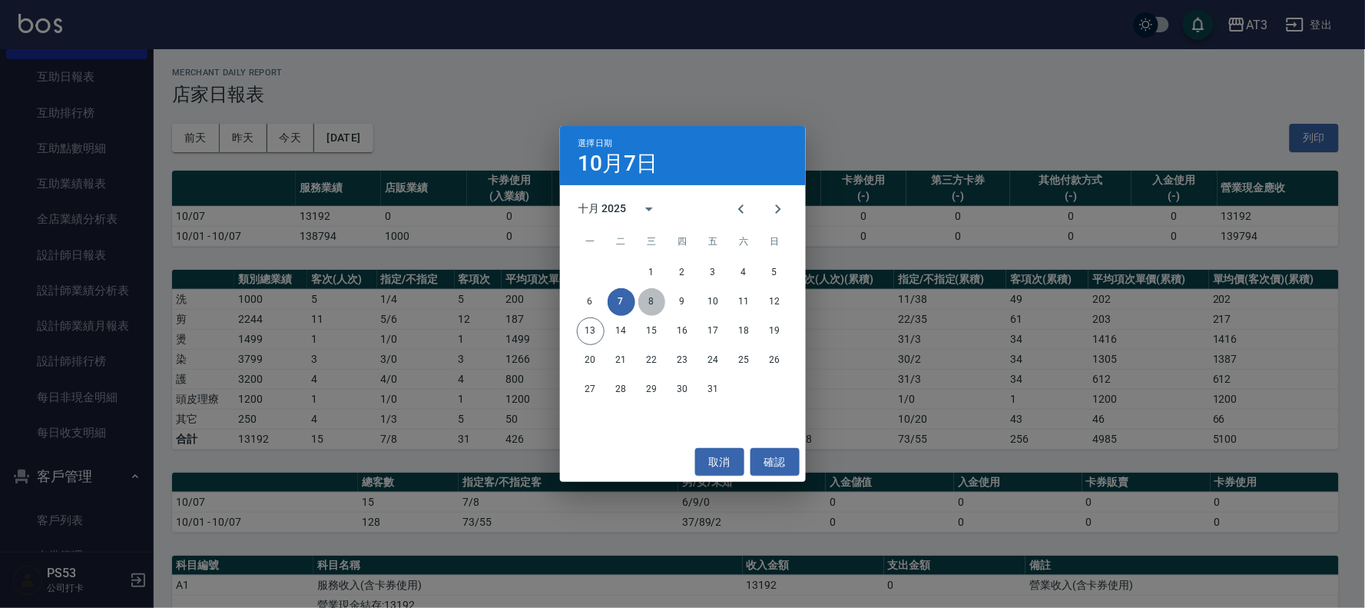
click at [657, 304] on button "8" at bounding box center [652, 302] width 28 height 28
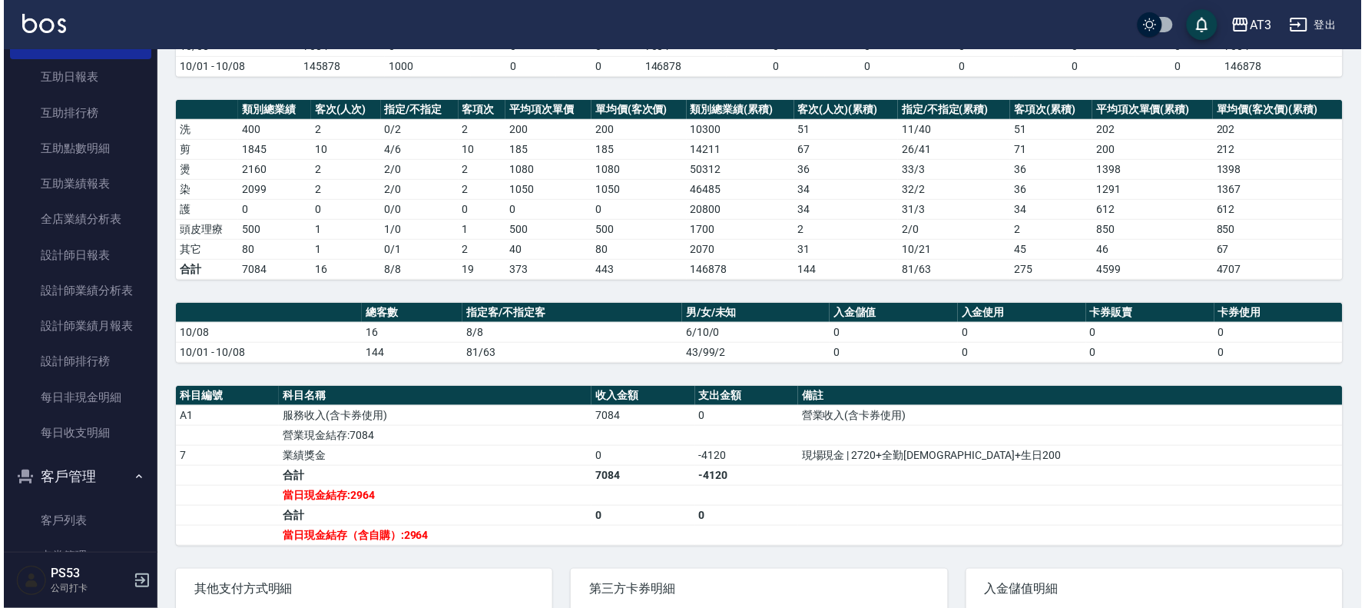
scroll to position [85, 0]
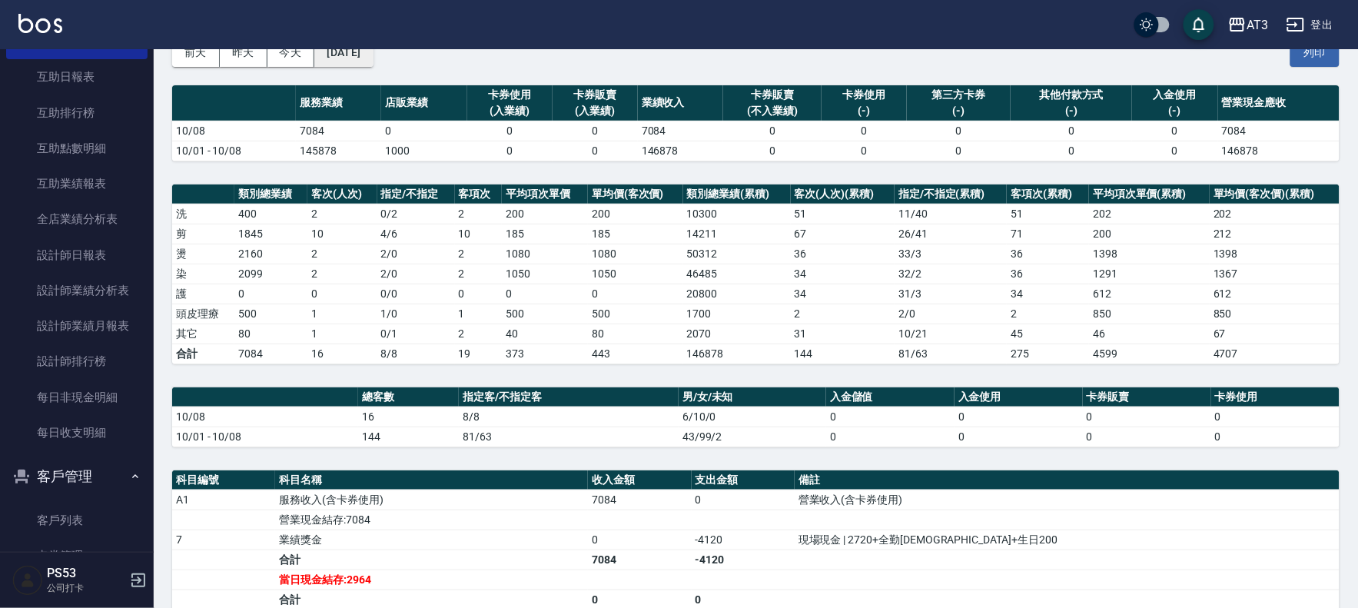
click at [347, 54] on button "[DATE]" at bounding box center [343, 52] width 58 height 28
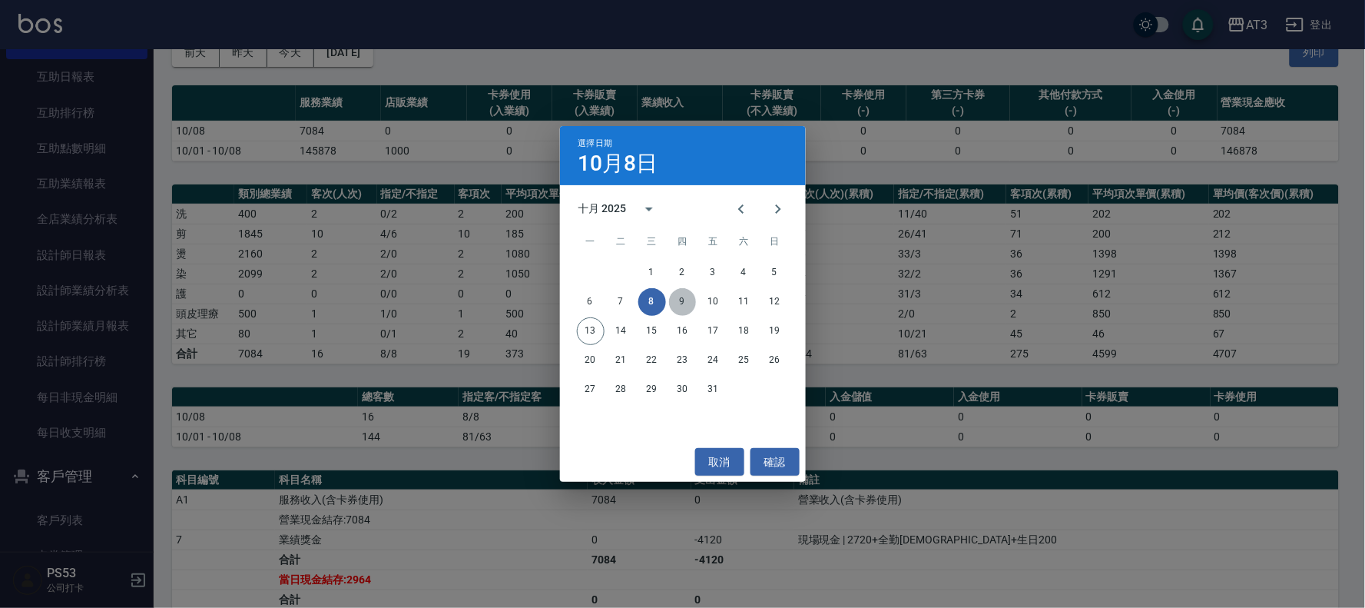
click at [681, 300] on button "9" at bounding box center [683, 302] width 28 height 28
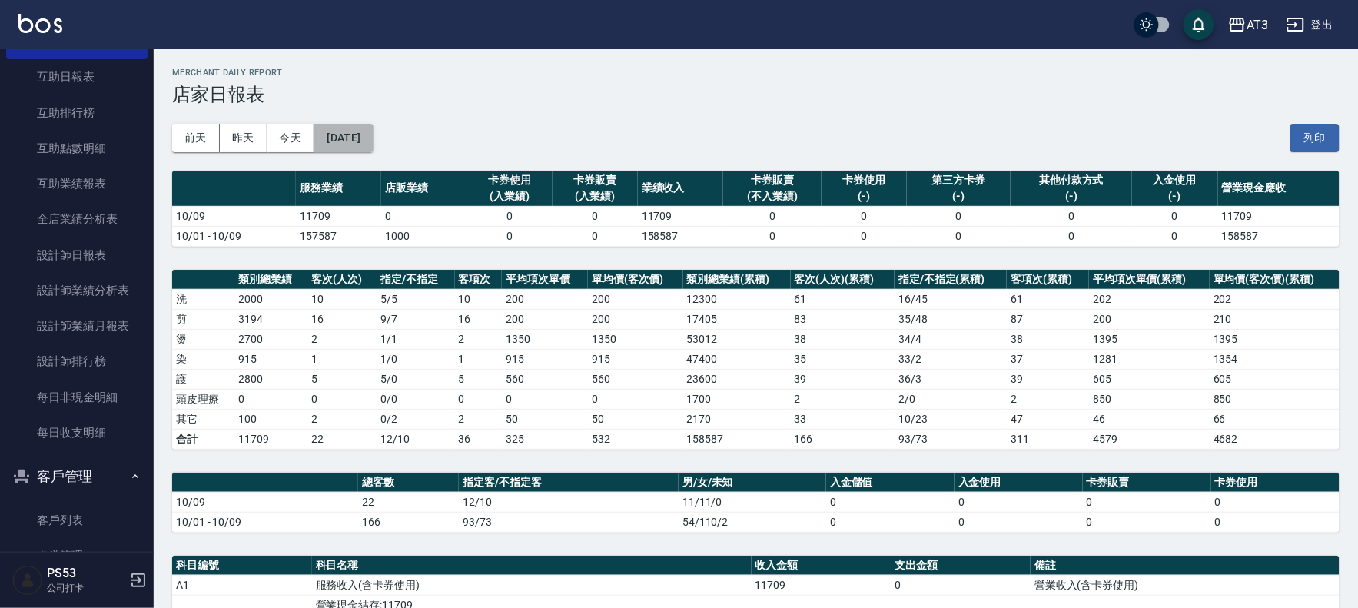
click at [366, 134] on button "[DATE]" at bounding box center [343, 138] width 58 height 28
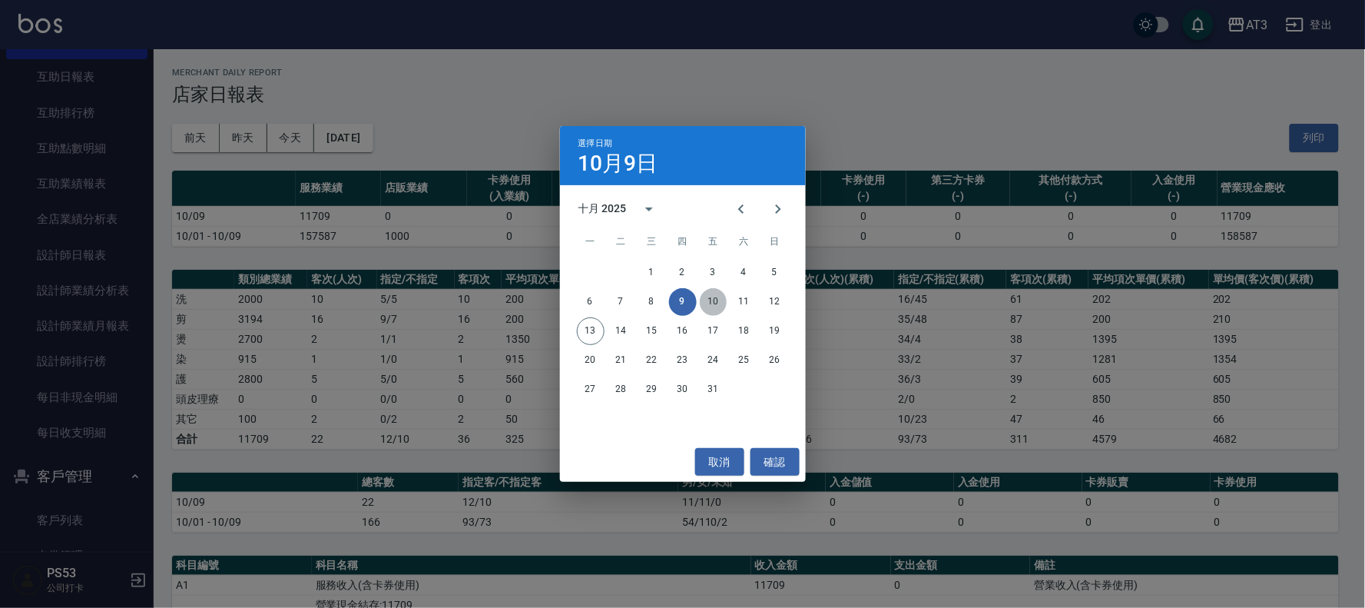
click at [714, 308] on button "10" at bounding box center [714, 302] width 28 height 28
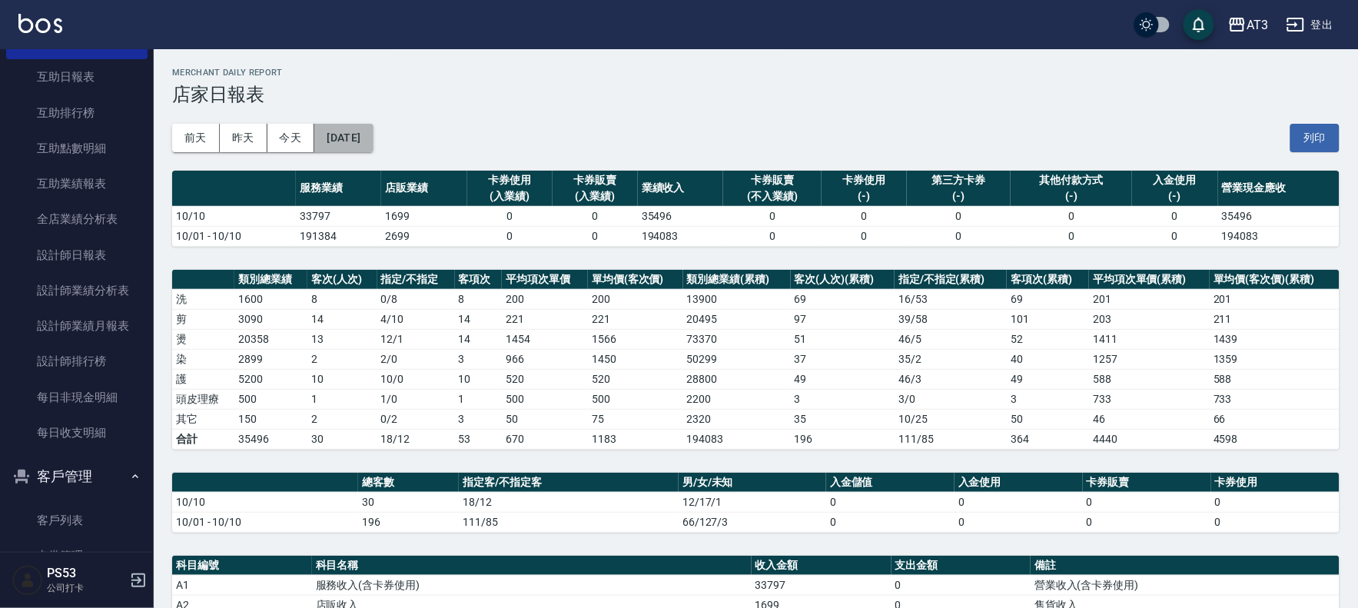
click at [367, 133] on button "[DATE]" at bounding box center [343, 138] width 58 height 28
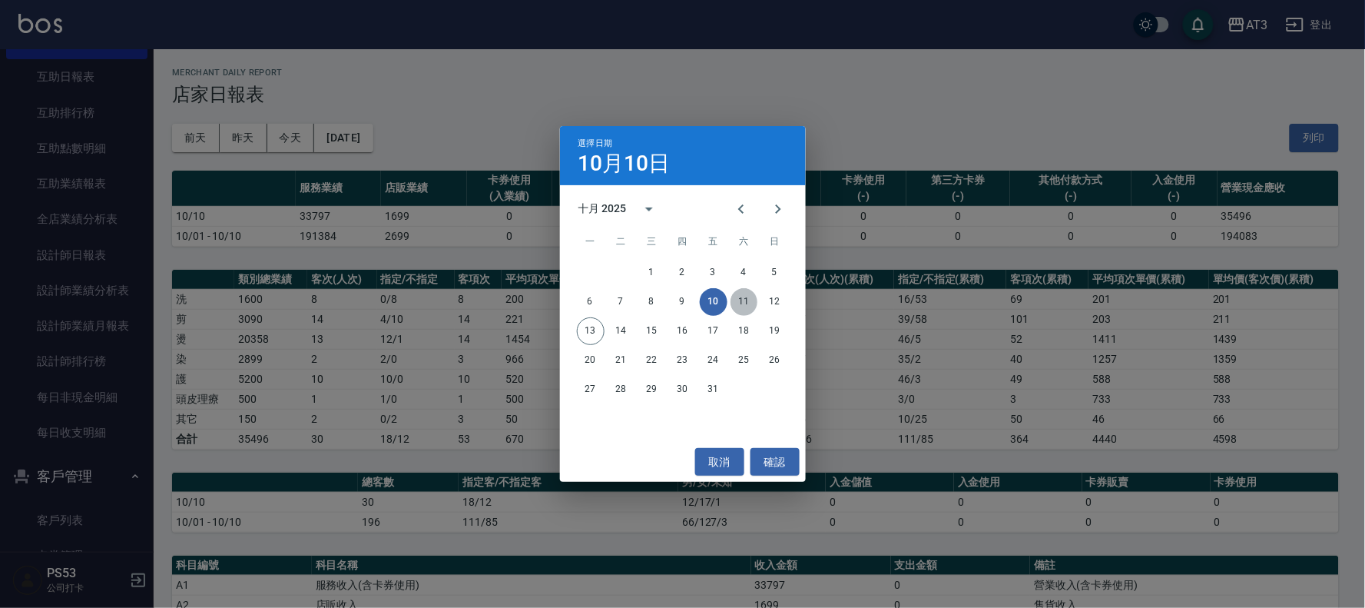
click at [745, 306] on button "11" at bounding box center [745, 302] width 28 height 28
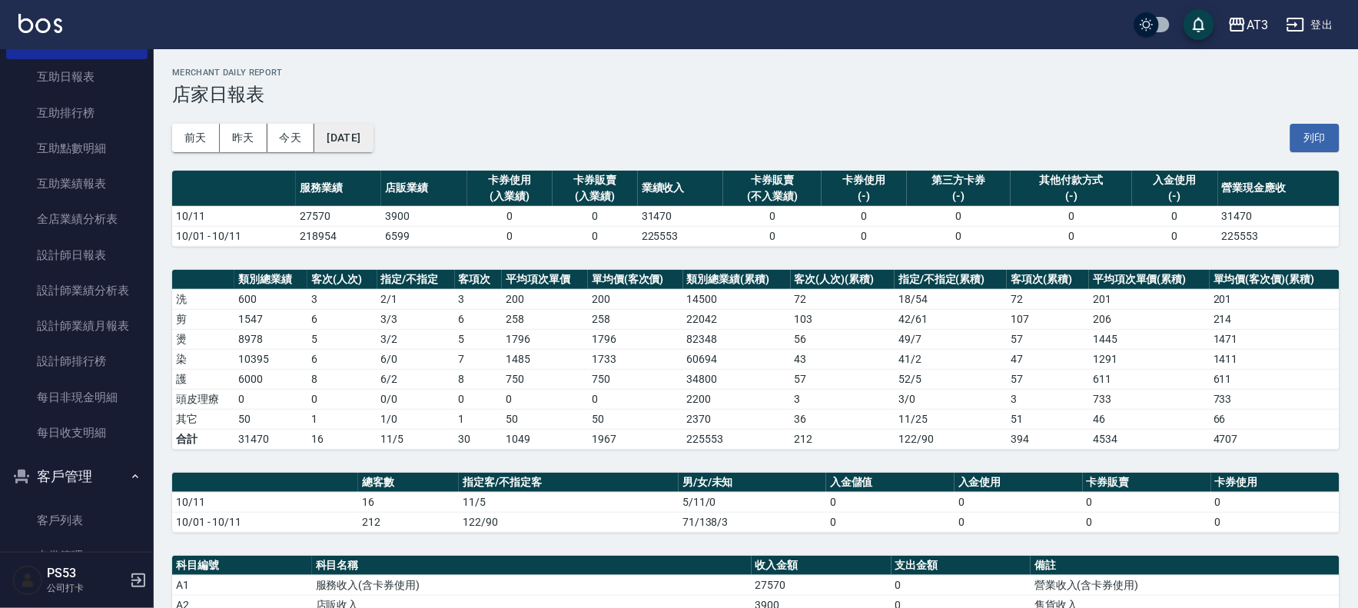
click at [373, 138] on button "[DATE]" at bounding box center [343, 138] width 58 height 28
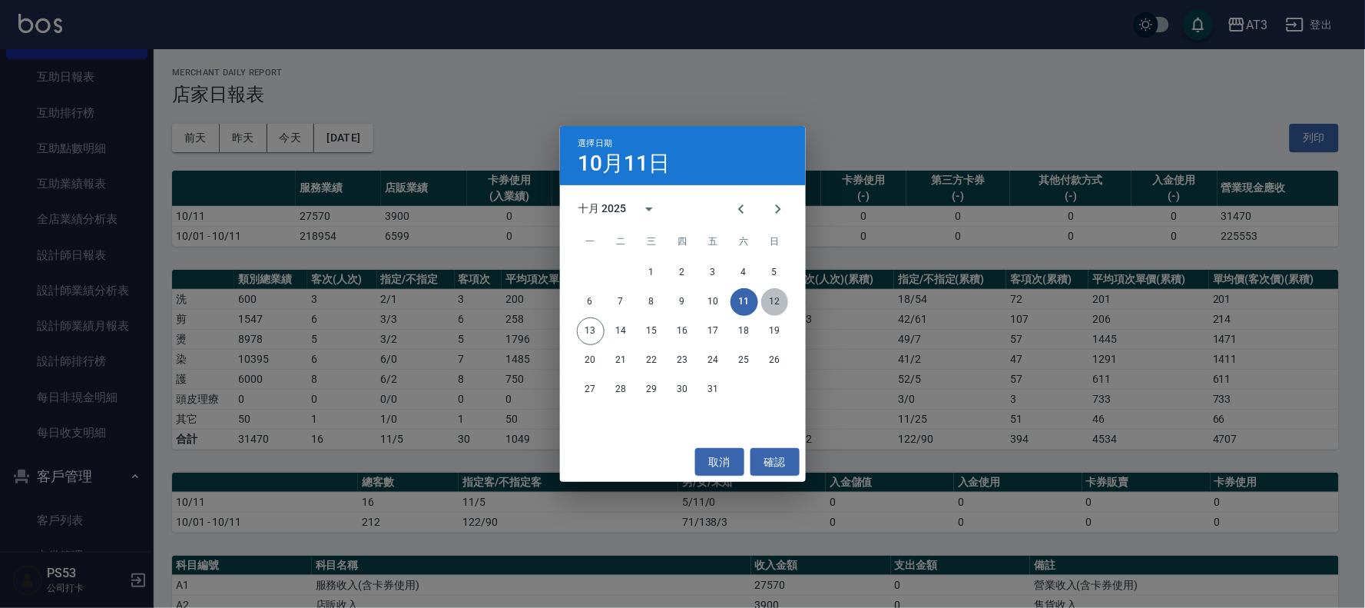
click at [781, 300] on button "12" at bounding box center [775, 302] width 28 height 28
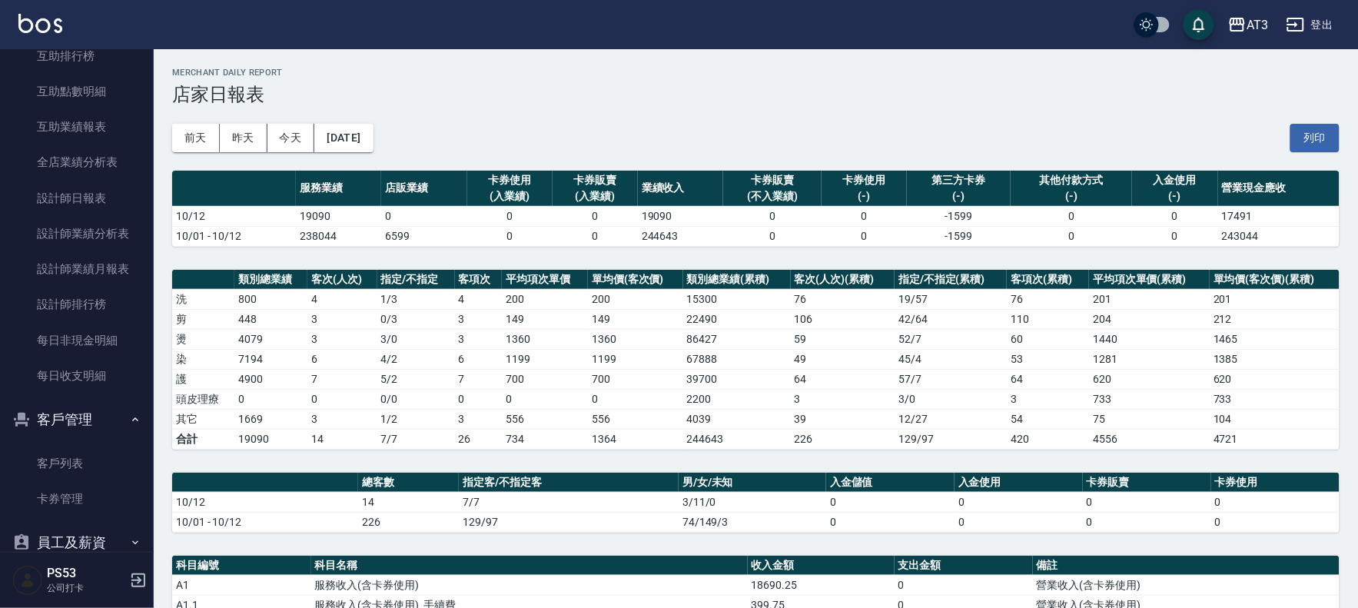
scroll to position [609, 0]
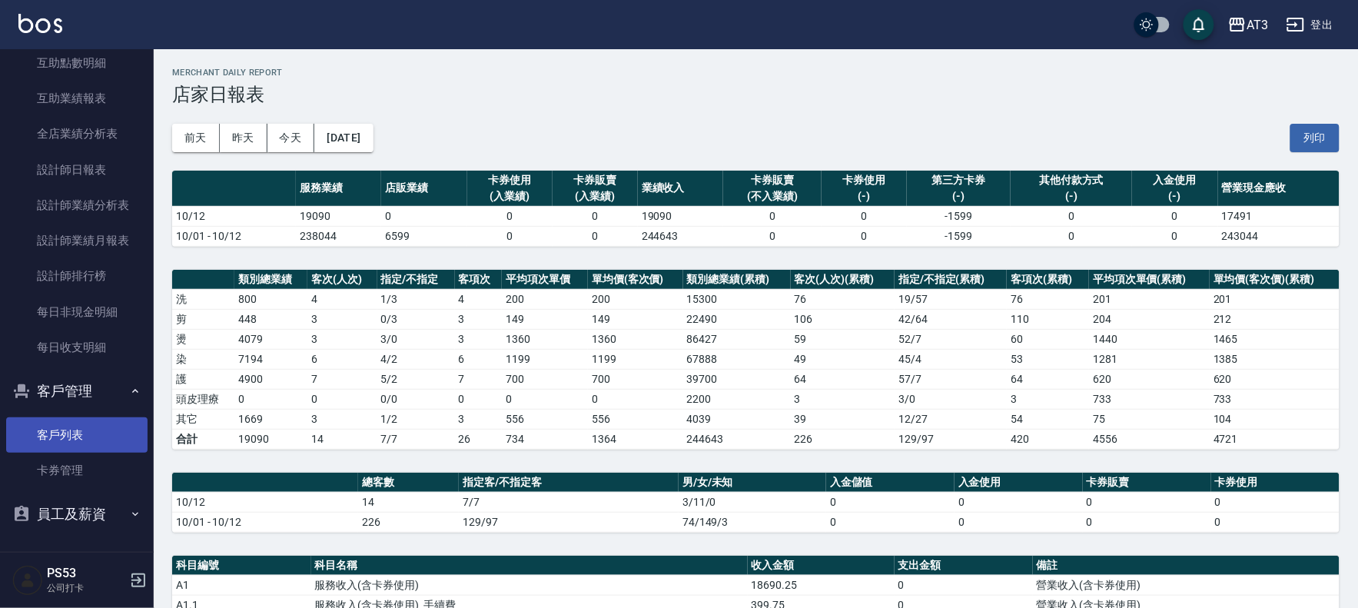
click at [61, 436] on link "客戶列表" at bounding box center [76, 434] width 141 height 35
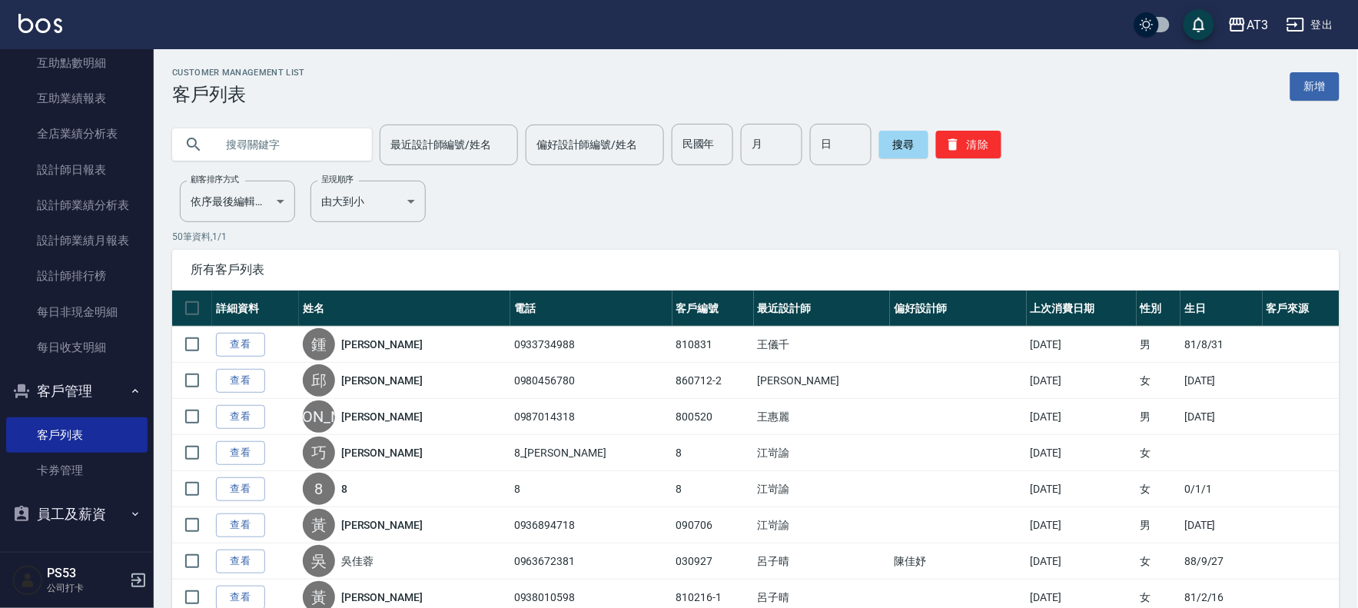
click at [266, 151] on input "text" at bounding box center [287, 144] width 144 height 41
type input "涵"
click at [1202, 135] on div "最近設計師編號/姓名 最近設計師編號/姓名 偏好設計師編號/姓名 偏好設計師編號/姓名 民國年 民國年 月 月 日 日 搜尋 清除" at bounding box center [755, 144] width 1167 height 41
click at [224, 138] on input "text" at bounding box center [287, 144] width 144 height 41
type input "菡"
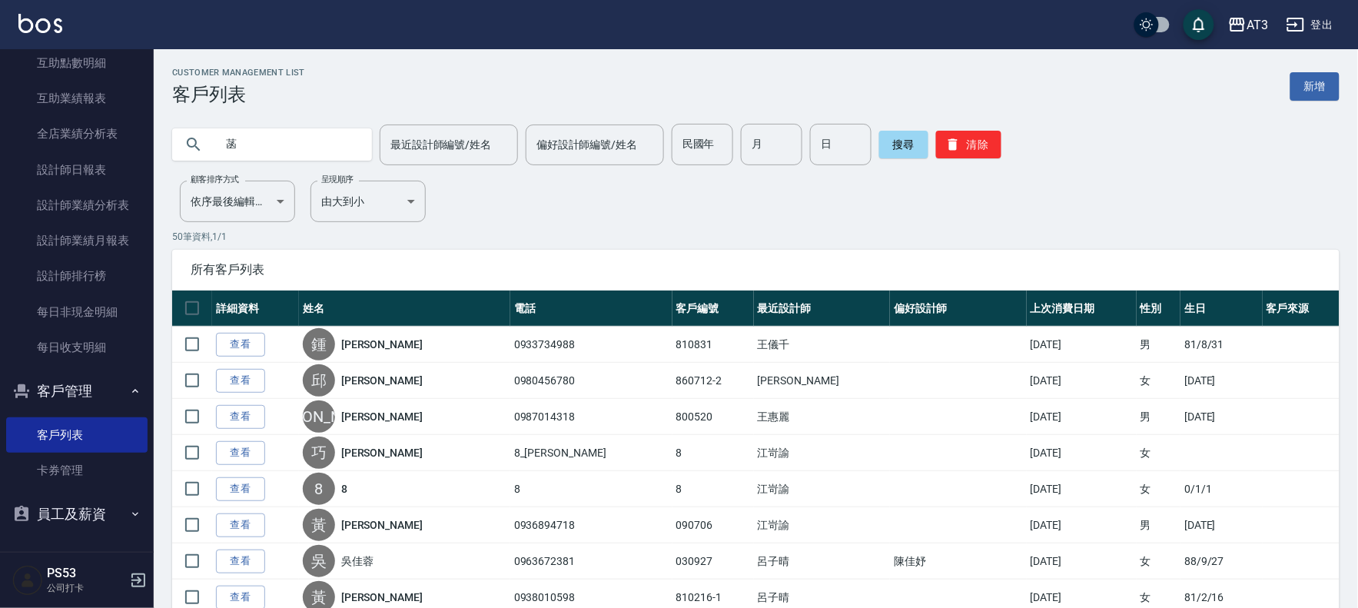
click at [564, 240] on p "50 筆資料, 1 / 1" at bounding box center [755, 237] width 1167 height 14
click at [880, 154] on div "菡 最近設計師編號/姓名 最近設計師編號/姓名 偏好設計師編號/姓名 偏好設計師編號/姓名 民國年 民國年 月 月 日 日 搜尋 清除" at bounding box center [755, 144] width 1167 height 41
click at [907, 144] on button "搜尋" at bounding box center [903, 145] width 49 height 28
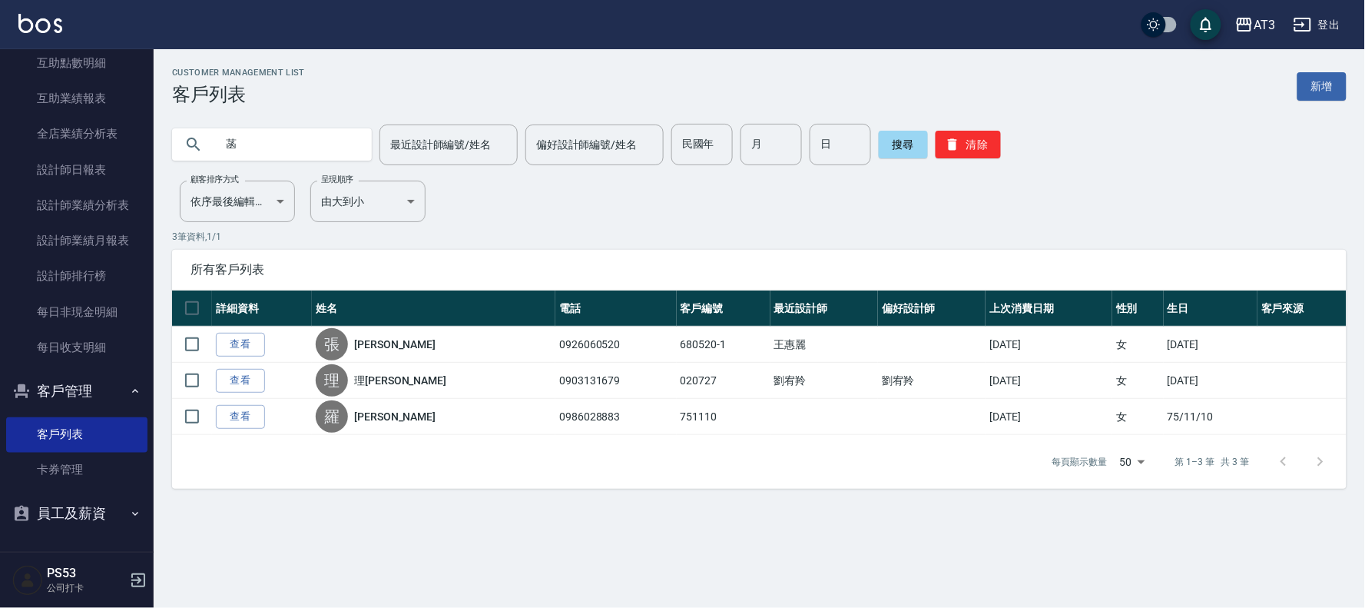
click at [329, 152] on input "菡" at bounding box center [287, 144] width 144 height 41
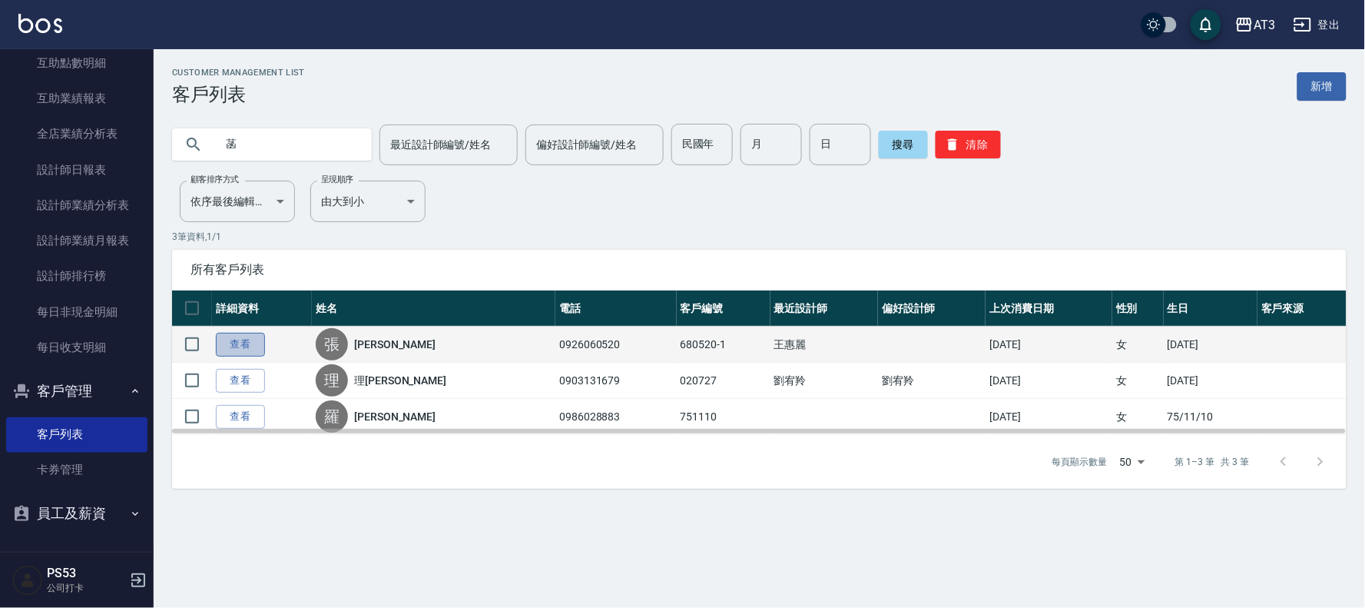
click at [248, 341] on link "查看" at bounding box center [240, 345] width 49 height 24
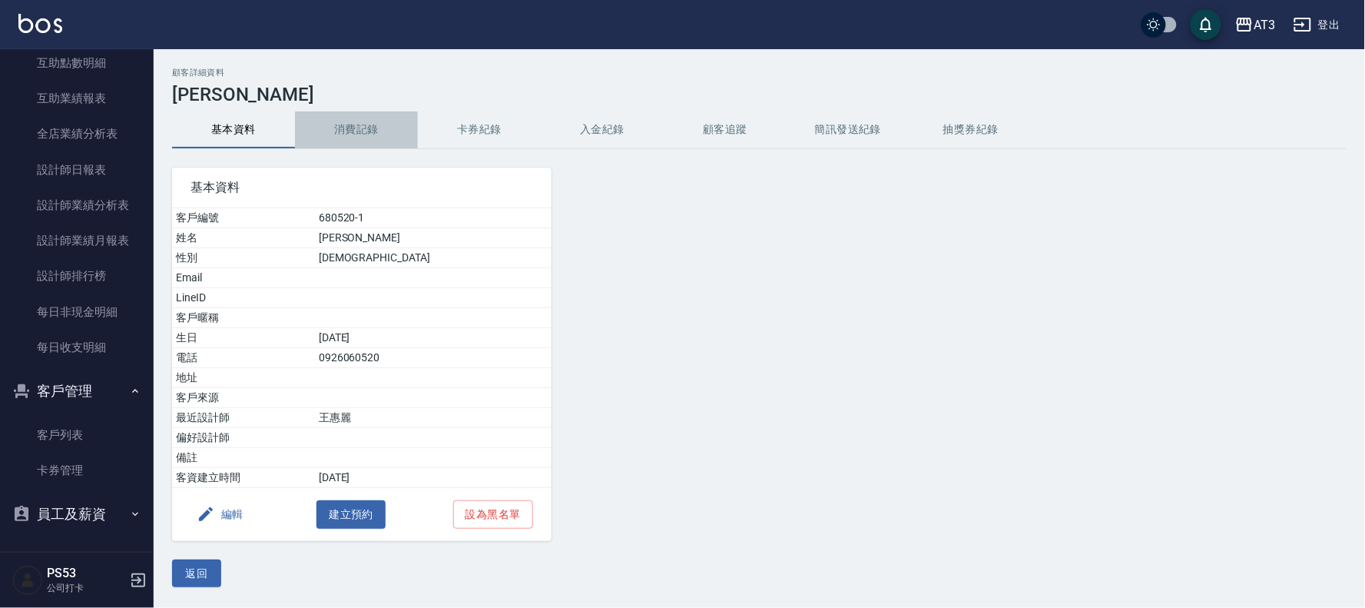
click at [351, 127] on button "消費記錄" at bounding box center [356, 129] width 123 height 37
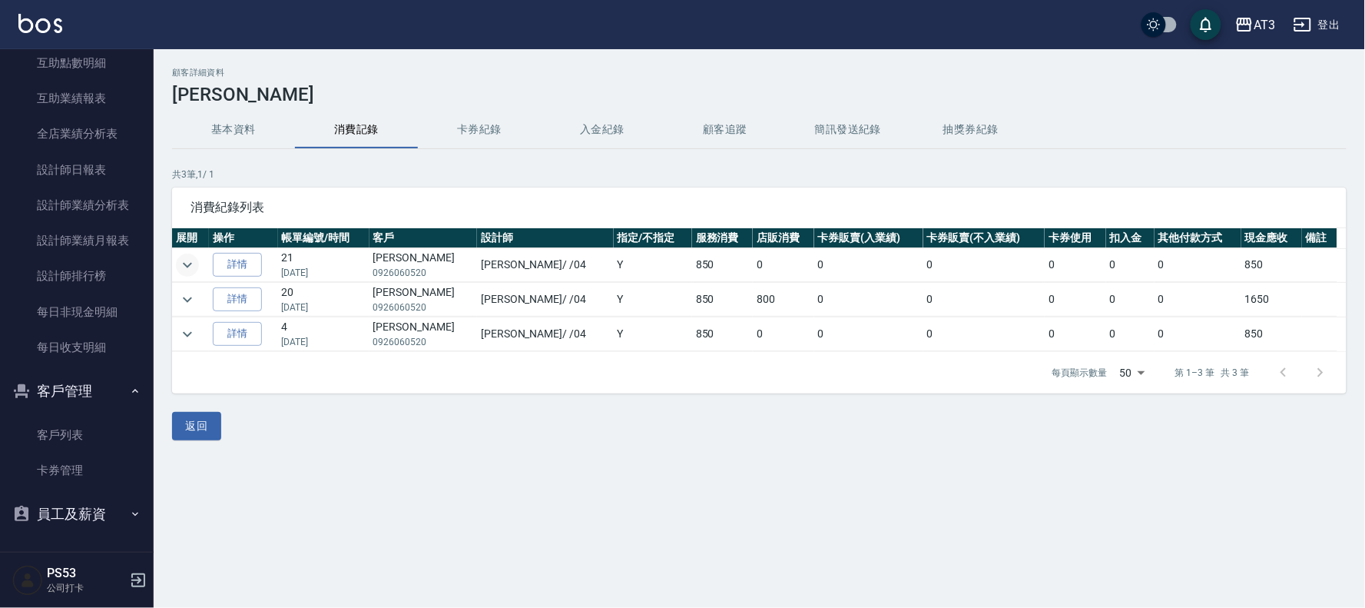
click at [187, 263] on icon "expand row" at bounding box center [187, 265] width 18 height 18
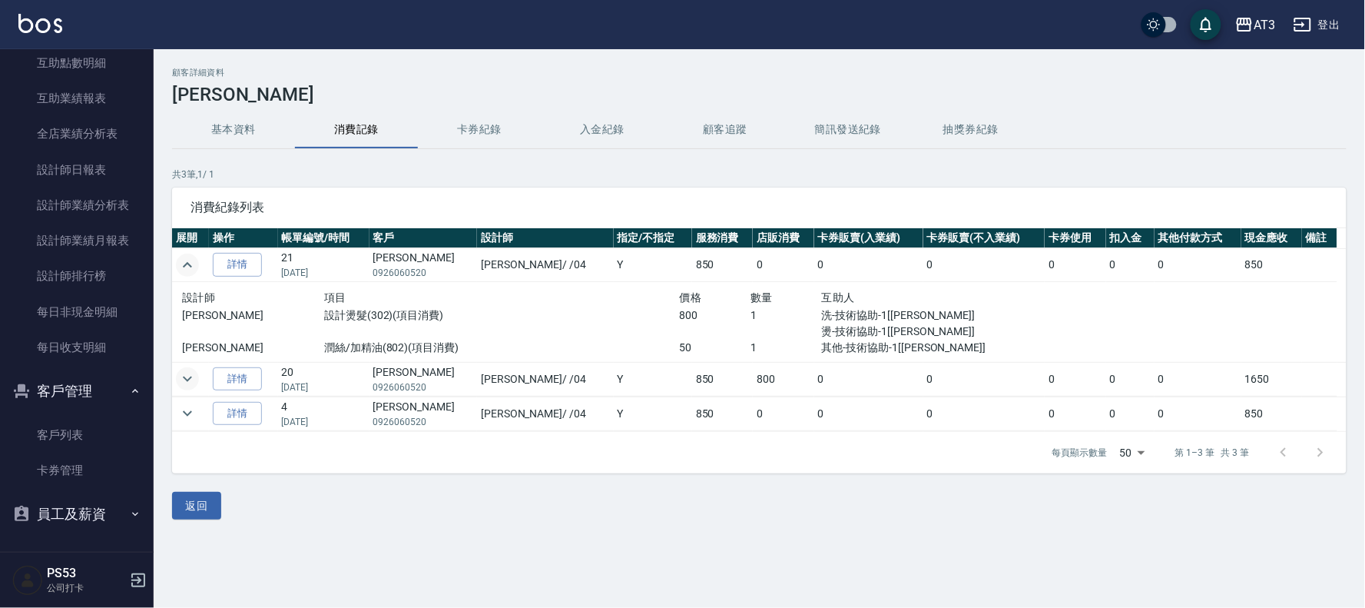
click at [193, 381] on icon "expand row" at bounding box center [187, 379] width 18 height 18
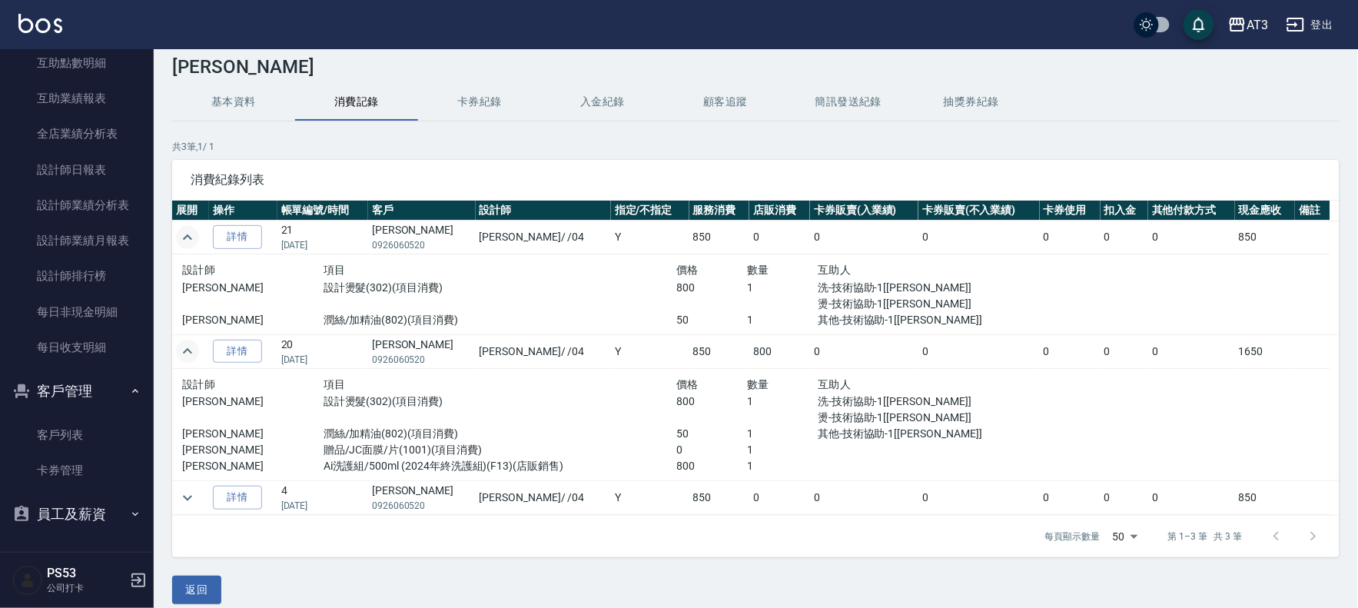
scroll to position [42, 0]
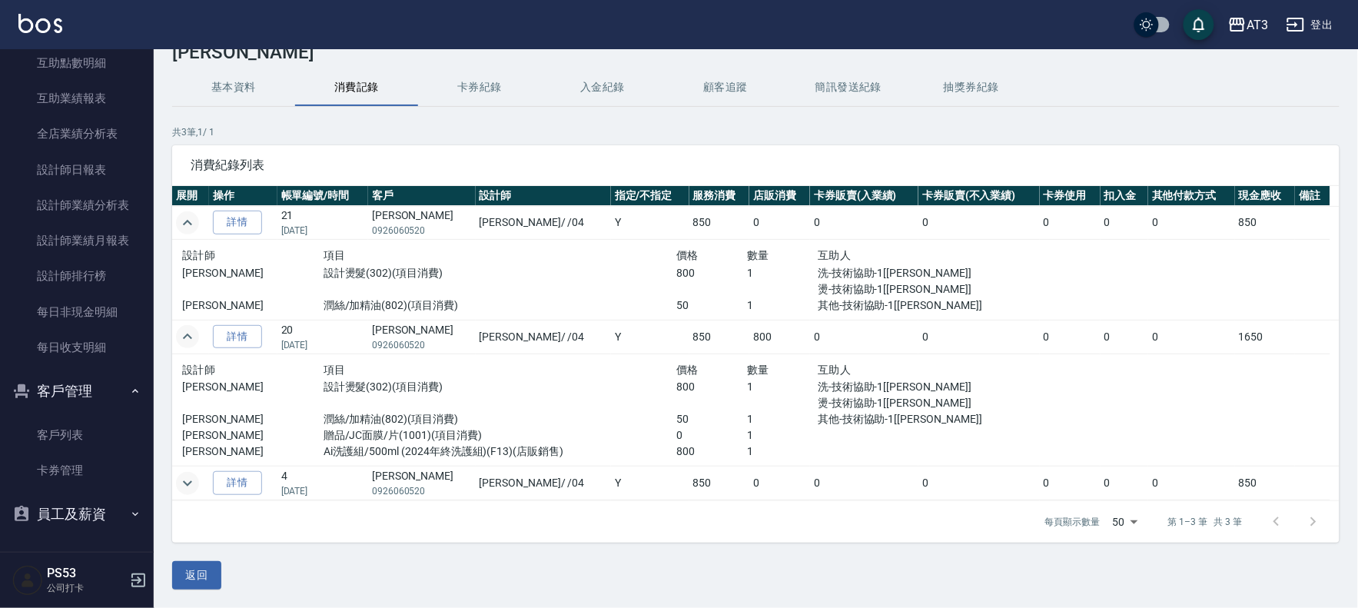
click at [184, 485] on icon "expand row" at bounding box center [187, 483] width 18 height 18
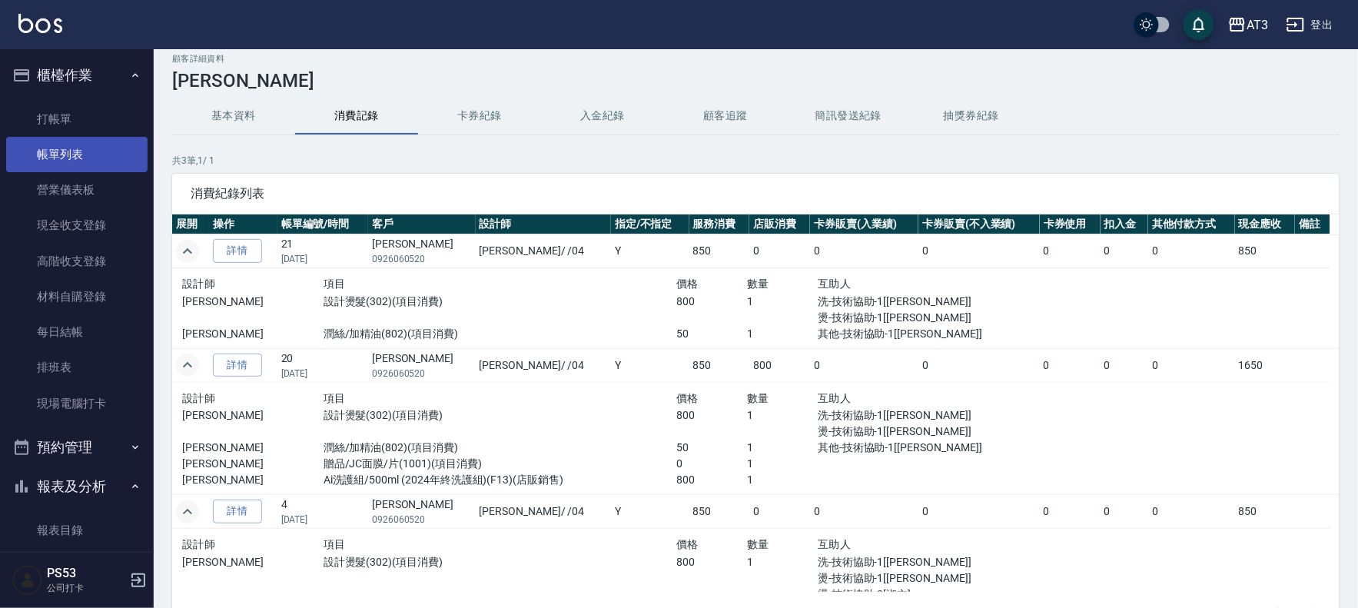
scroll to position [0, 0]
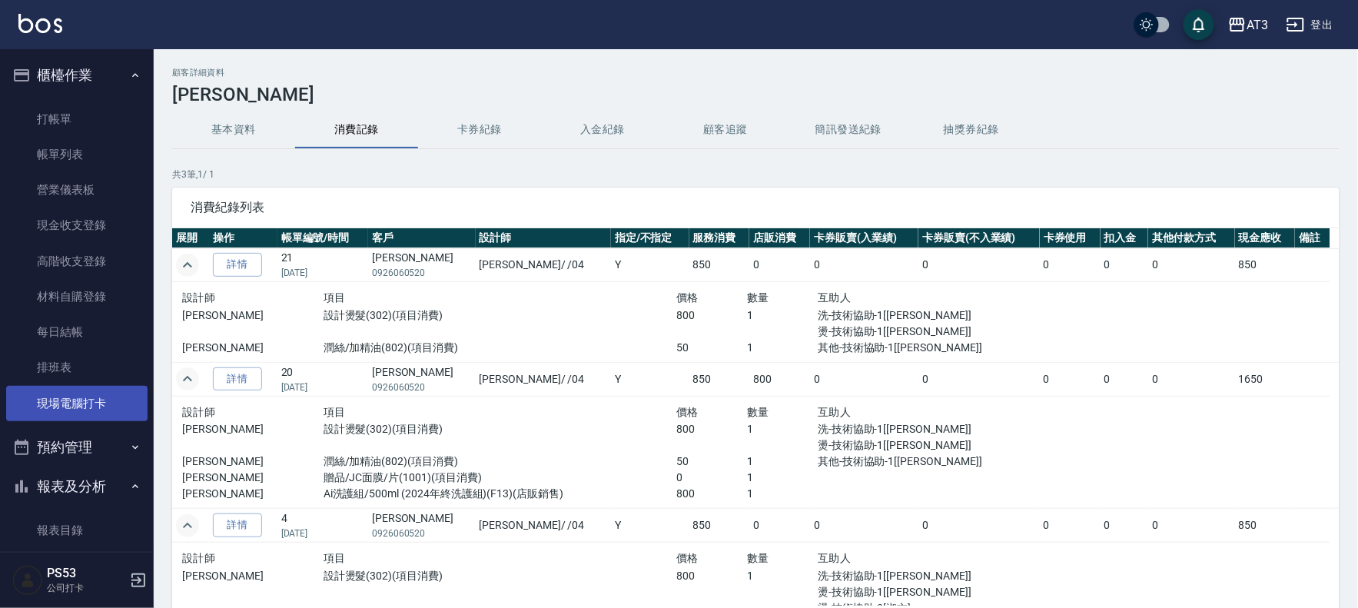
click at [75, 406] on link "現場電腦打卡" at bounding box center [76, 403] width 141 height 35
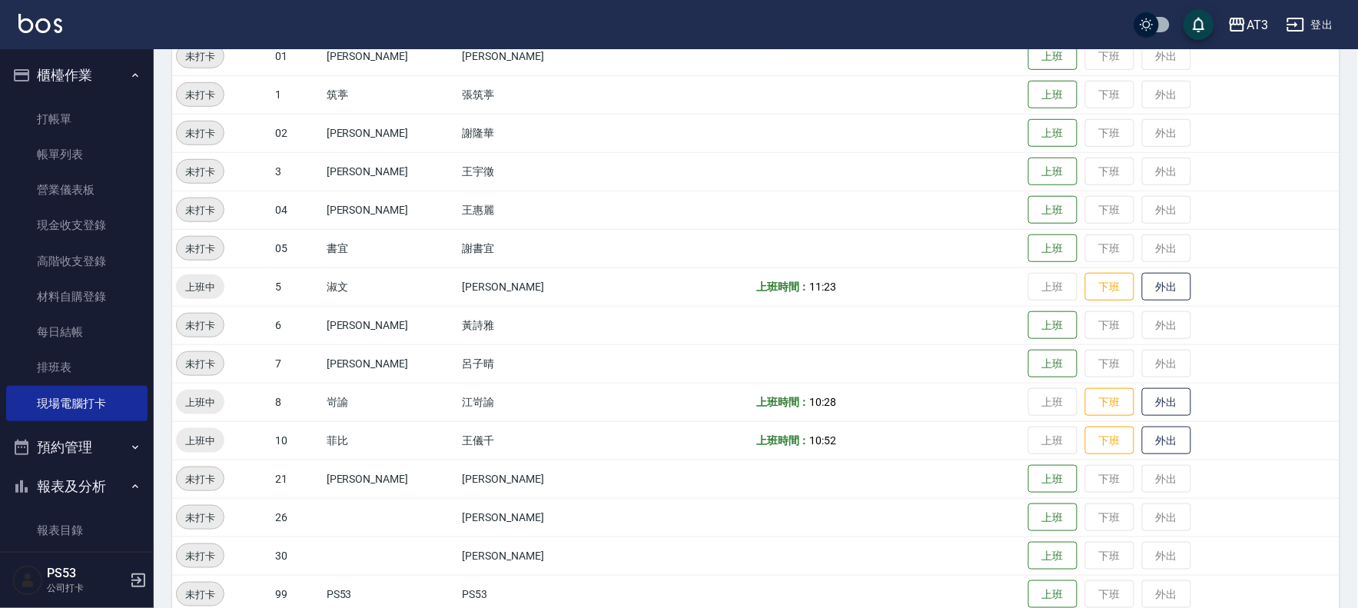
scroll to position [256, 0]
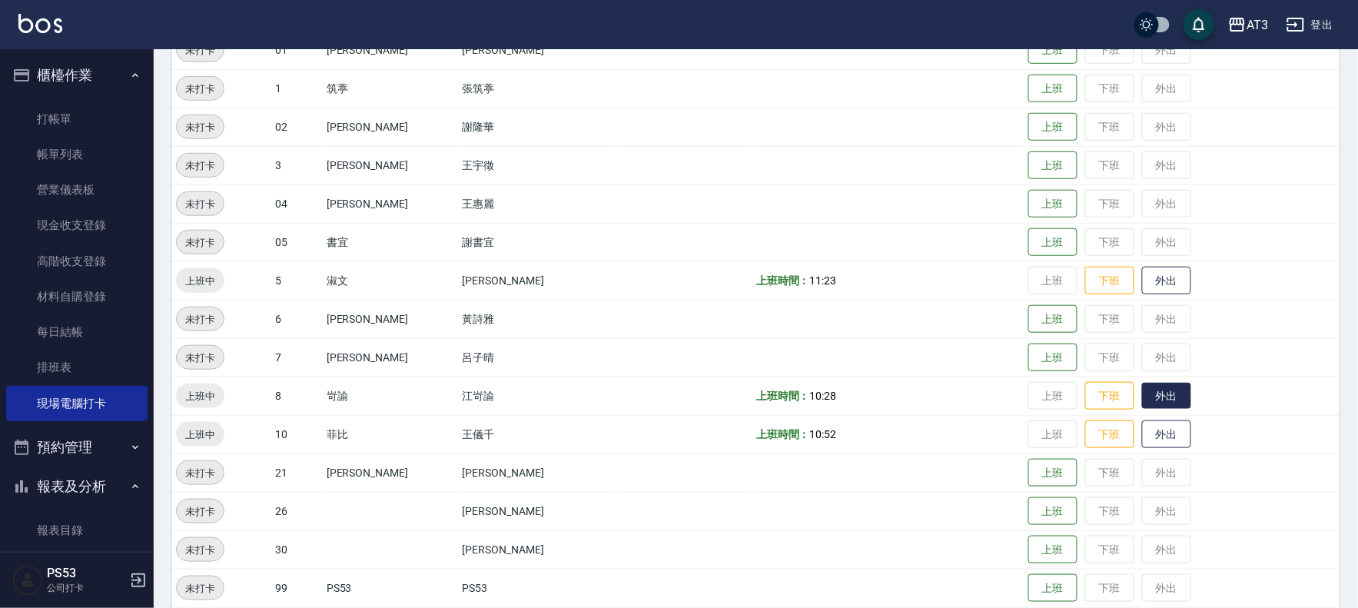
click at [1142, 390] on button "外出" at bounding box center [1166, 396] width 49 height 27
click at [1242, 212] on td "上班 下班 外出" at bounding box center [1181, 203] width 315 height 38
click at [1142, 398] on button "歸來" at bounding box center [1166, 396] width 49 height 27
